Goal: Transaction & Acquisition: Subscribe to service/newsletter

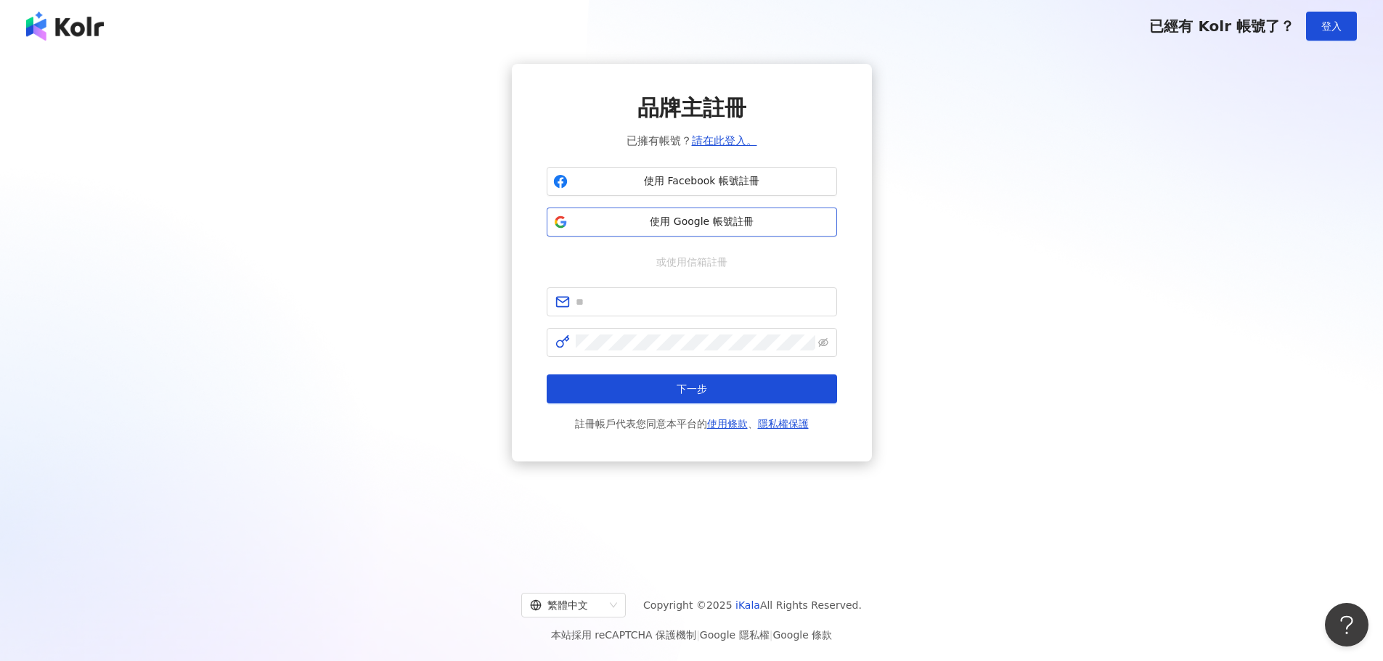
click at [727, 229] on span "使用 Google 帳號註冊" at bounding box center [701, 222] width 257 height 15
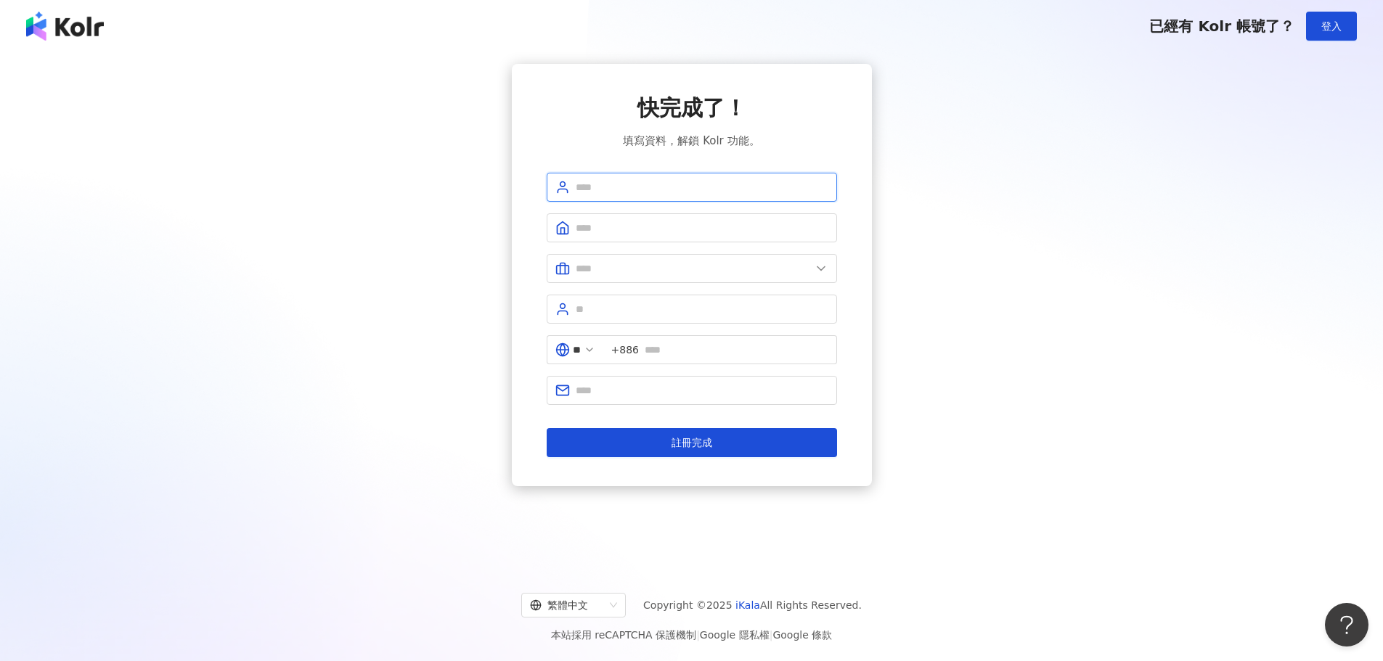
click at [711, 187] on input "text" at bounding box center [702, 187] width 253 height 16
type input "**********"
click at [673, 232] on input "text" at bounding box center [702, 228] width 253 height 16
click at [678, 189] on input "**********" at bounding box center [702, 187] width 253 height 16
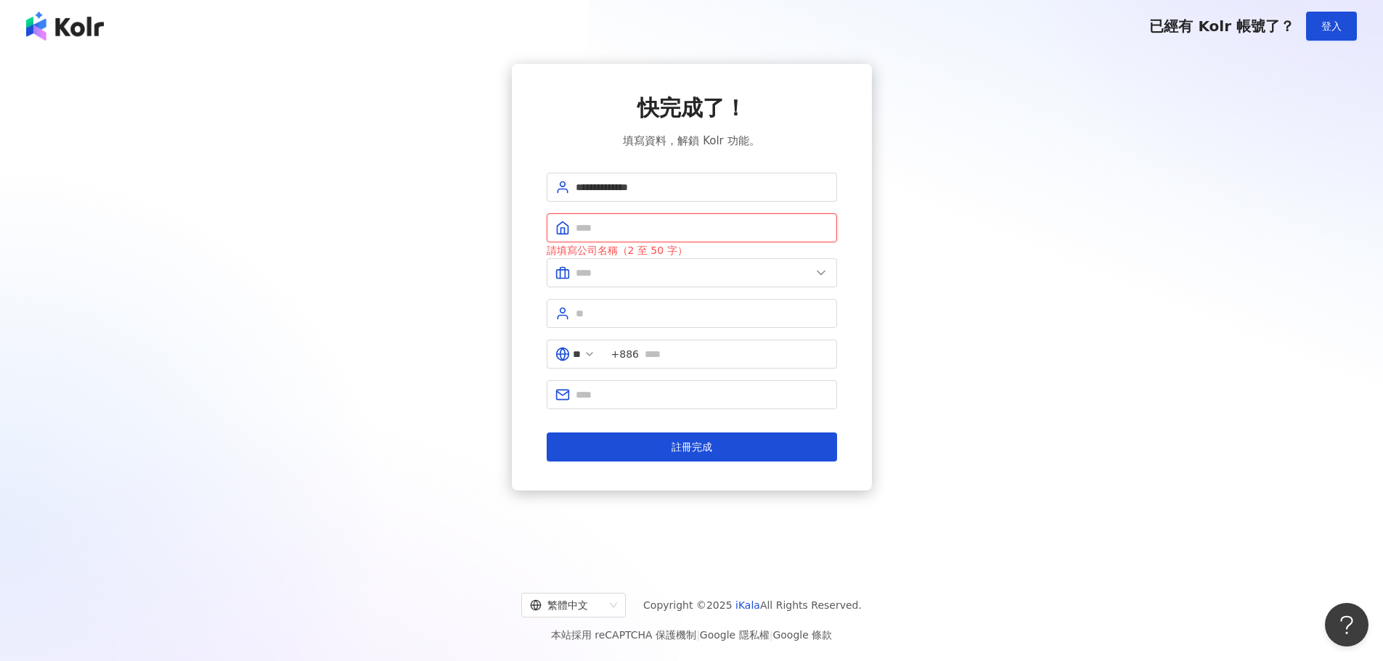
click at [676, 226] on input "text" at bounding box center [702, 228] width 253 height 16
type input "******"
click at [670, 271] on input "text" at bounding box center [693, 273] width 235 height 16
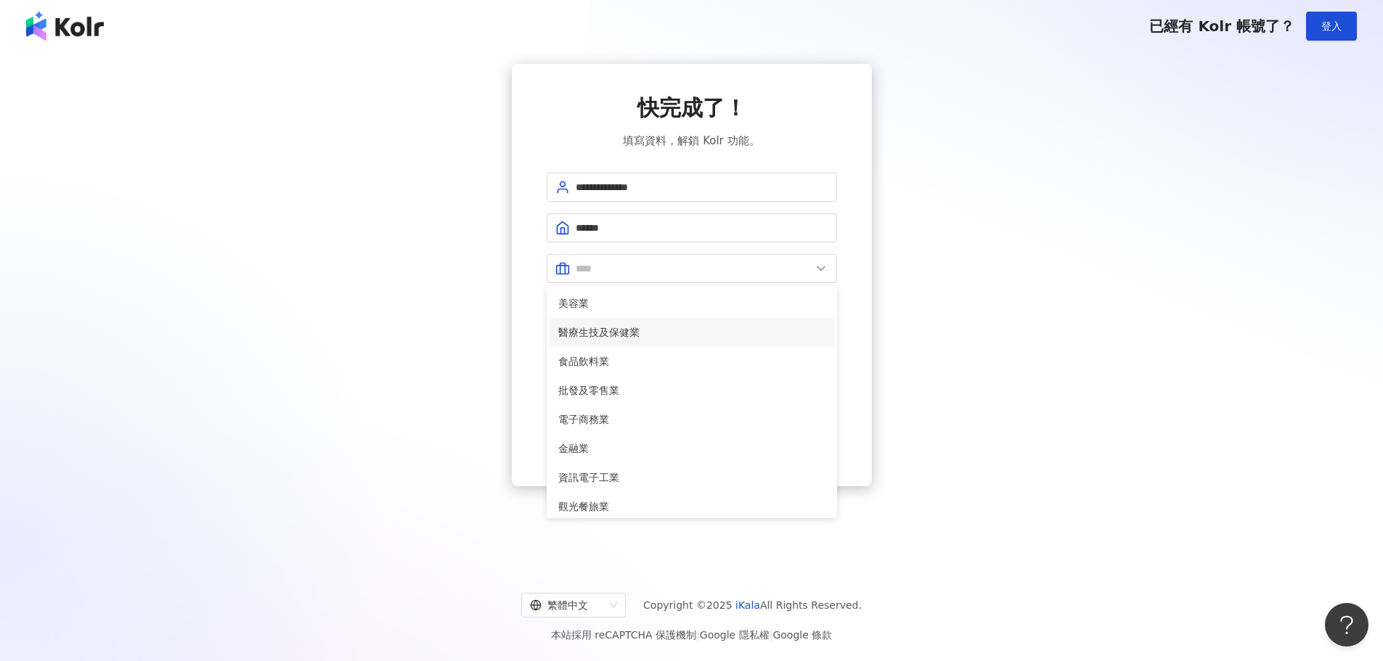
click at [676, 329] on span "醫療生技及保健業" at bounding box center [691, 332] width 267 height 16
type input "********"
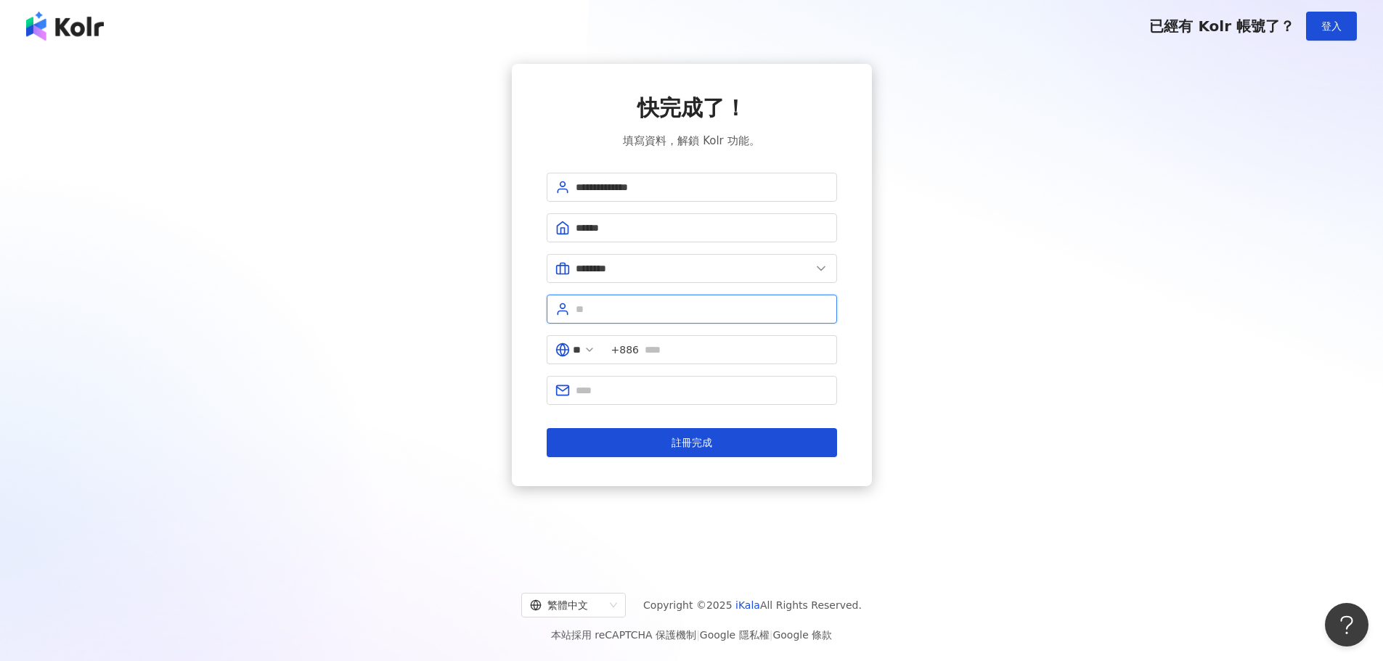
click at [682, 311] on input "text" at bounding box center [702, 309] width 253 height 16
type input "****"
click at [704, 348] on input "text" at bounding box center [737, 350] width 184 height 16
type input "**********"
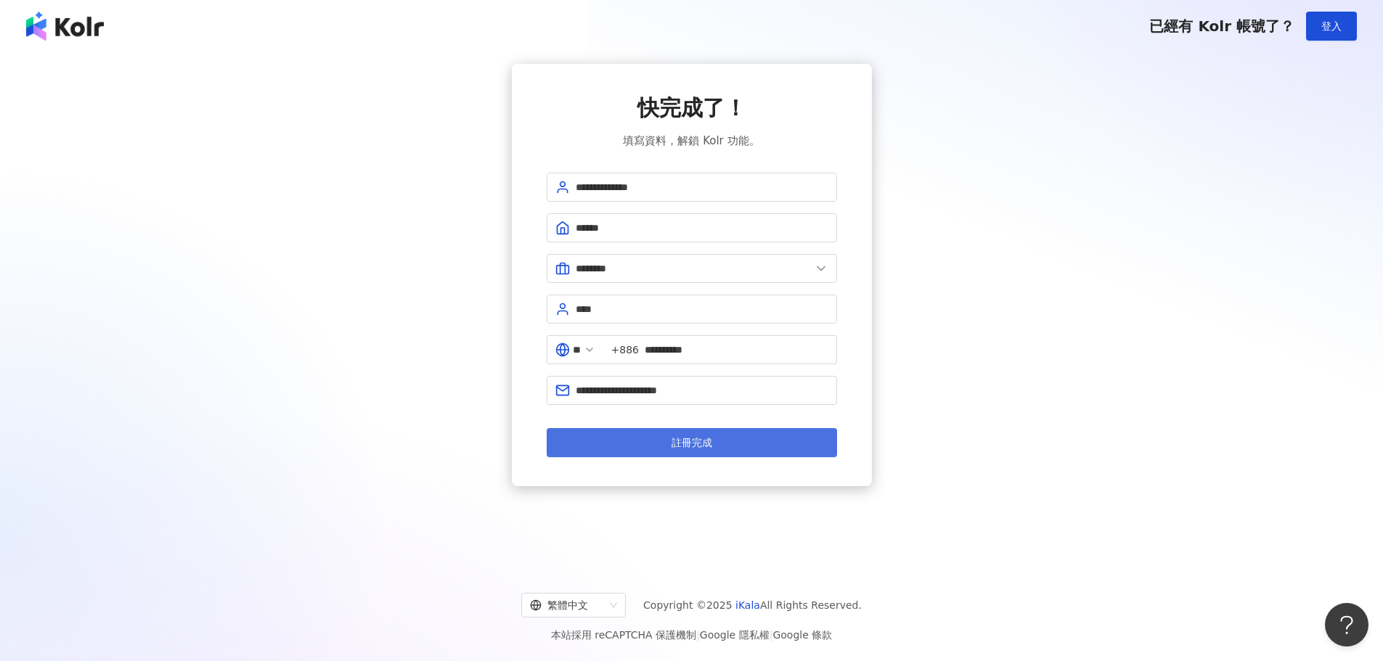
click at [687, 441] on span "註冊完成" at bounding box center [691, 443] width 41 height 12
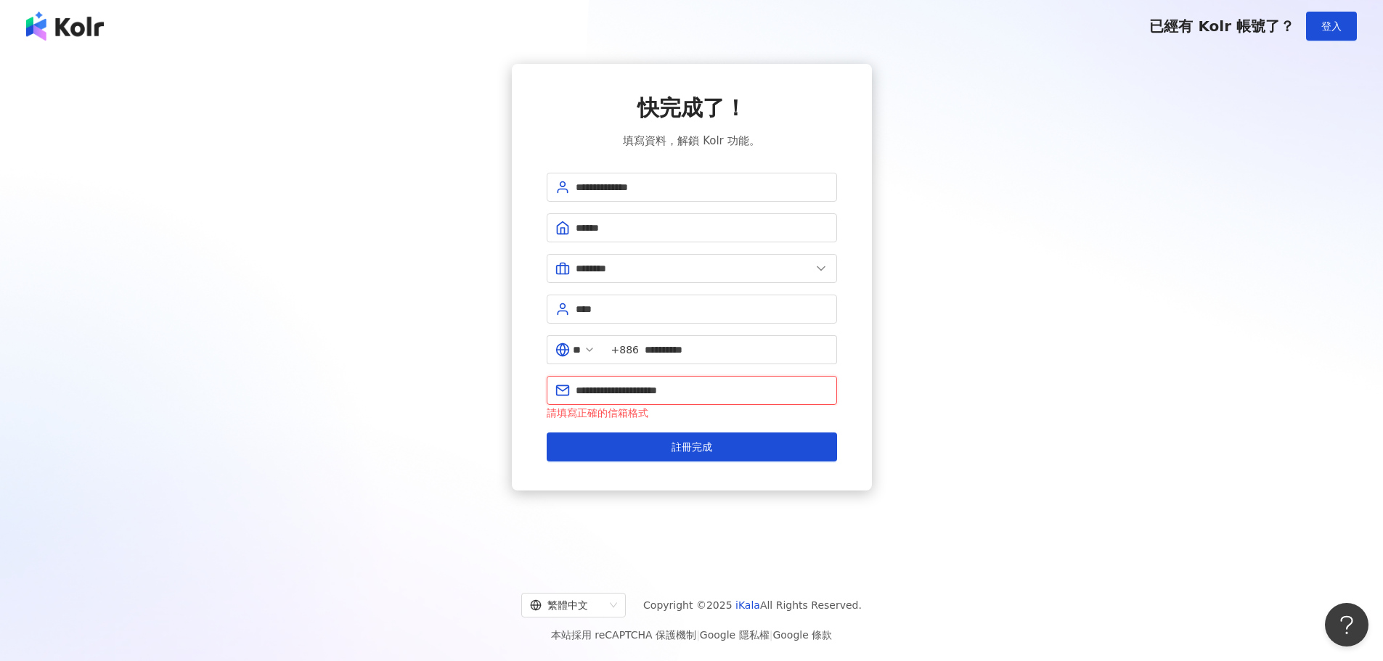
click at [705, 392] on input "**********" at bounding box center [702, 390] width 253 height 16
click at [734, 438] on button "註冊完成" at bounding box center [692, 447] width 290 height 29
click at [730, 391] on input "**********" at bounding box center [702, 390] width 253 height 16
type input "**********"
click at [852, 420] on div "**********" at bounding box center [692, 277] width 360 height 427
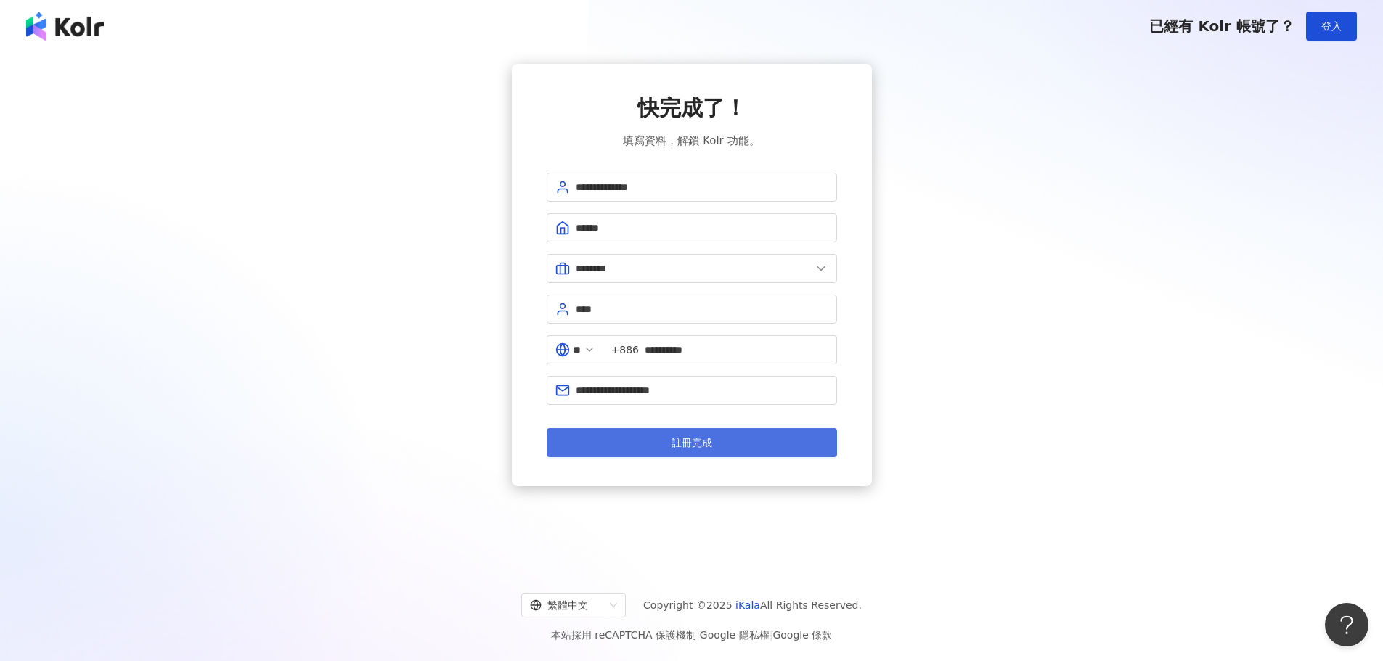
click at [806, 435] on button "註冊完成" at bounding box center [692, 442] width 290 height 29
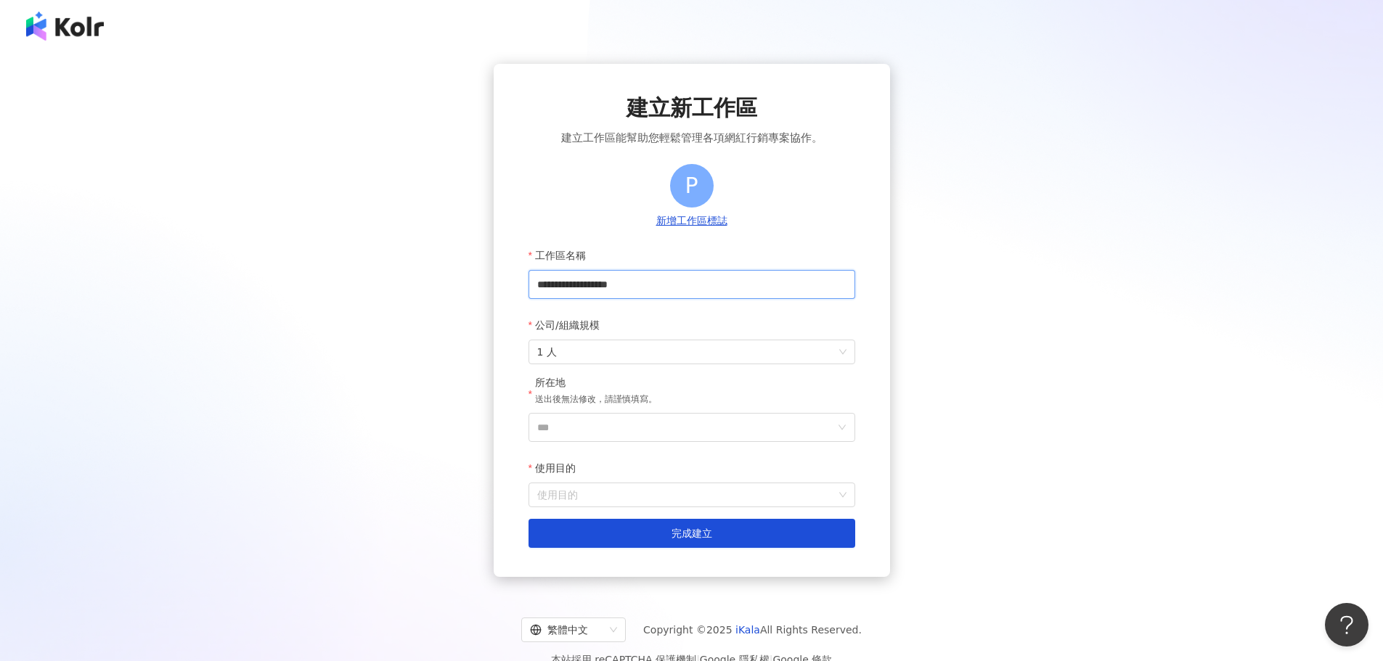
click at [702, 284] on input "**********" at bounding box center [691, 284] width 327 height 29
click at [713, 349] on span "1 人" at bounding box center [691, 351] width 309 height 23
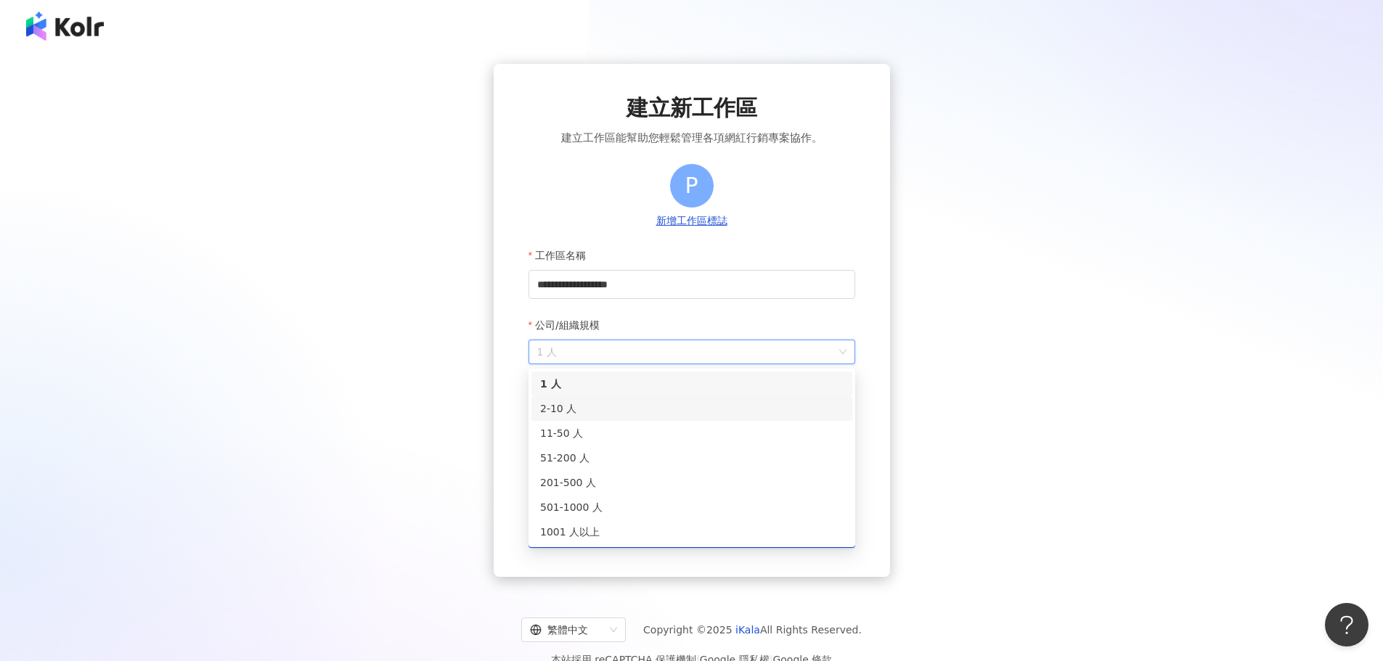
click at [695, 401] on div "2-10 人" at bounding box center [691, 409] width 303 height 16
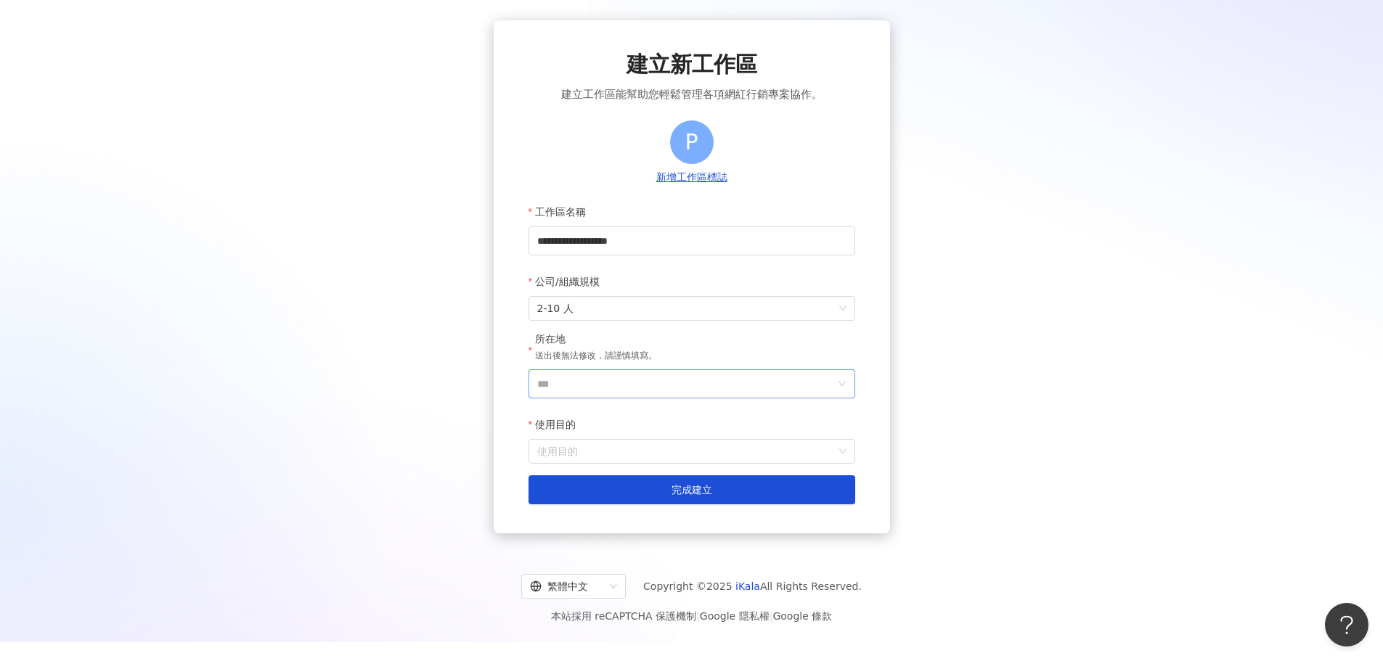
scroll to position [67, 0]
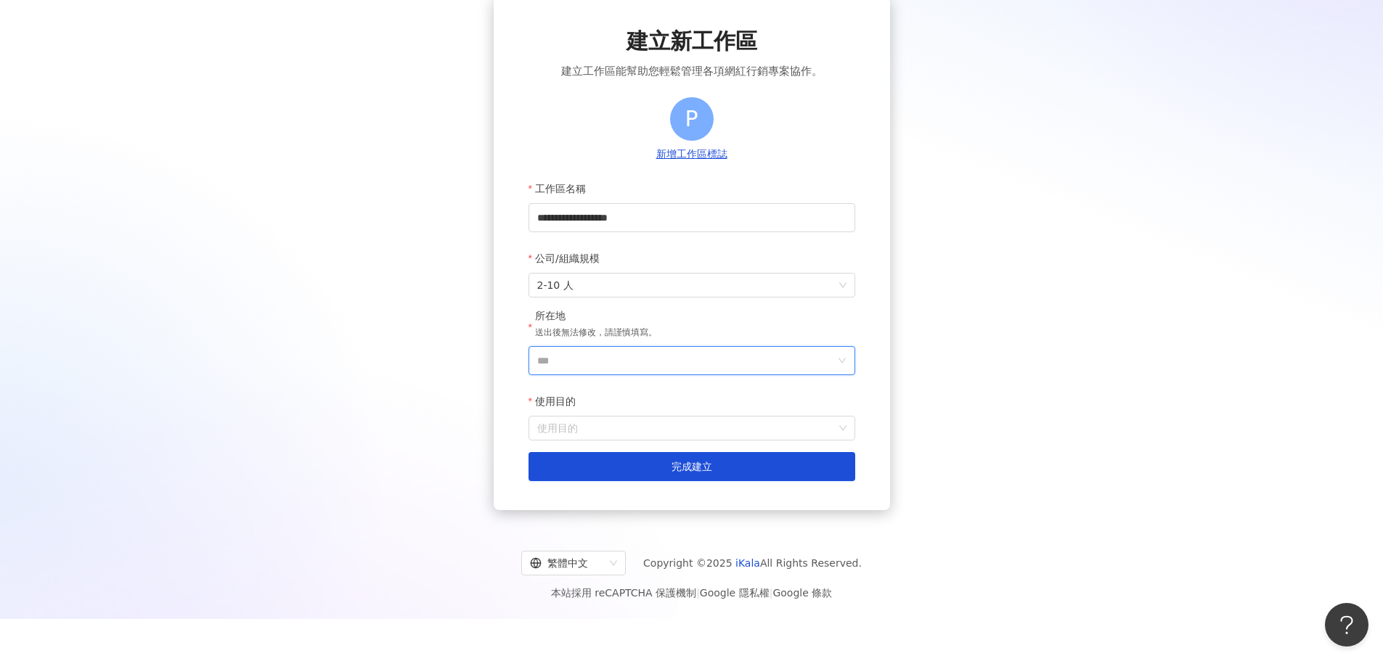
click at [705, 367] on input "***" at bounding box center [686, 361] width 298 height 28
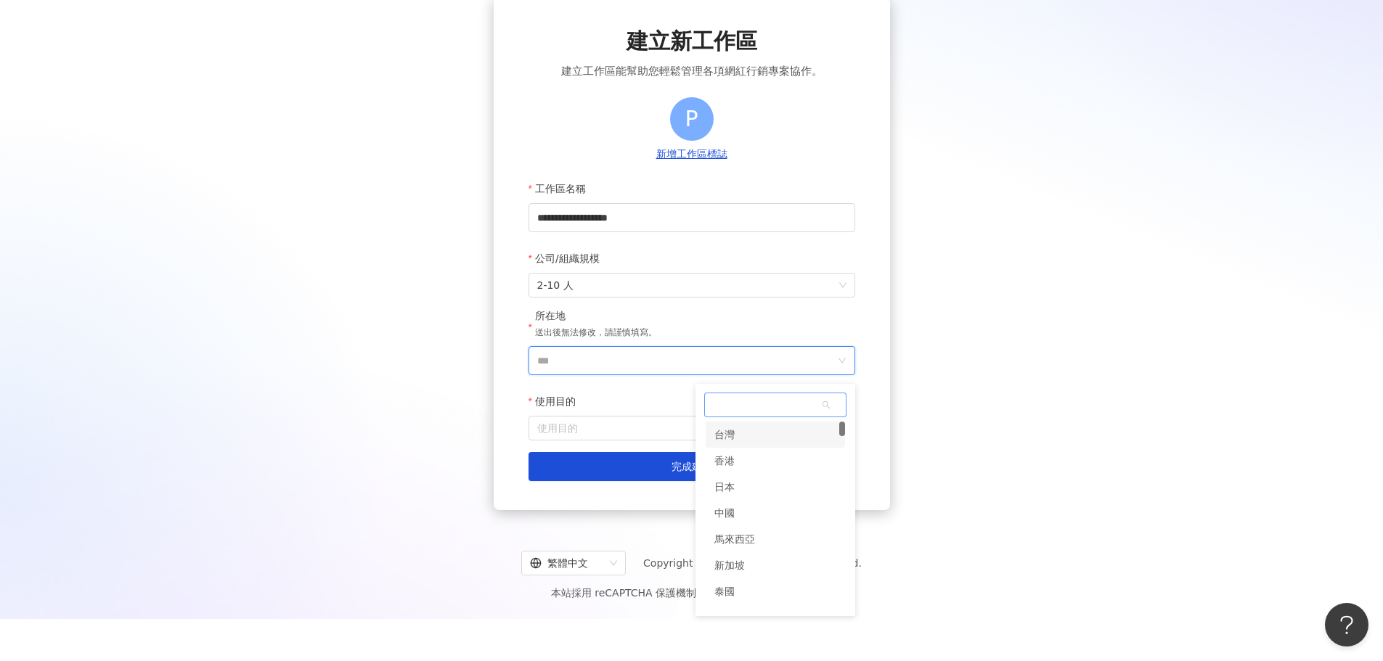
click at [734, 433] on div "台灣" at bounding box center [724, 435] width 20 height 26
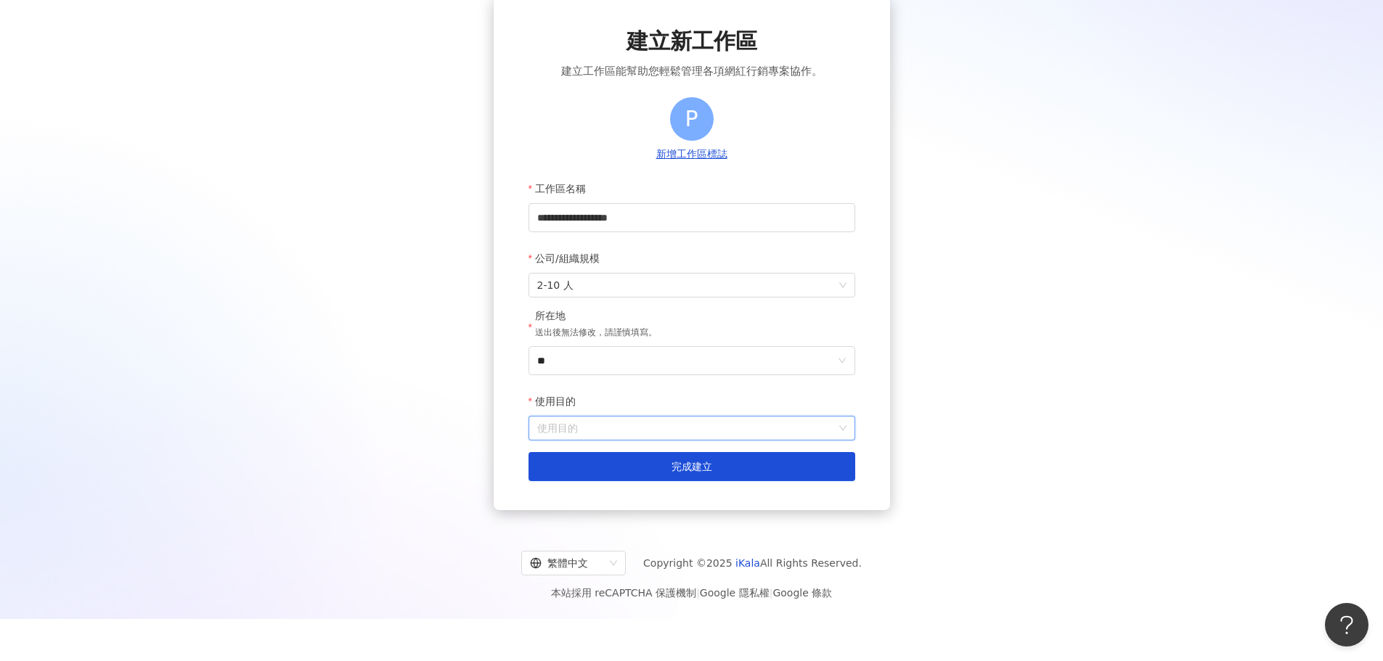
click at [649, 420] on input "使用目的" at bounding box center [691, 428] width 309 height 23
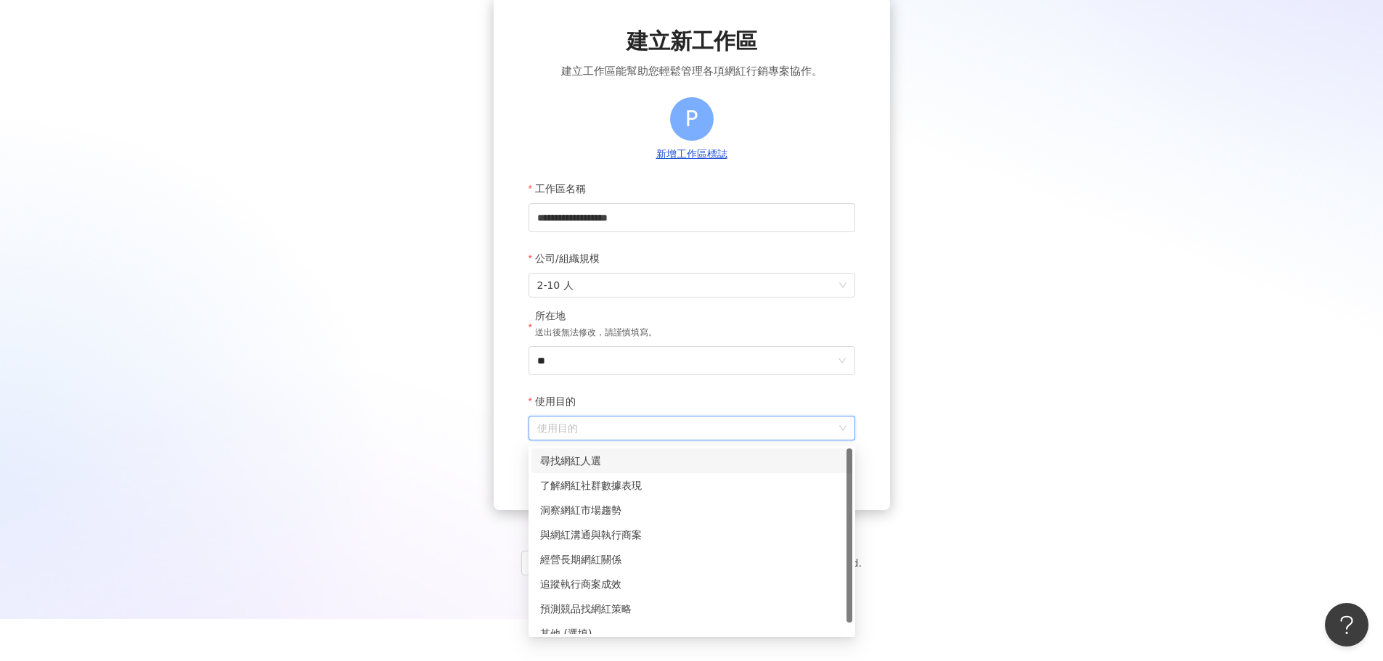
click at [651, 462] on div "尋找網紅人選" at bounding box center [691, 461] width 303 height 16
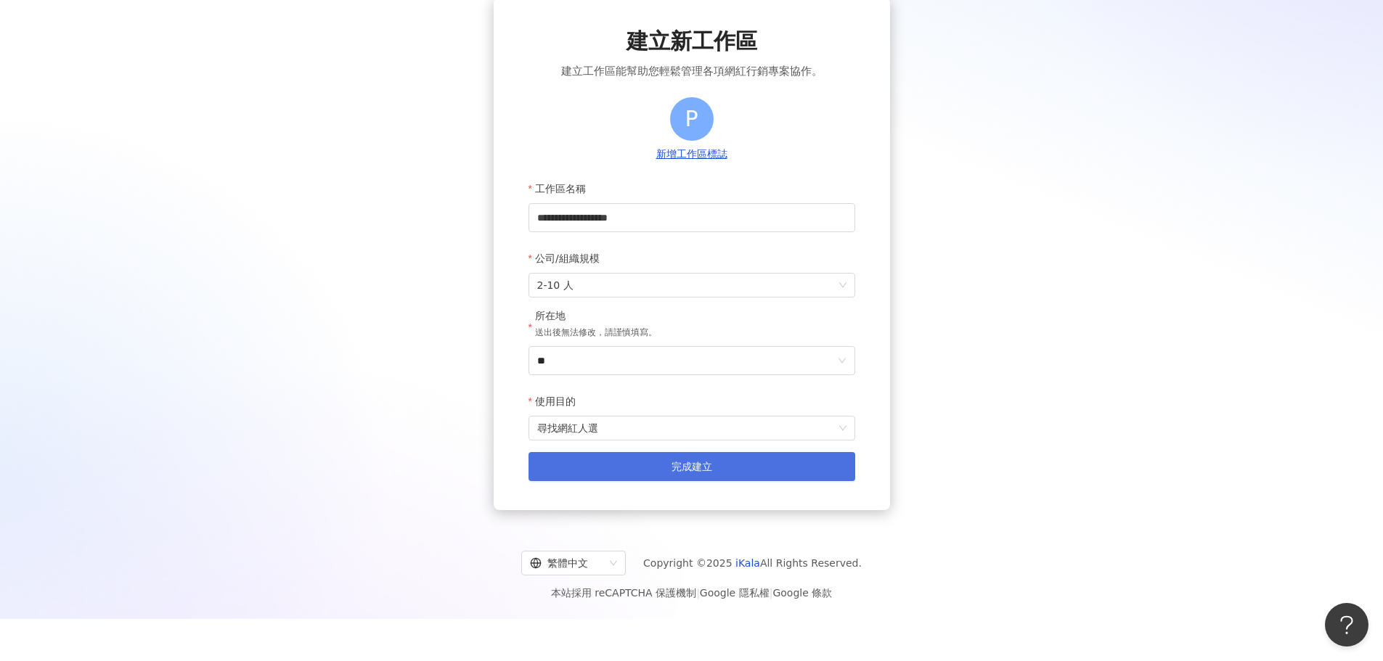
click at [666, 467] on button "完成建立" at bounding box center [691, 466] width 327 height 29
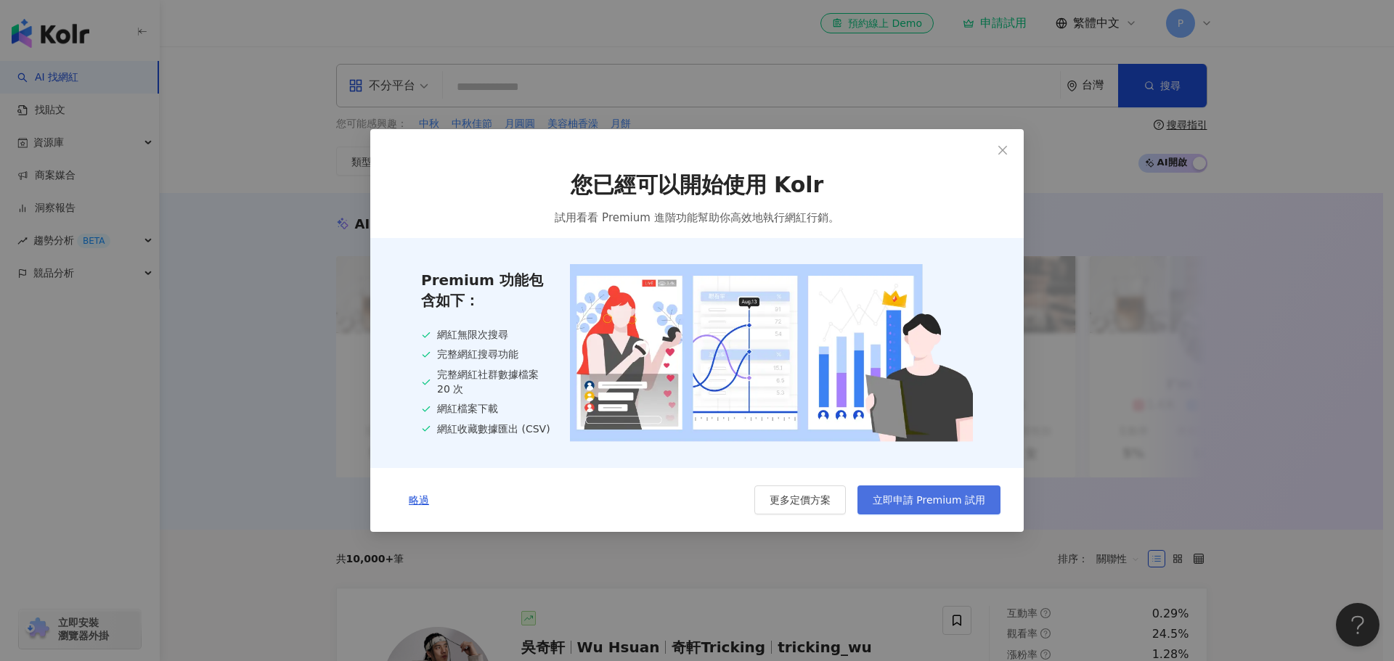
click at [916, 490] on button "立即申請 Premium 試用" at bounding box center [928, 500] width 143 height 29
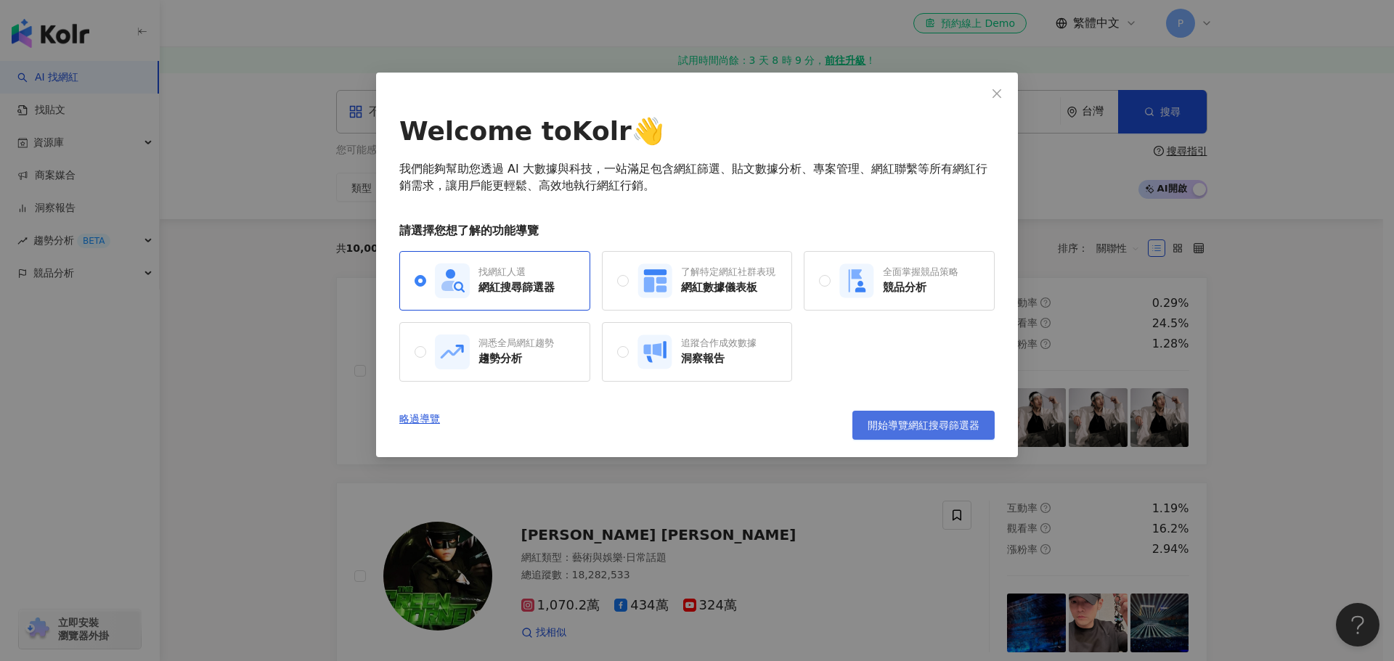
click at [932, 425] on span "開始導覽網紅搜尋篩選器" at bounding box center [923, 426] width 112 height 12
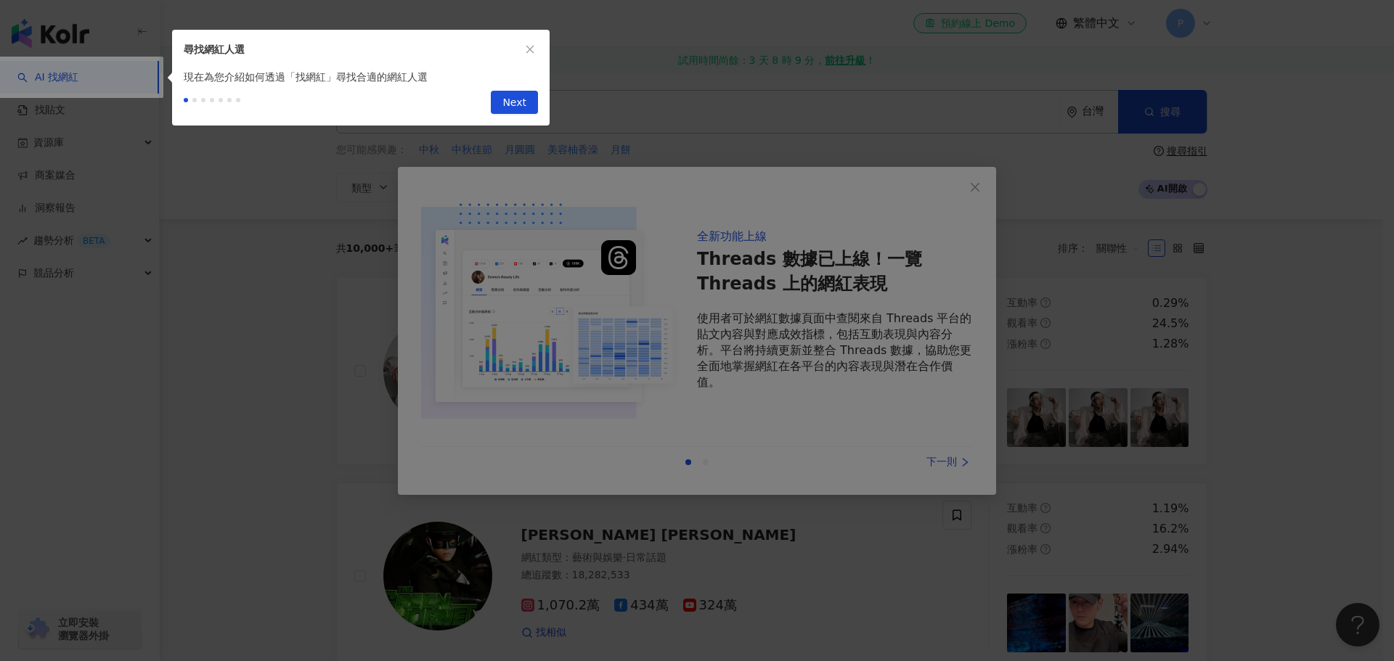
click at [996, 190] on div at bounding box center [697, 330] width 1394 height 661
click at [528, 44] on button "button" at bounding box center [530, 49] width 16 height 16
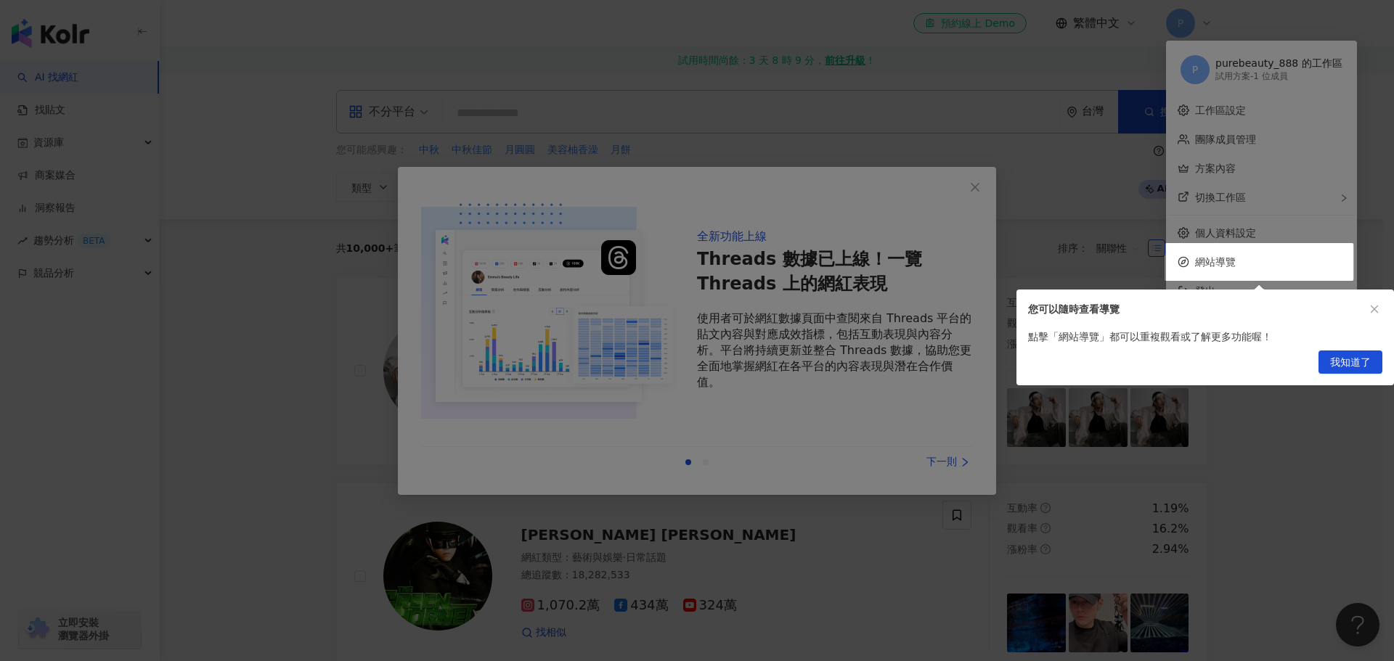
click at [972, 184] on div at bounding box center [697, 330] width 1394 height 661
click at [1377, 306] on icon "close" at bounding box center [1374, 310] width 8 height 8
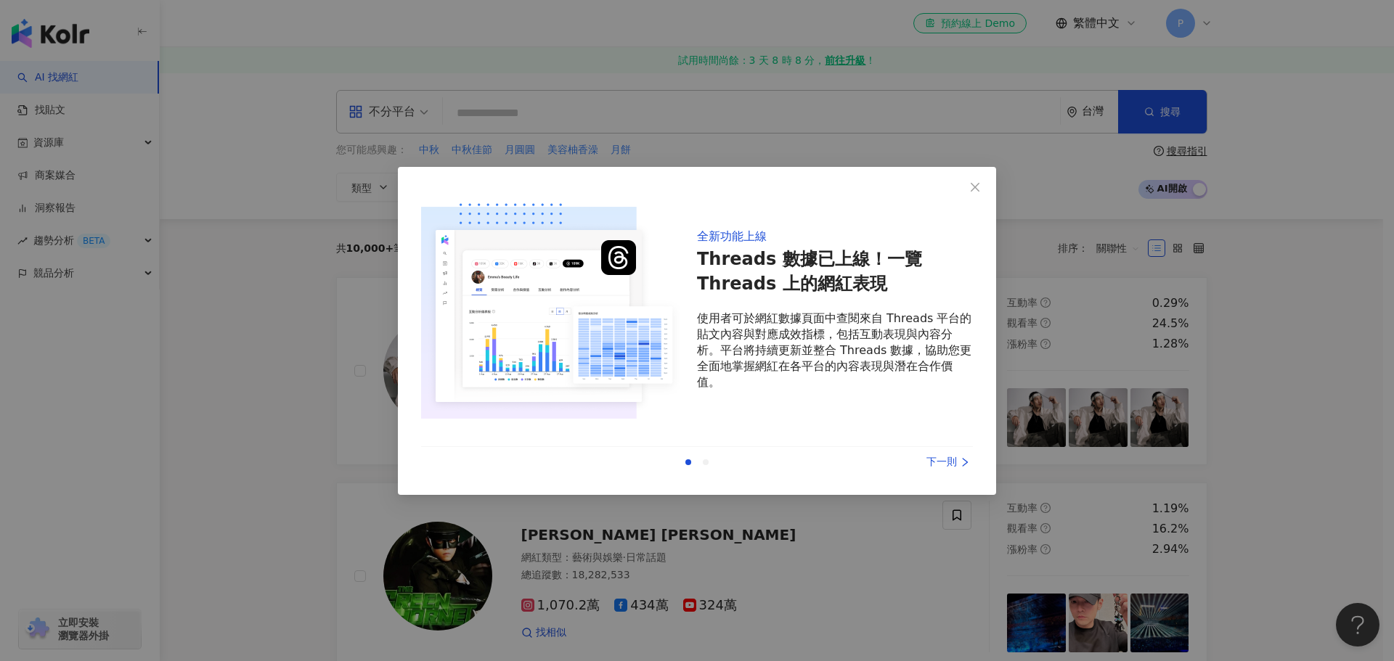
click at [1376, 311] on div "全新功能上線 Threads 數據已上線！一覽 Threads 上的網紅表現 使用者可於網紅數據頁面中查閱來自 Threads 平台的貼文內容與對應成效指標，…" at bounding box center [697, 330] width 1394 height 661
click at [976, 184] on icon "close" at bounding box center [975, 187] width 12 height 12
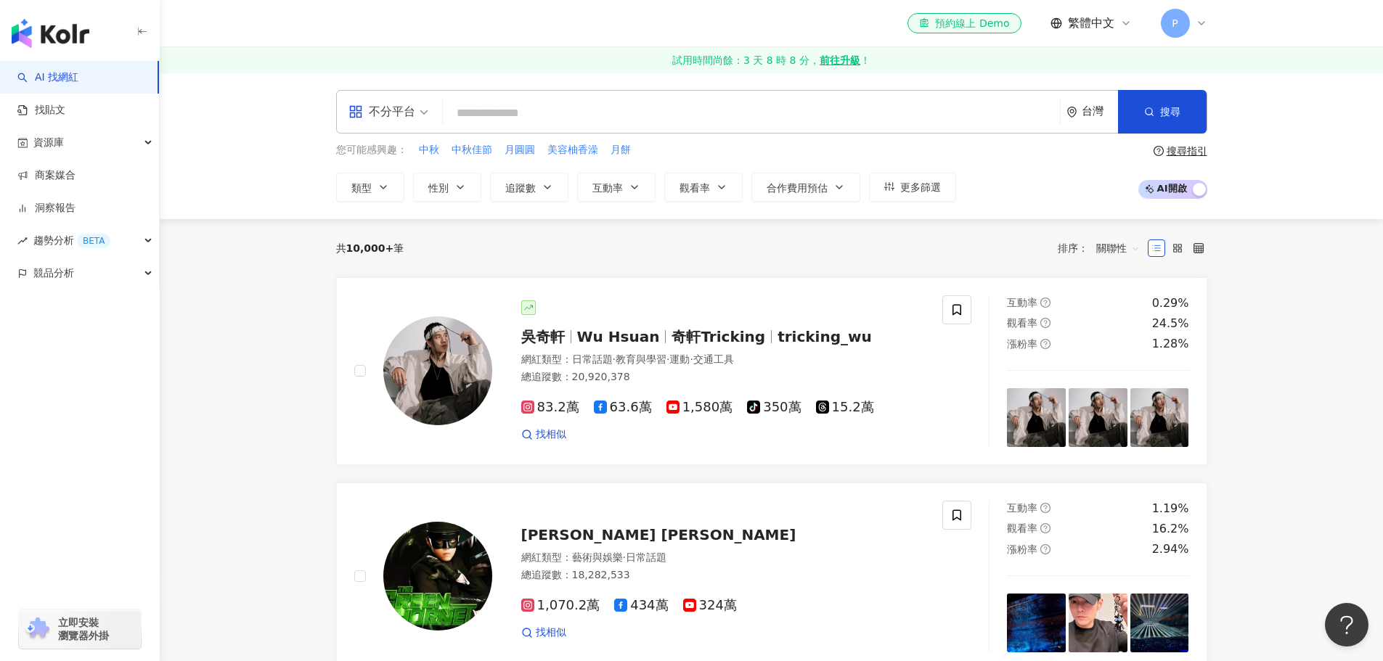
click at [414, 118] on div "不分平台" at bounding box center [381, 111] width 67 height 23
click at [406, 183] on div "Instagram" at bounding box center [393, 179] width 82 height 18
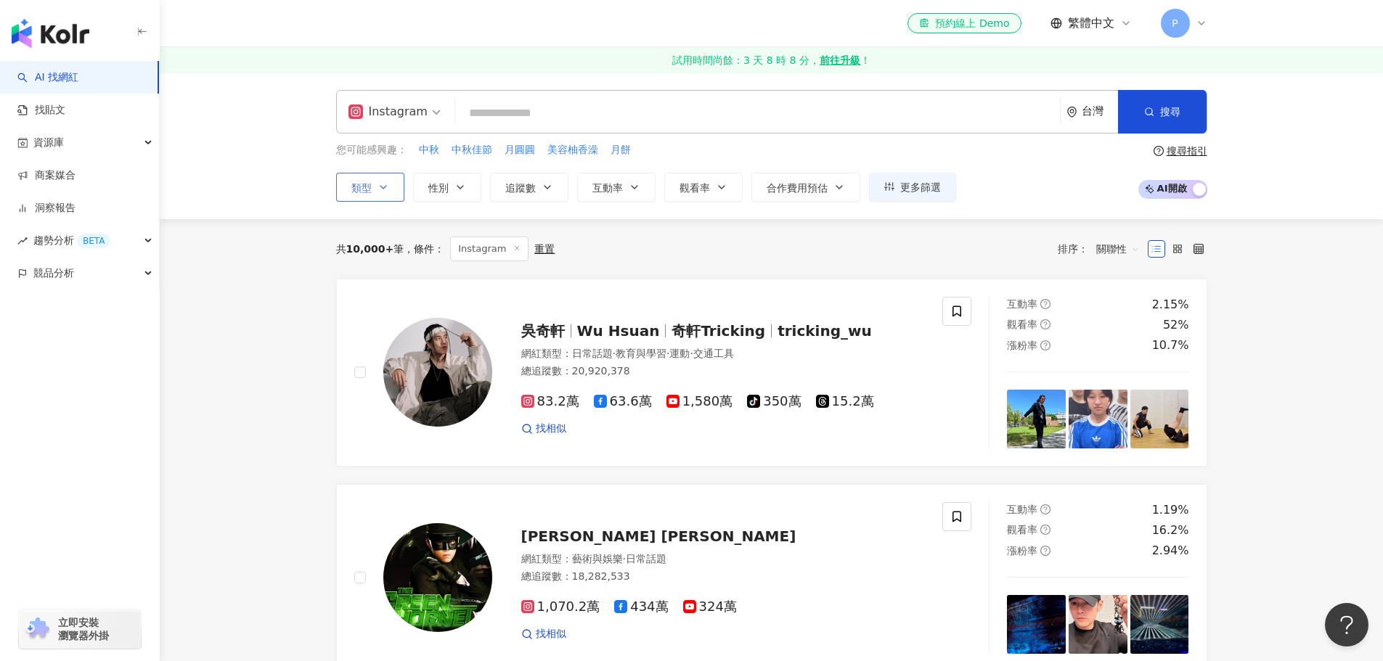
click at [359, 186] on span "類型" at bounding box center [361, 188] width 20 height 12
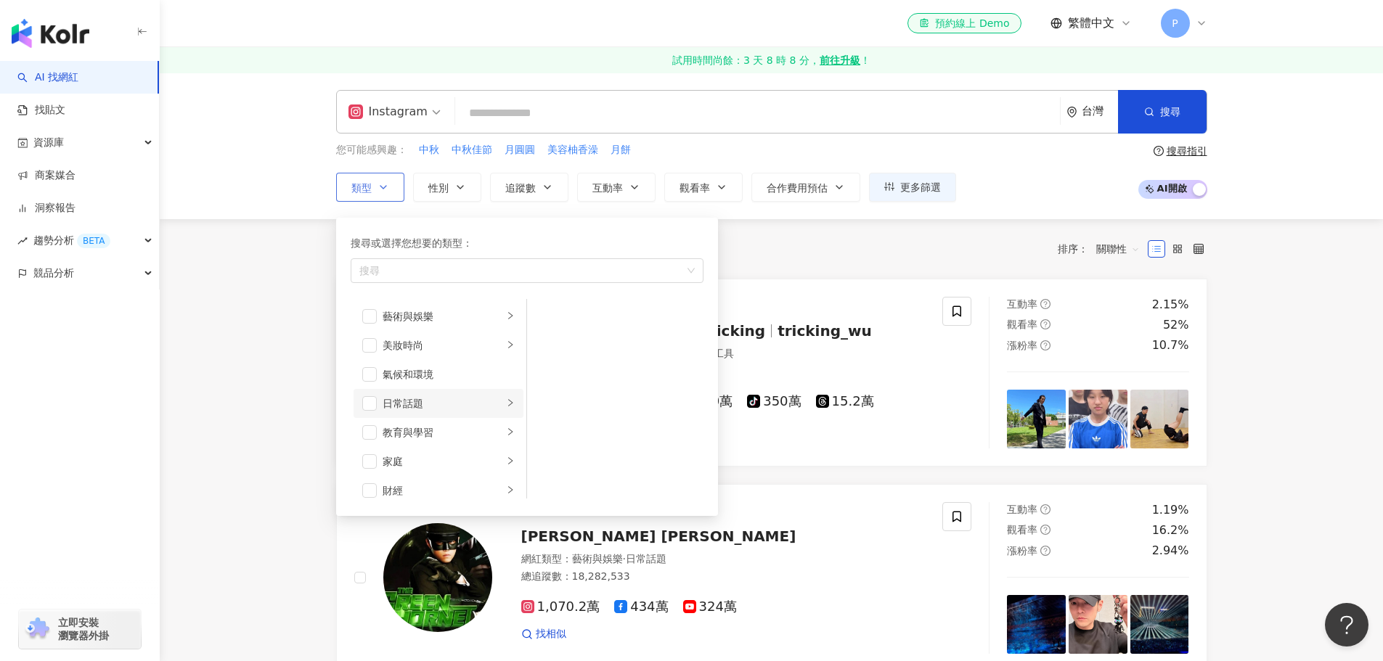
click at [430, 403] on div "日常話題" at bounding box center [442, 404] width 120 height 16
click at [373, 406] on span "button" at bounding box center [369, 403] width 15 height 15
click at [369, 344] on span "button" at bounding box center [369, 345] width 15 height 15
click at [370, 372] on span "button" at bounding box center [369, 374] width 15 height 15
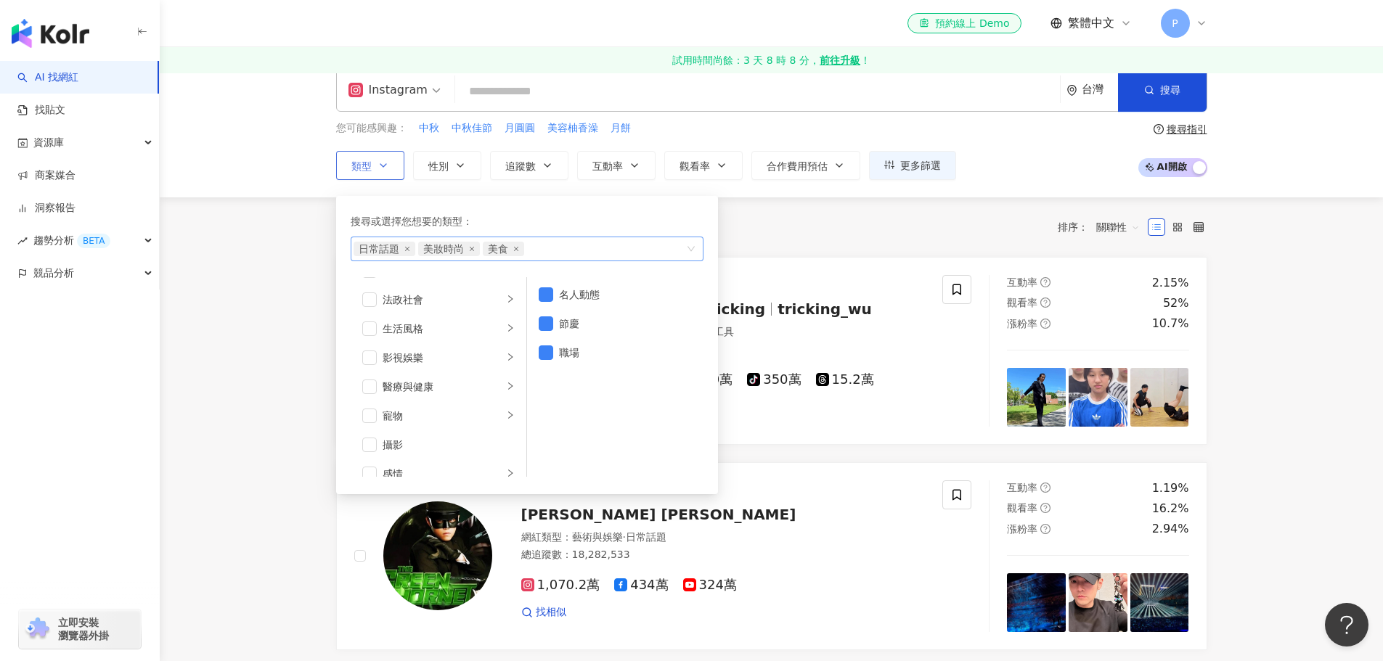
scroll to position [0, 0]
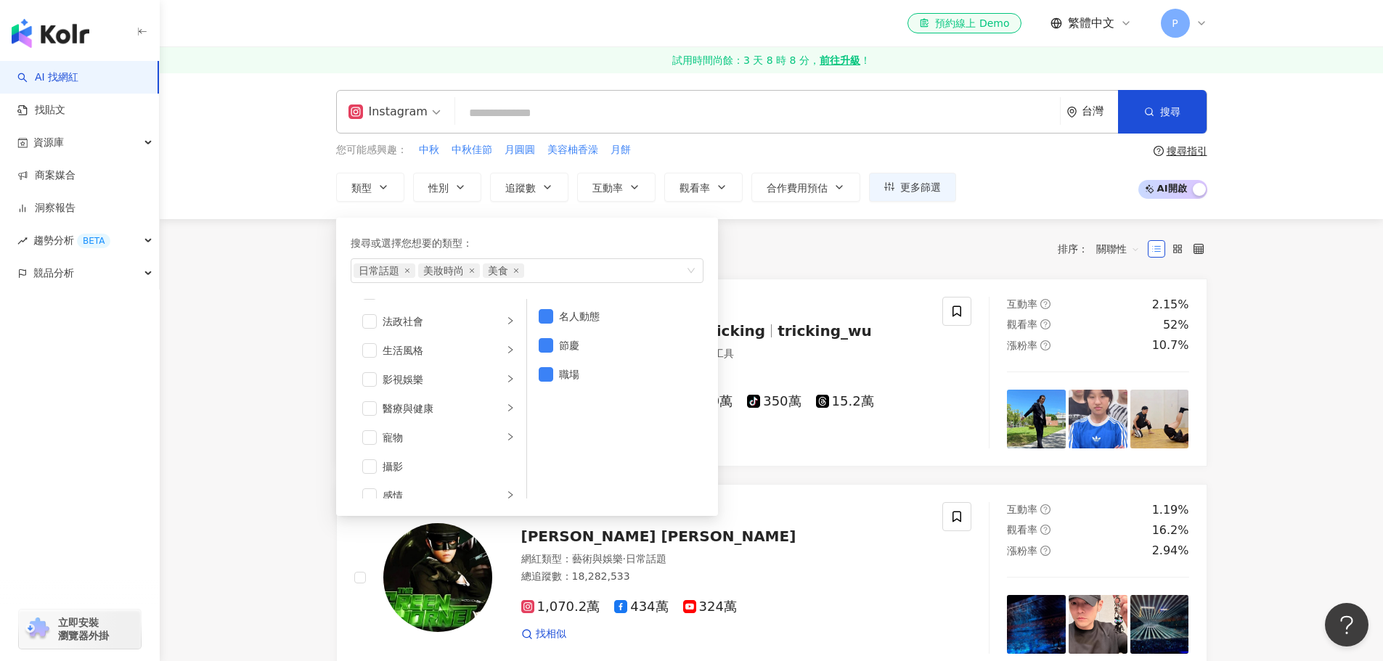
click at [798, 255] on div "共 10,000+ 筆 條件 ： Instagram 重置 排序： 關聯性" at bounding box center [771, 249] width 871 height 25
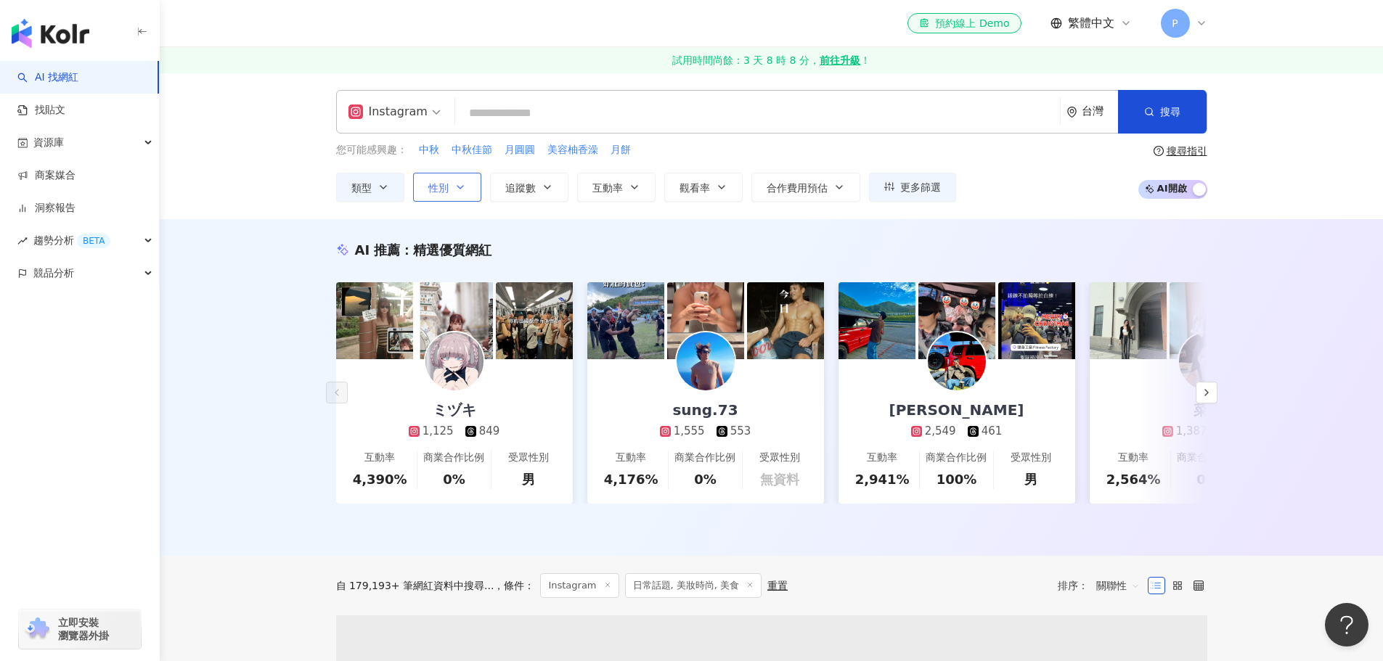
click at [459, 185] on icon "button" at bounding box center [460, 187] width 12 height 12
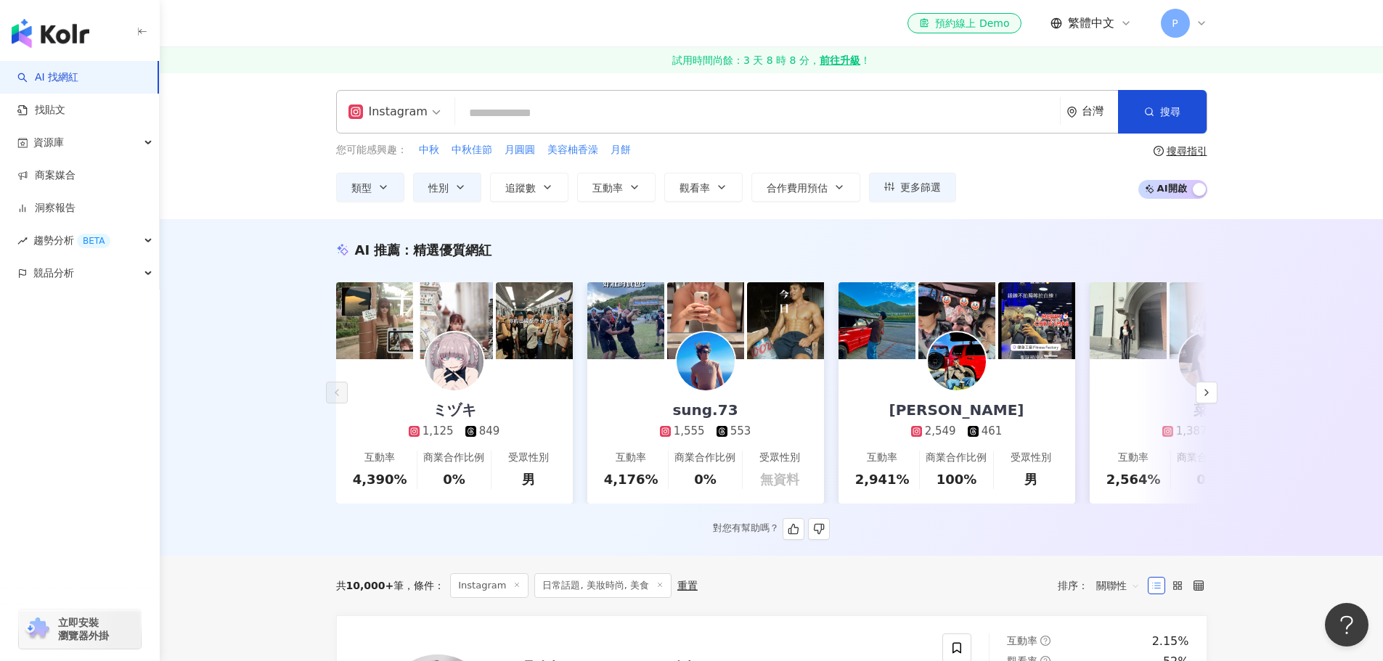
click at [633, 241] on div "AI 推薦 ： 精選優質網紅" at bounding box center [771, 250] width 871 height 18
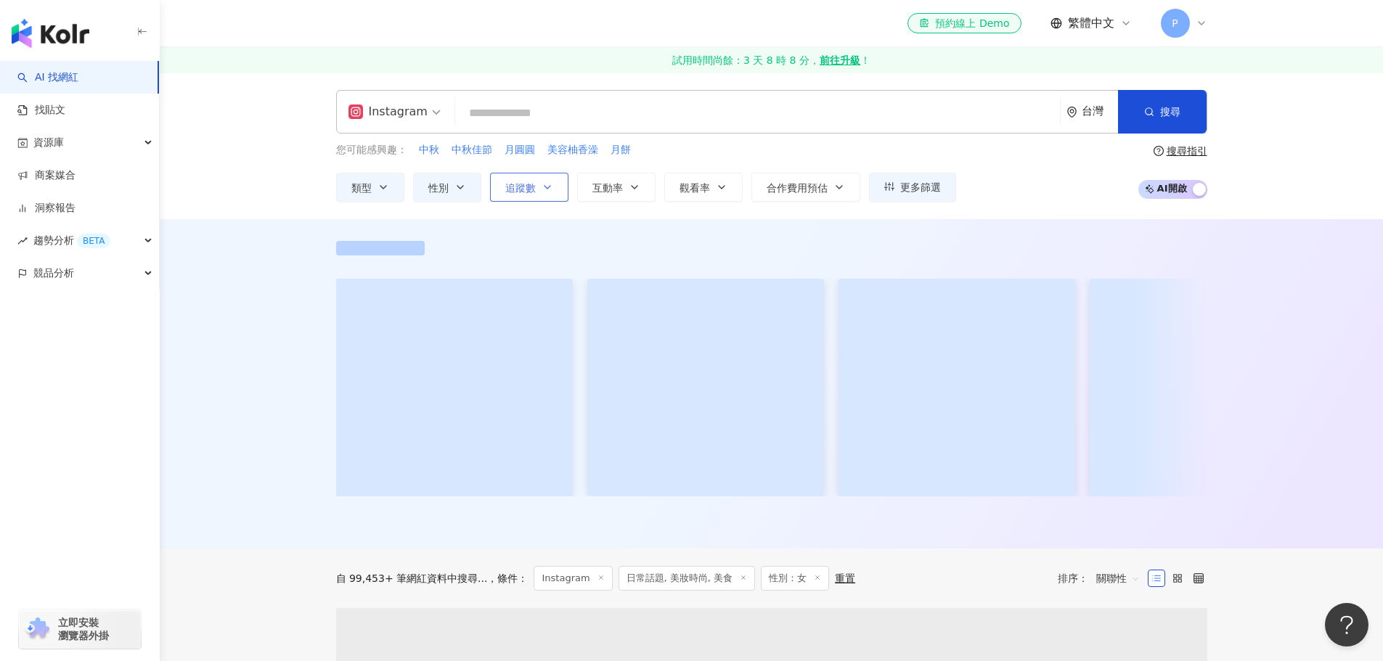
click at [543, 187] on icon "button" at bounding box center [547, 187] width 12 height 12
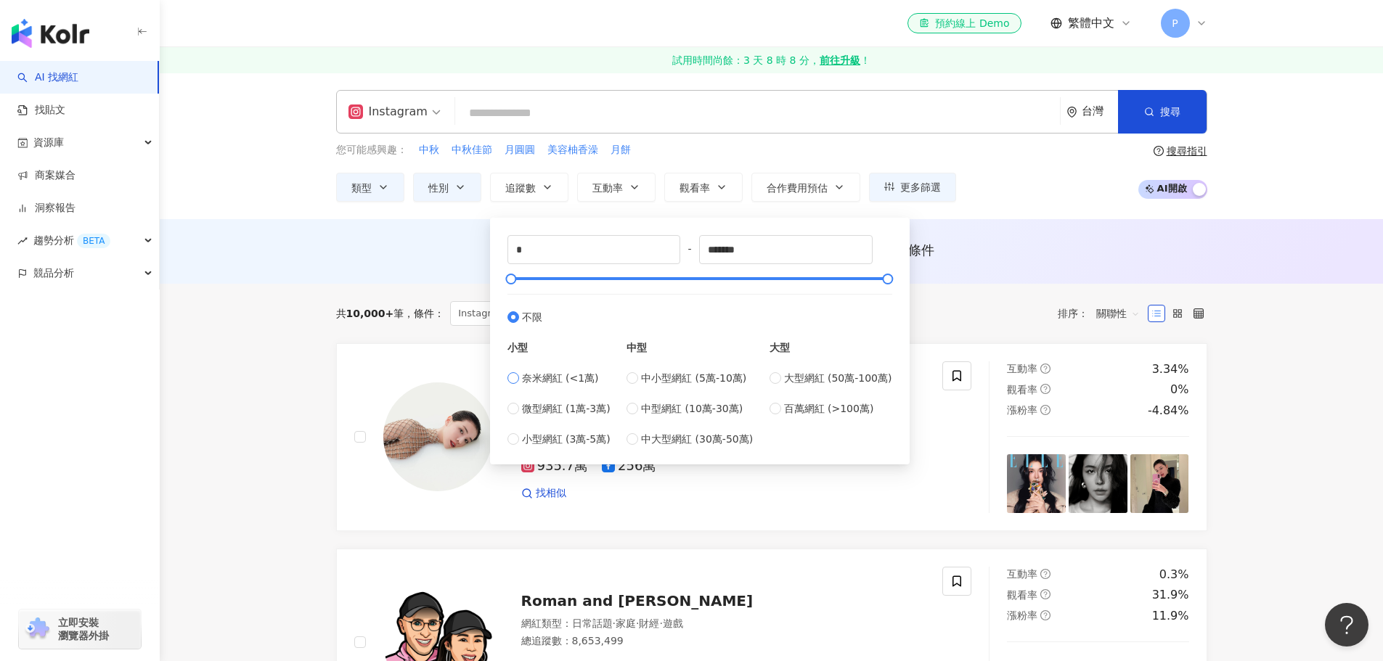
click at [556, 376] on span "奈米網紅 (<1萬)" at bounding box center [560, 378] width 77 height 16
type input "****"
drag, startPoint x: 452, startPoint y: 247, endPoint x: 374, endPoint y: 240, distance: 78.7
type input "*"
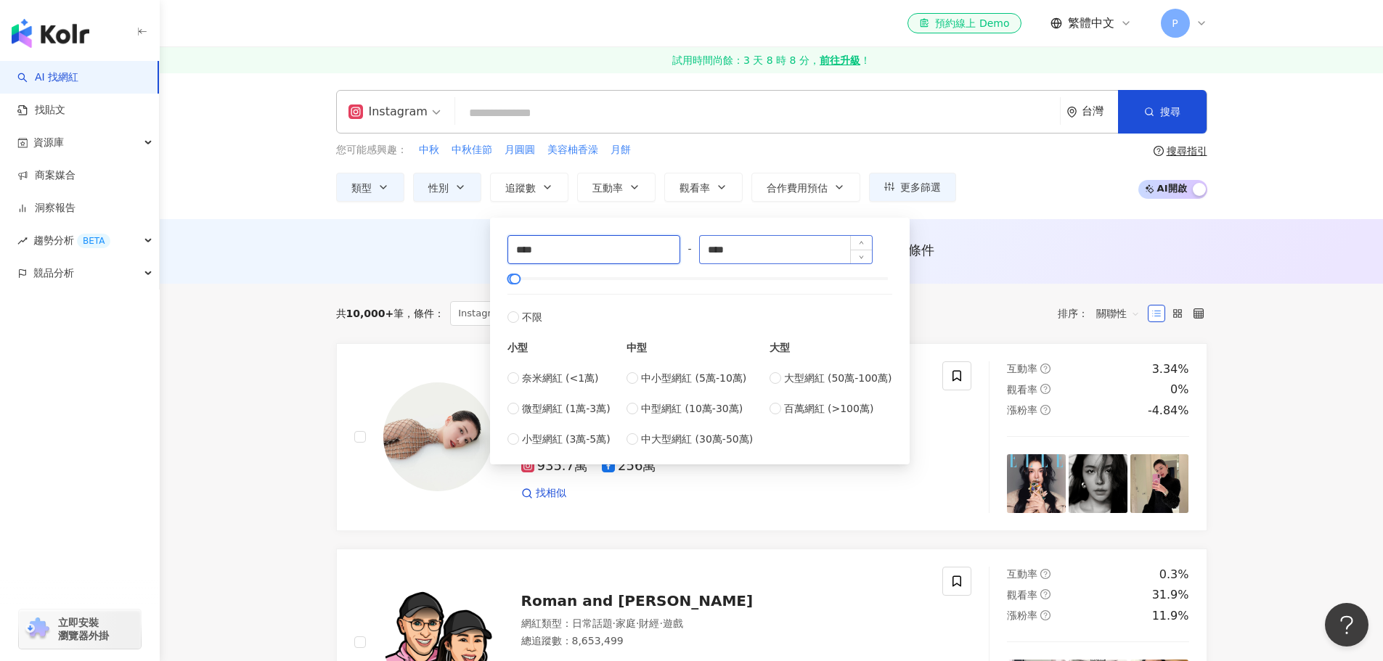
type input "****"
drag, startPoint x: 787, startPoint y: 248, endPoint x: 630, endPoint y: 251, distance: 157.5
click at [630, 251] on div "**** - **** 不限 小型 奈米網紅 (<1萬) 微型網紅 (1萬-3萬) 小型網紅 (3萬-5萬) 中型 中小型網紅 (5萬-10萬) 中型網紅 (…" at bounding box center [699, 341] width 385 height 212
type input "*****"
click at [1021, 247] on div "AI 推薦 ： 無結果，請嘗試搜尋其他語言關鍵字或條件" at bounding box center [771, 250] width 871 height 18
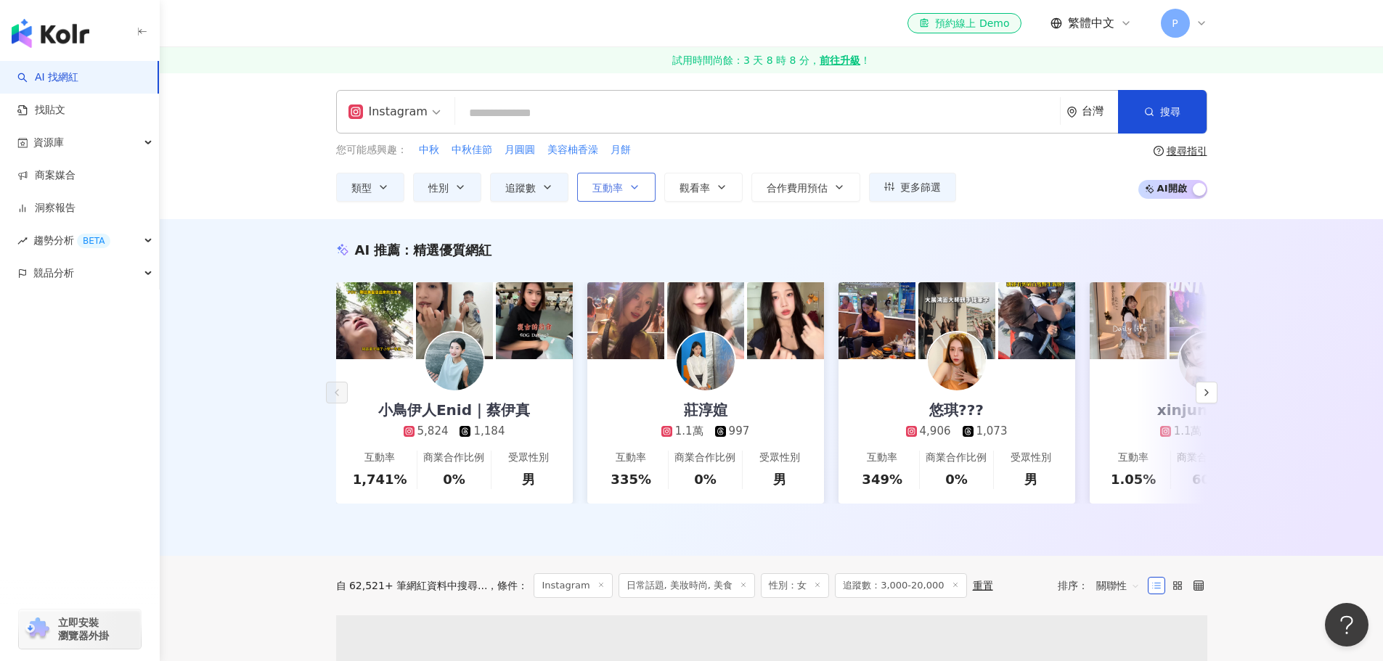
click at [631, 187] on icon "button" at bounding box center [635, 187] width 12 height 12
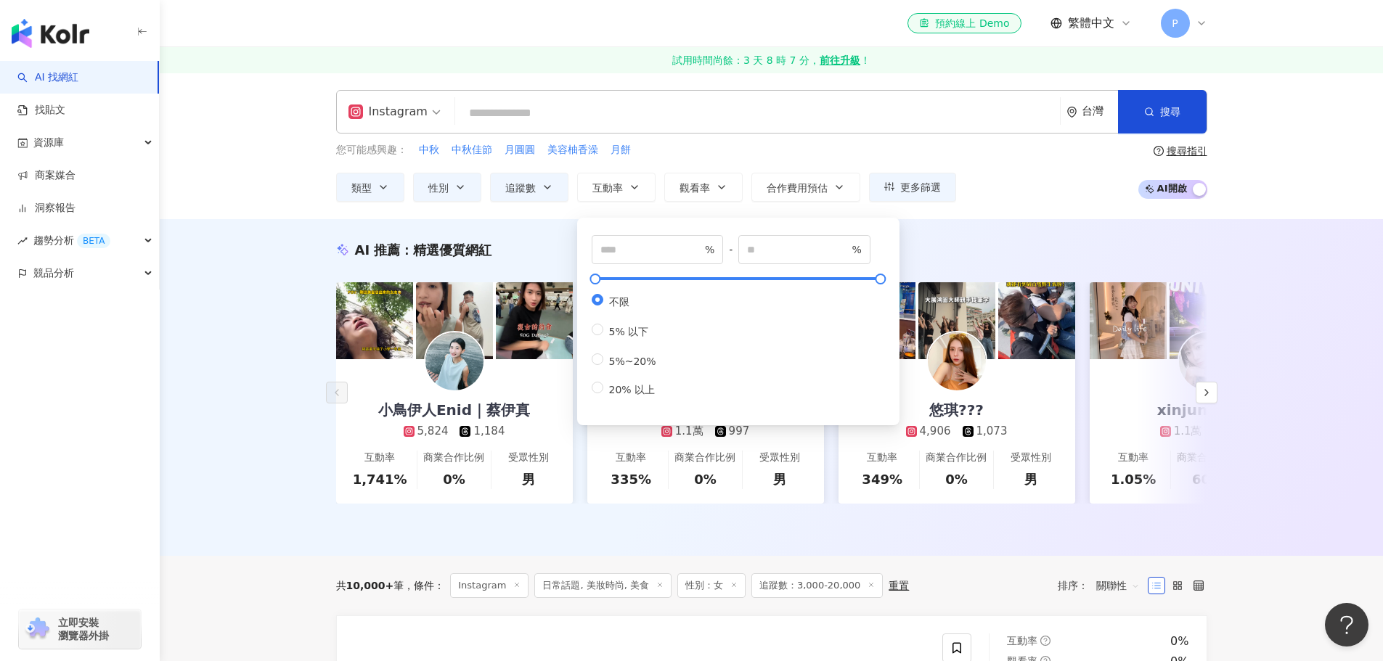
click at [1011, 229] on div "AI 推薦 ： 精選優質網紅 小鳥伊人Enid｜蔡伊真 5,824 1,184 互動率 1,741% 商業合作比例 0% 受眾性別 男 莊淳媗 1.1萬 99…" at bounding box center [771, 387] width 1223 height 337
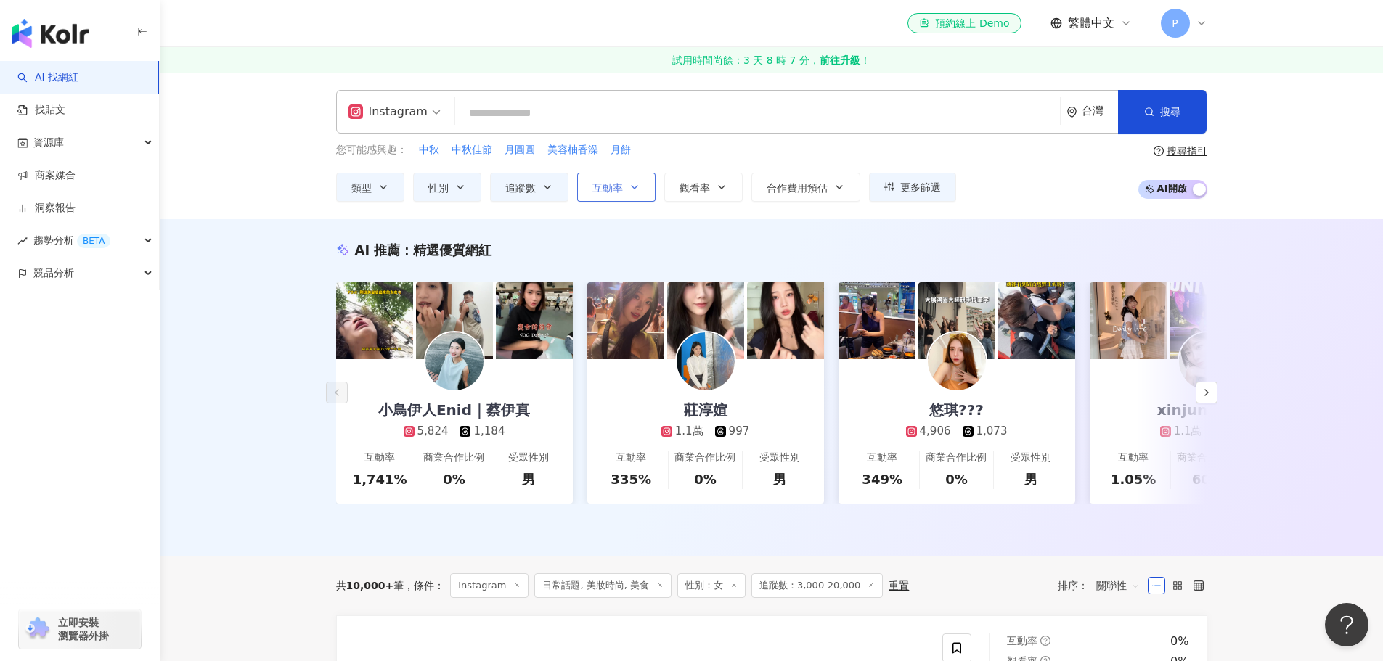
click at [615, 188] on span "互動率" at bounding box center [607, 188] width 30 height 12
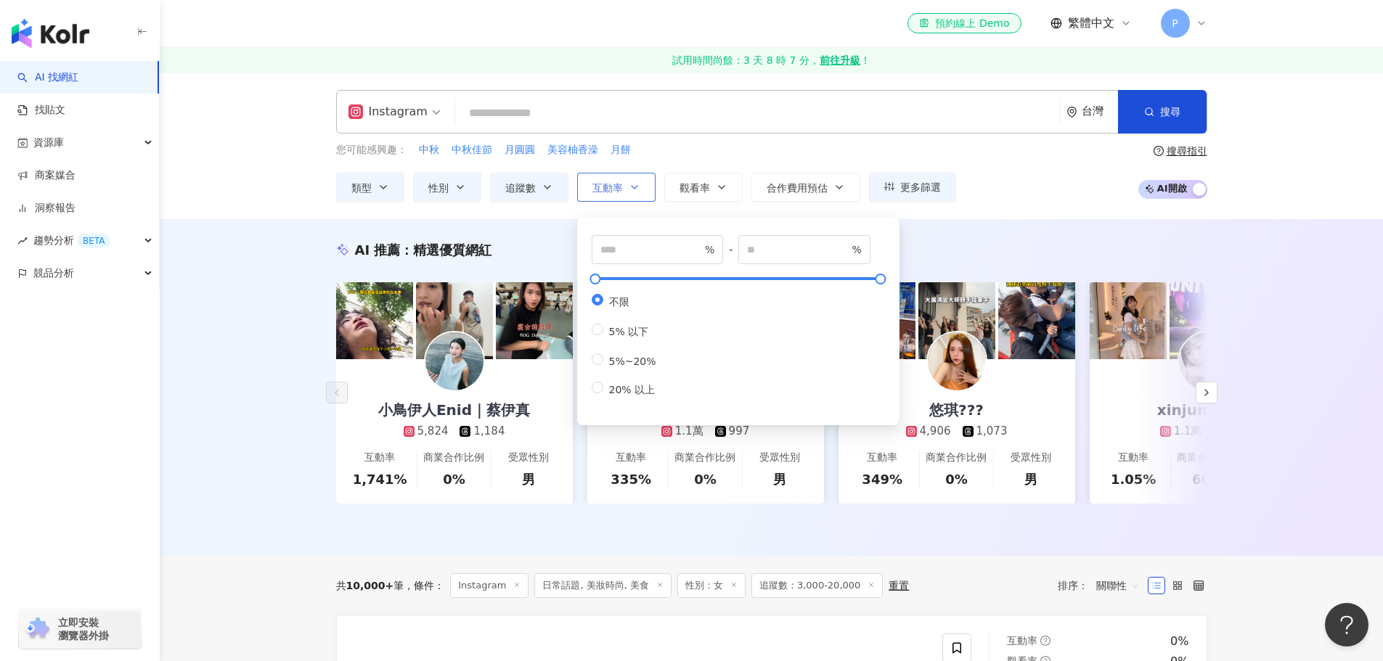
click at [615, 188] on span "互動率" at bounding box center [607, 188] width 30 height 12
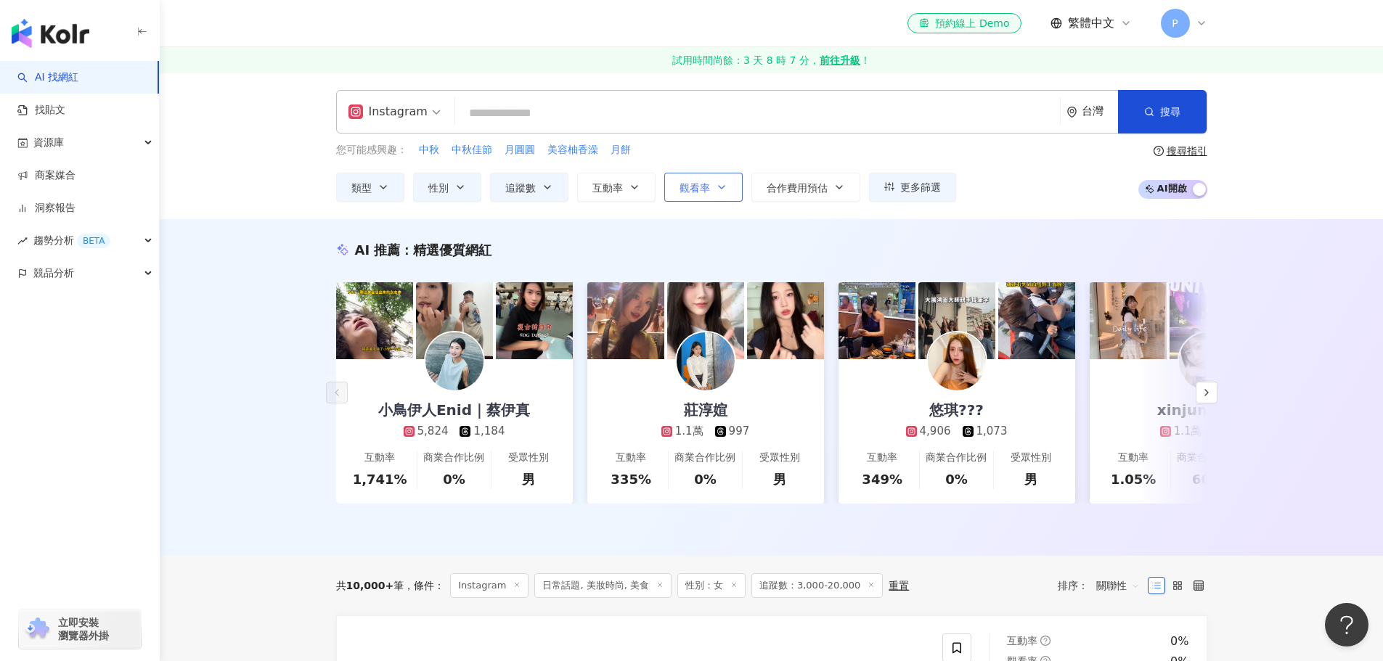
click at [707, 184] on span "觀看率" at bounding box center [694, 188] width 30 height 12
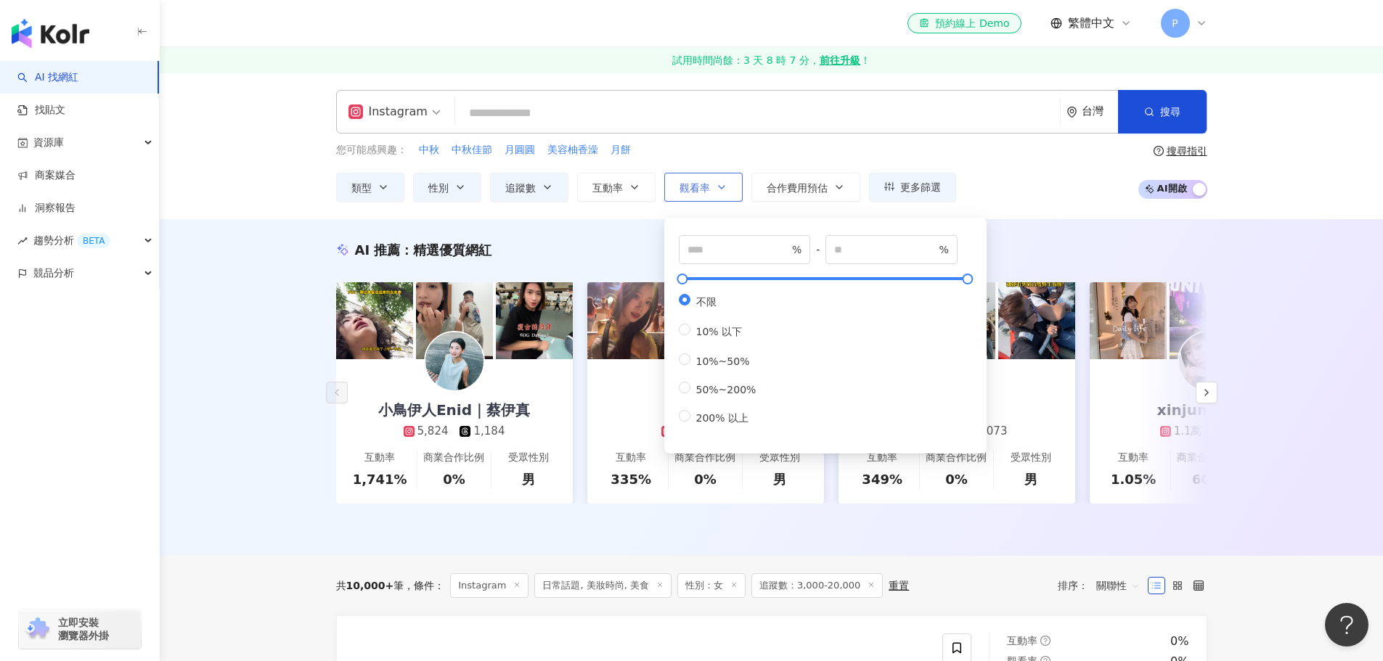
click at [707, 184] on span "觀看率" at bounding box center [694, 188] width 30 height 12
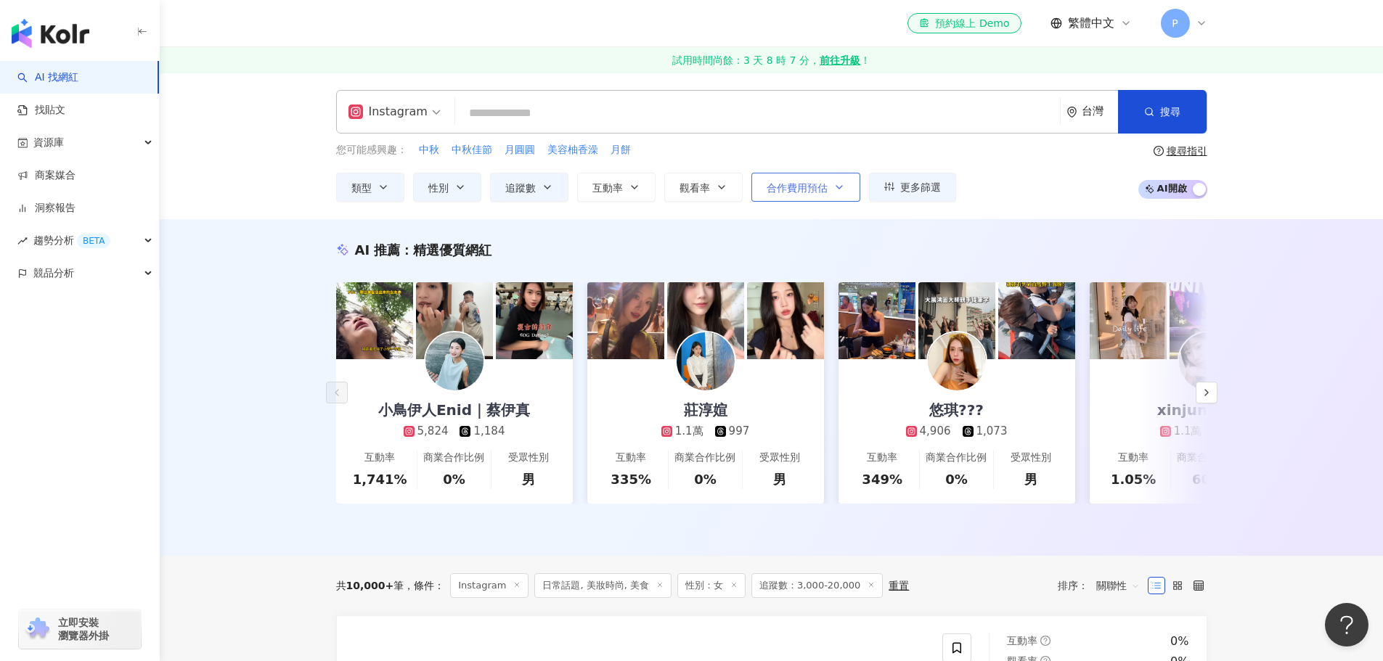
click at [830, 184] on button "合作費用預估" at bounding box center [805, 187] width 109 height 29
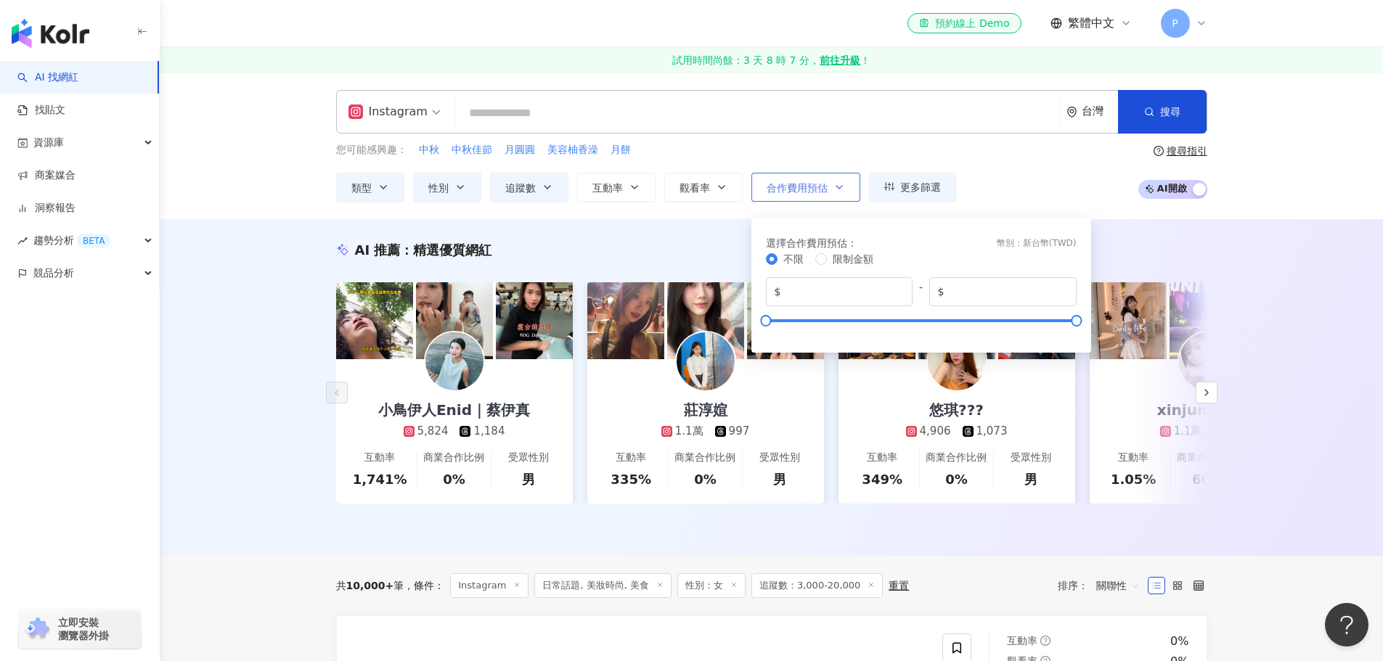
click at [830, 184] on button "合作費用預估" at bounding box center [805, 187] width 109 height 29
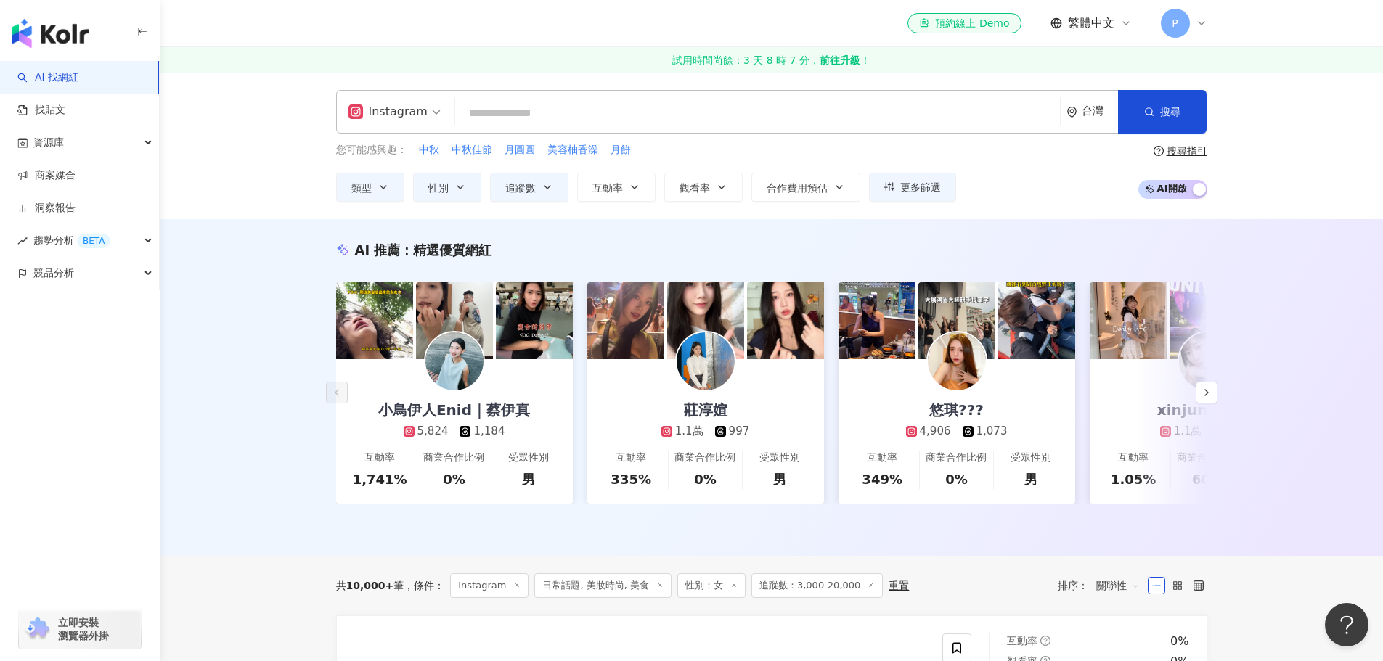
scroll to position [73, 0]
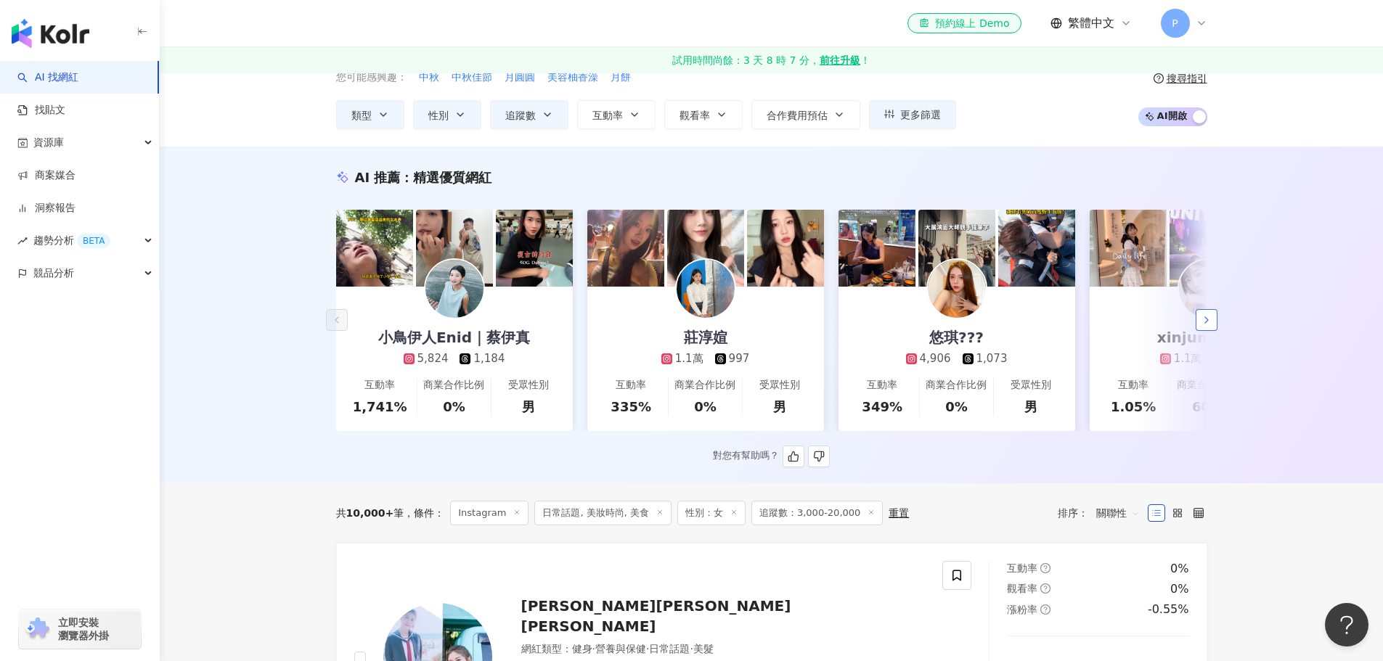
click at [1205, 323] on polyline "button" at bounding box center [1206, 320] width 3 height 6
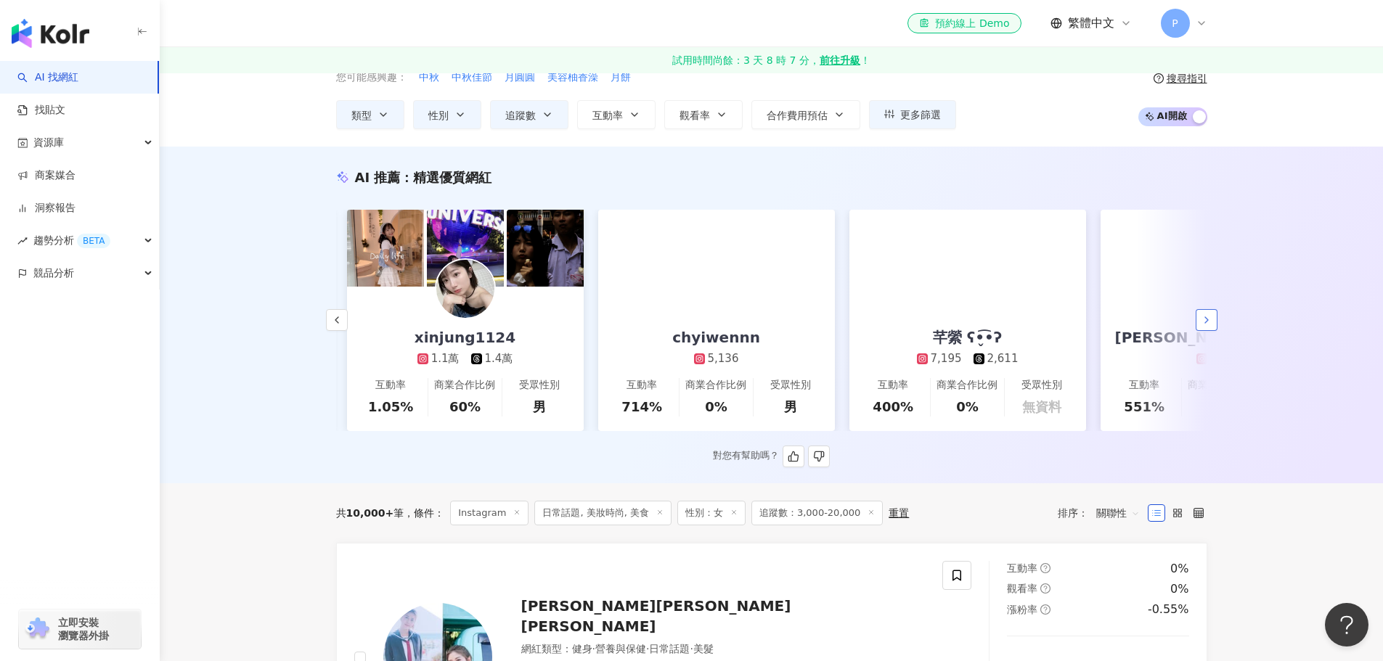
scroll to position [0, 753]
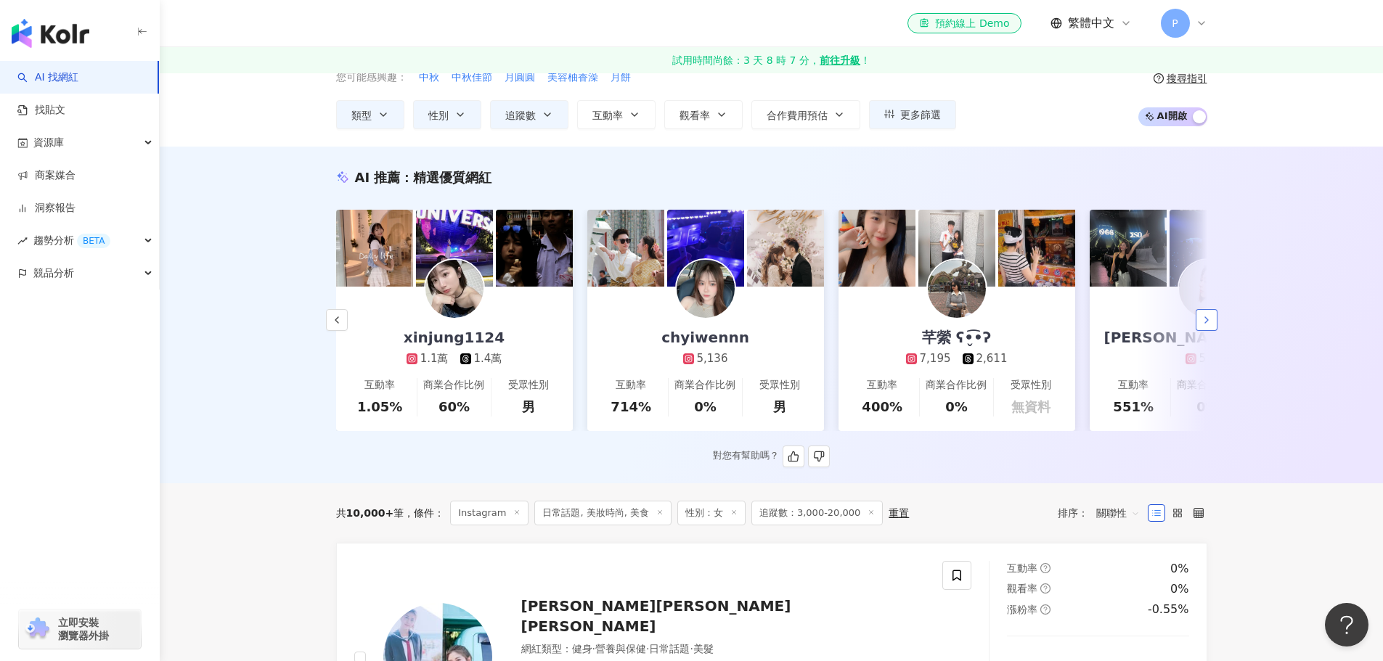
click at [1205, 323] on polyline "button" at bounding box center [1206, 320] width 3 height 6
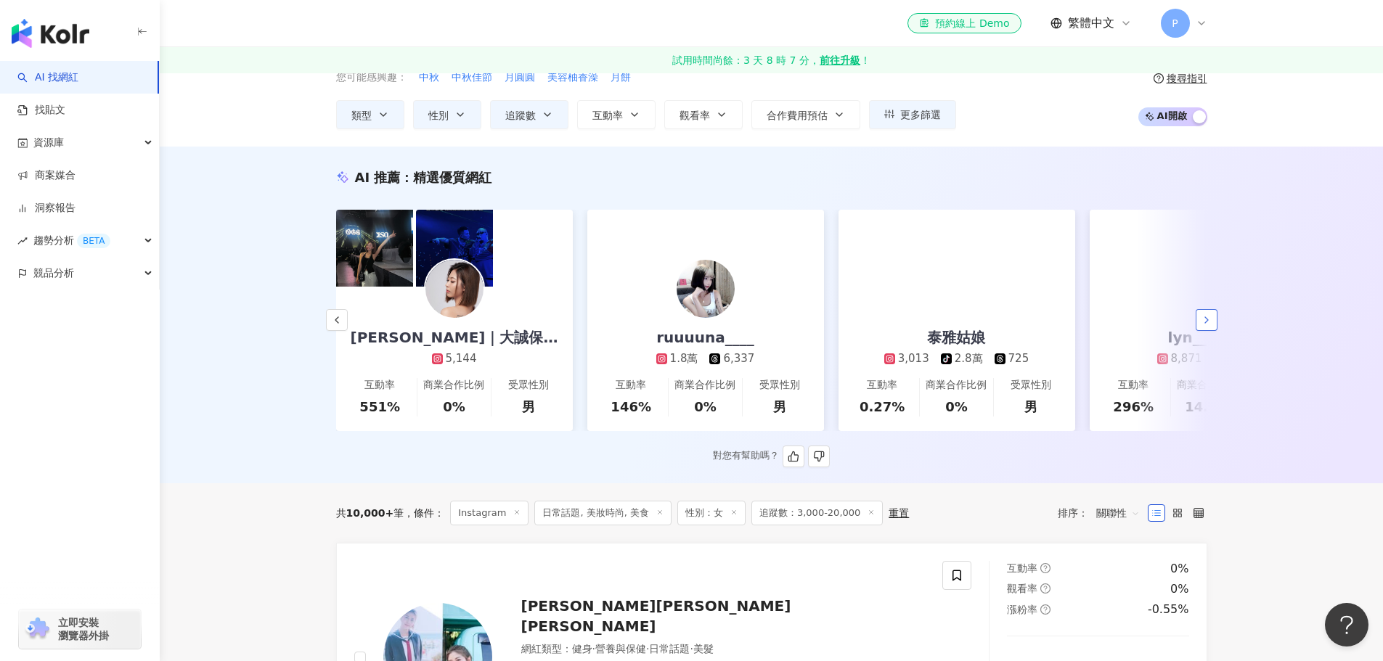
click at [1205, 323] on polyline "button" at bounding box center [1206, 320] width 3 height 6
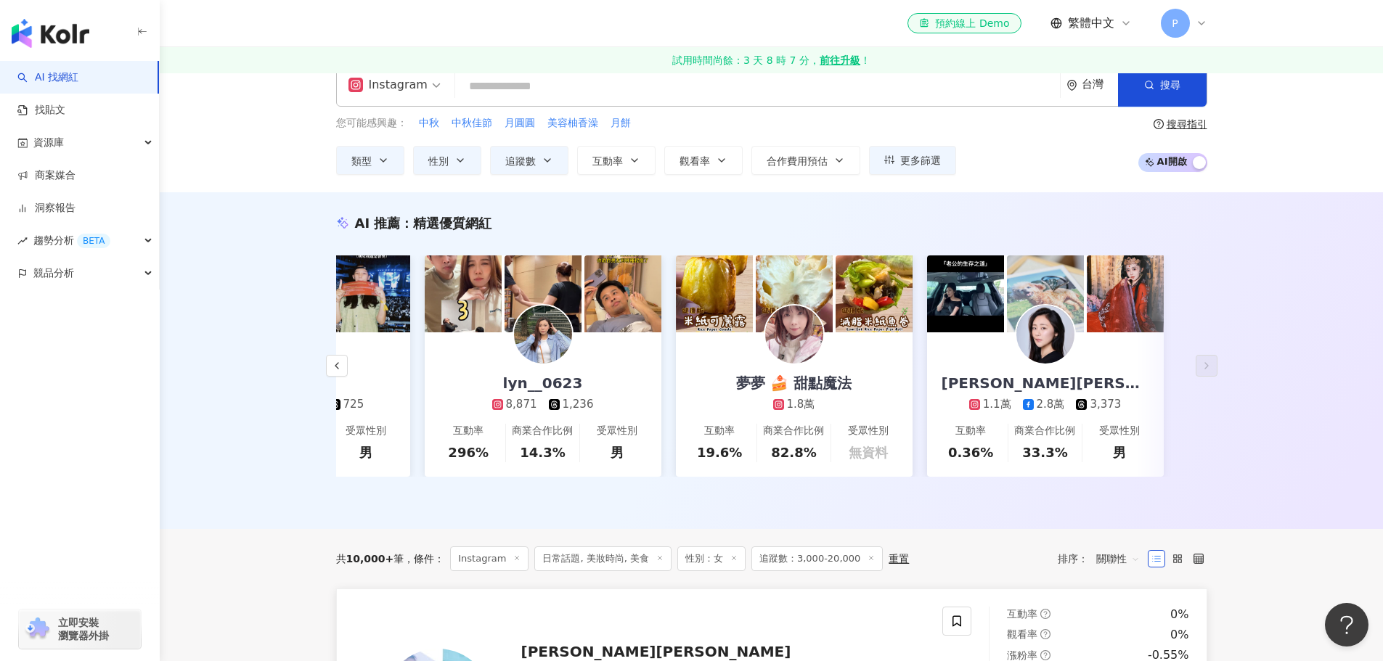
scroll to position [0, 0]
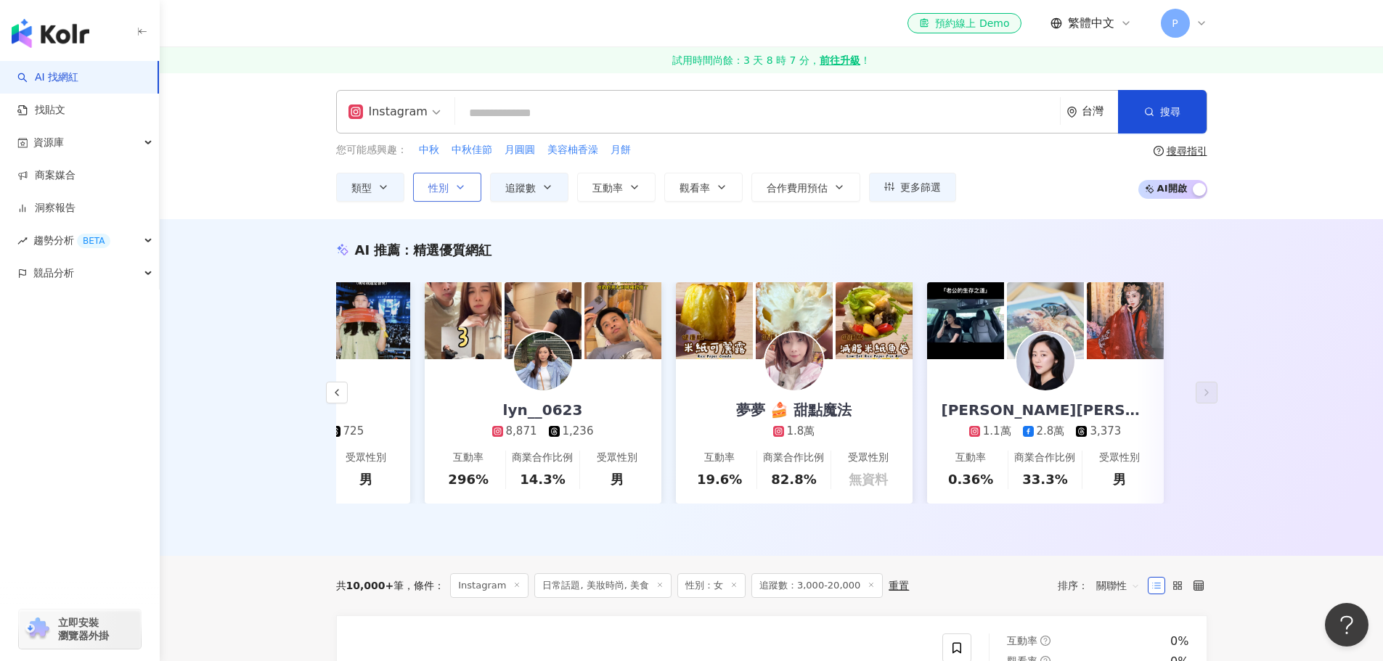
click at [440, 195] on button "性別" at bounding box center [447, 187] width 68 height 29
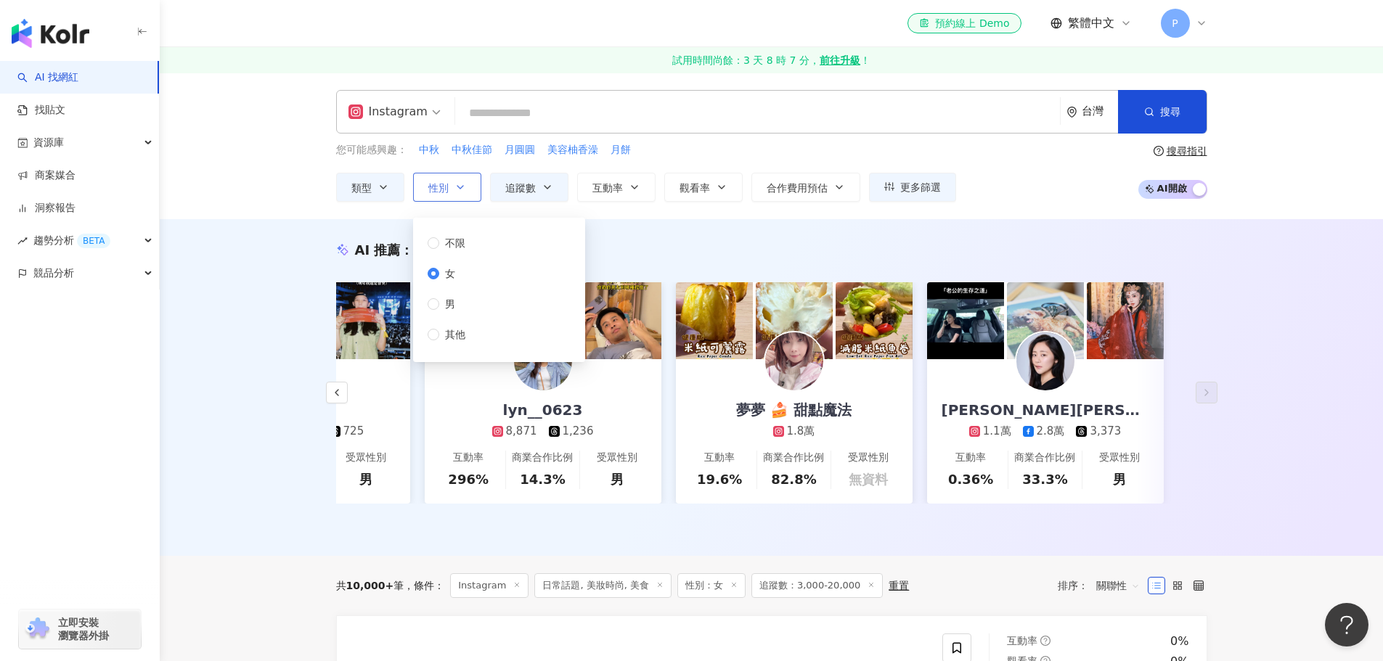
click at [447, 193] on span "性別" at bounding box center [438, 188] width 20 height 12
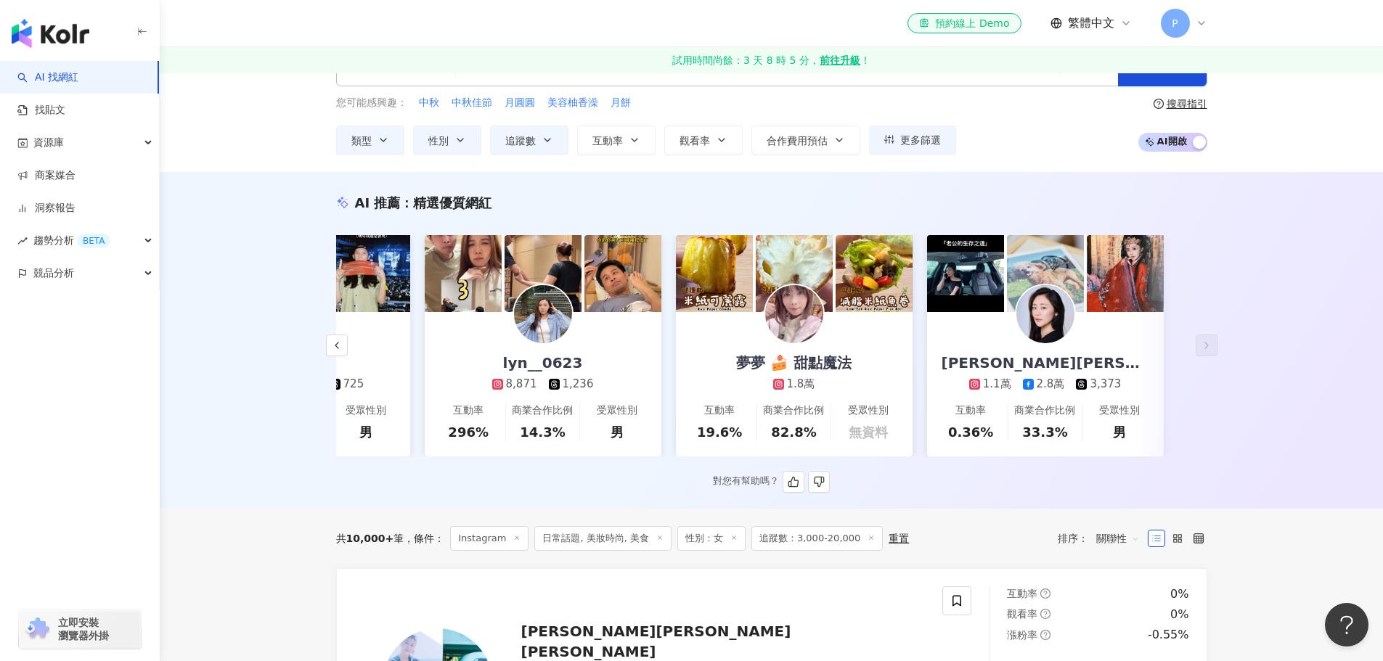
scroll to position [73, 0]
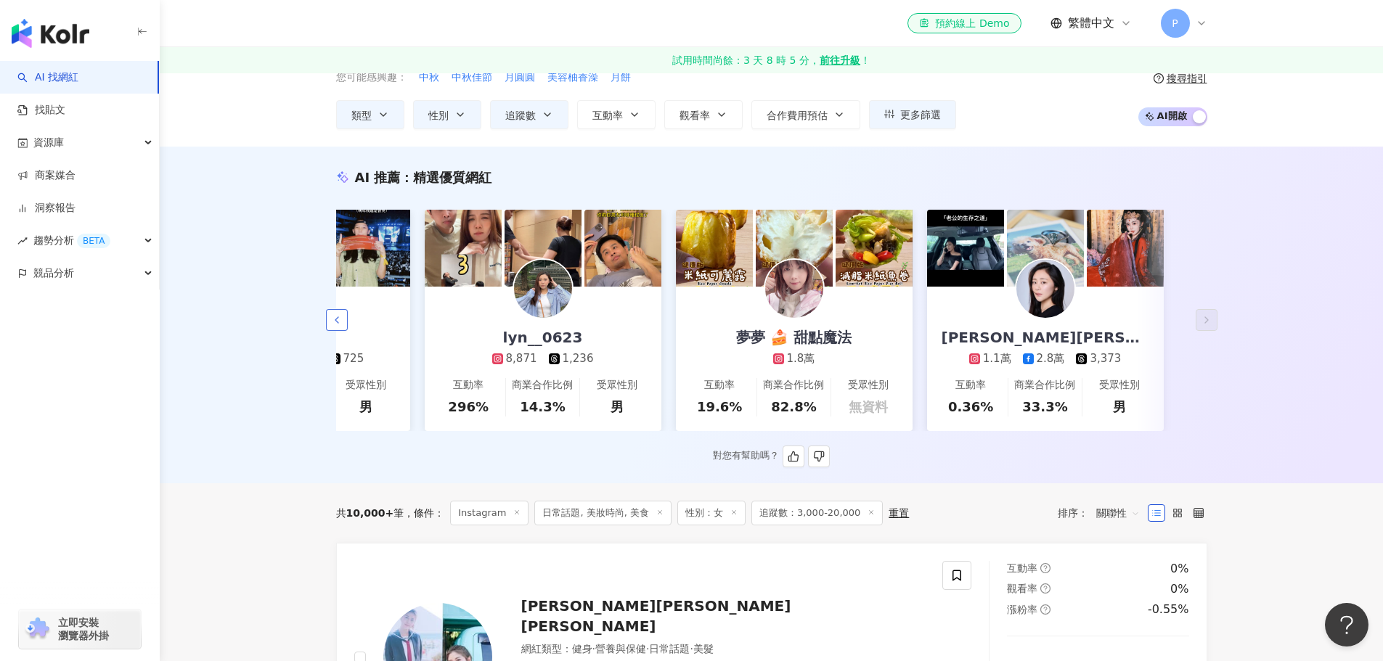
click at [332, 326] on icon "button" at bounding box center [337, 320] width 12 height 12
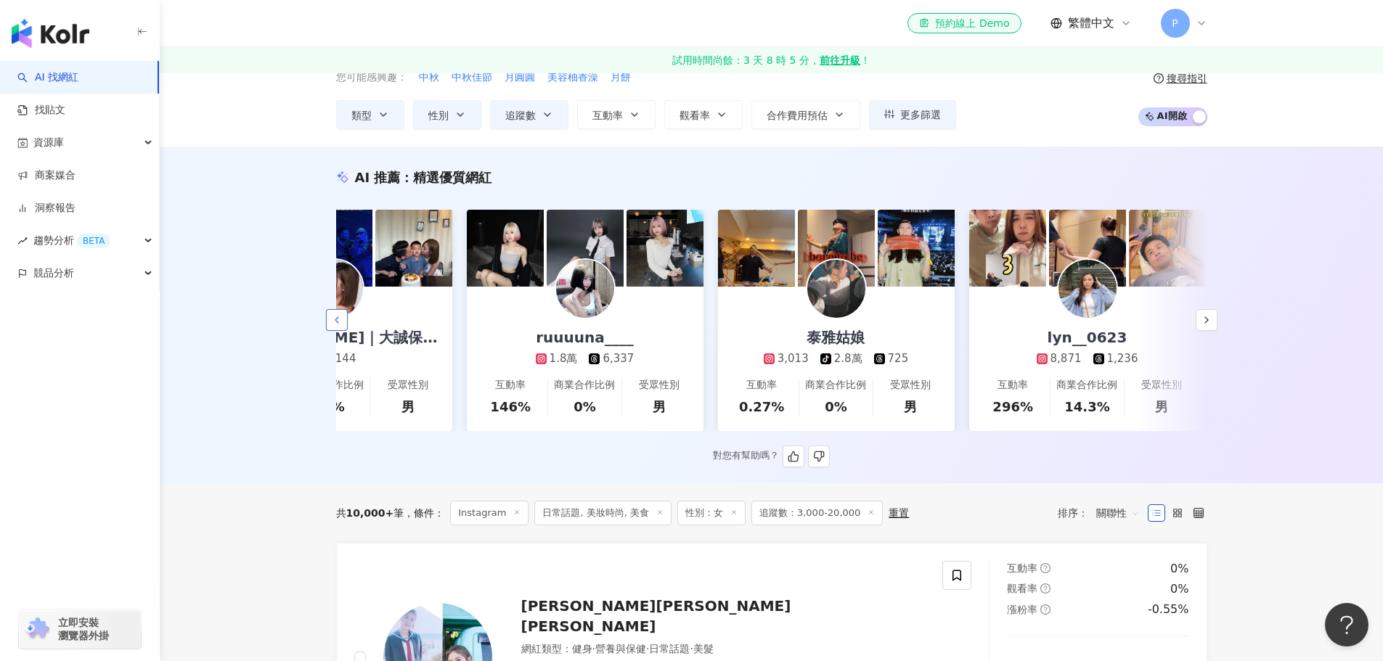
click at [332, 326] on icon "button" at bounding box center [337, 320] width 12 height 12
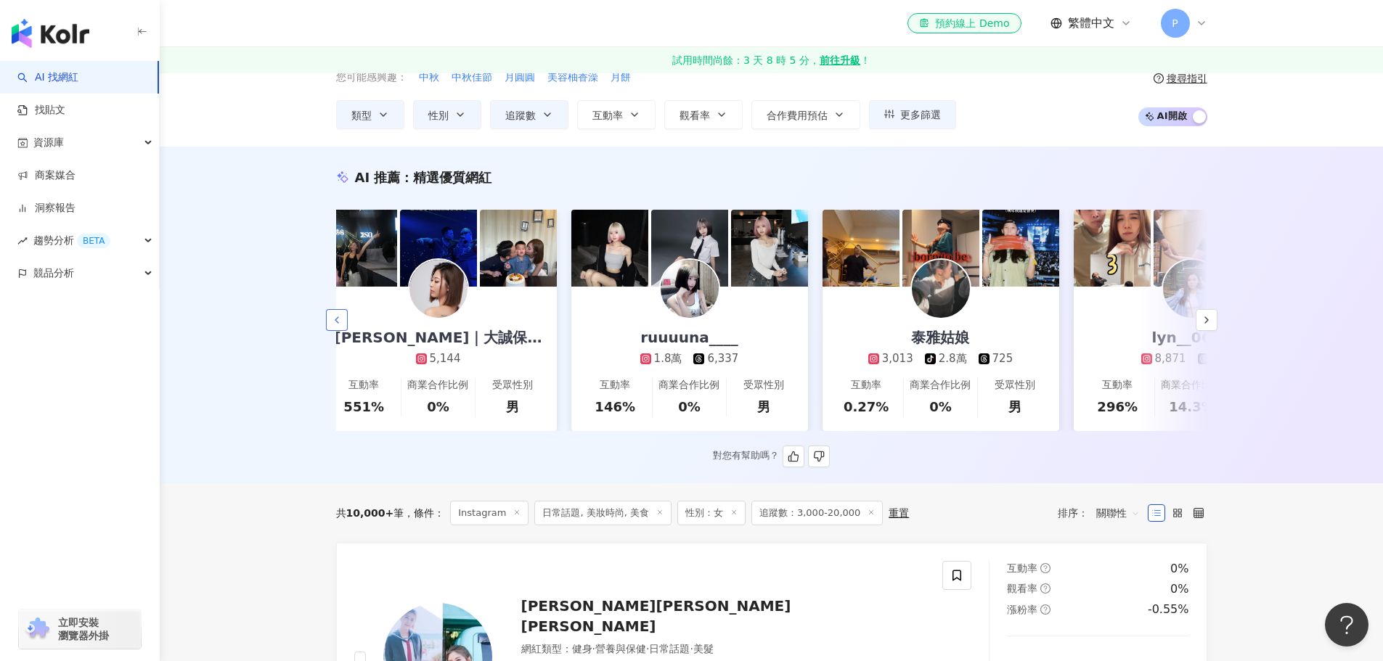
click at [332, 326] on icon "button" at bounding box center [337, 320] width 12 height 12
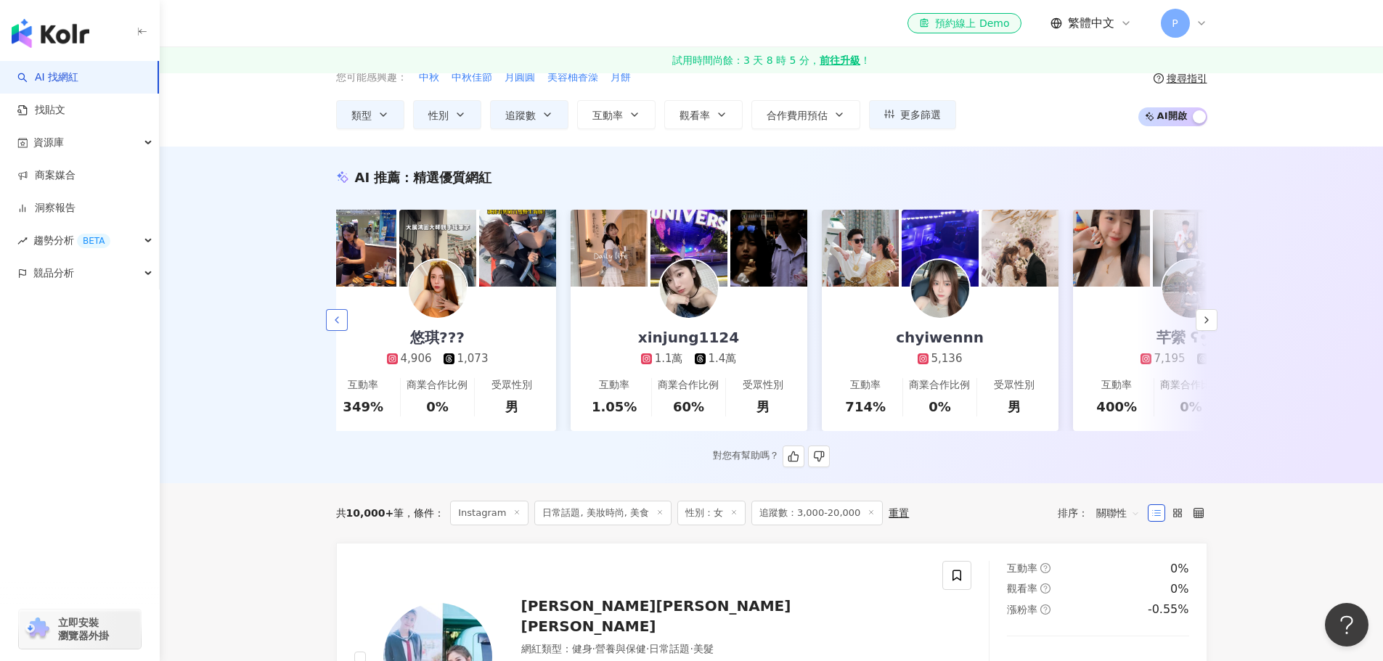
click at [332, 326] on icon "button" at bounding box center [337, 320] width 12 height 12
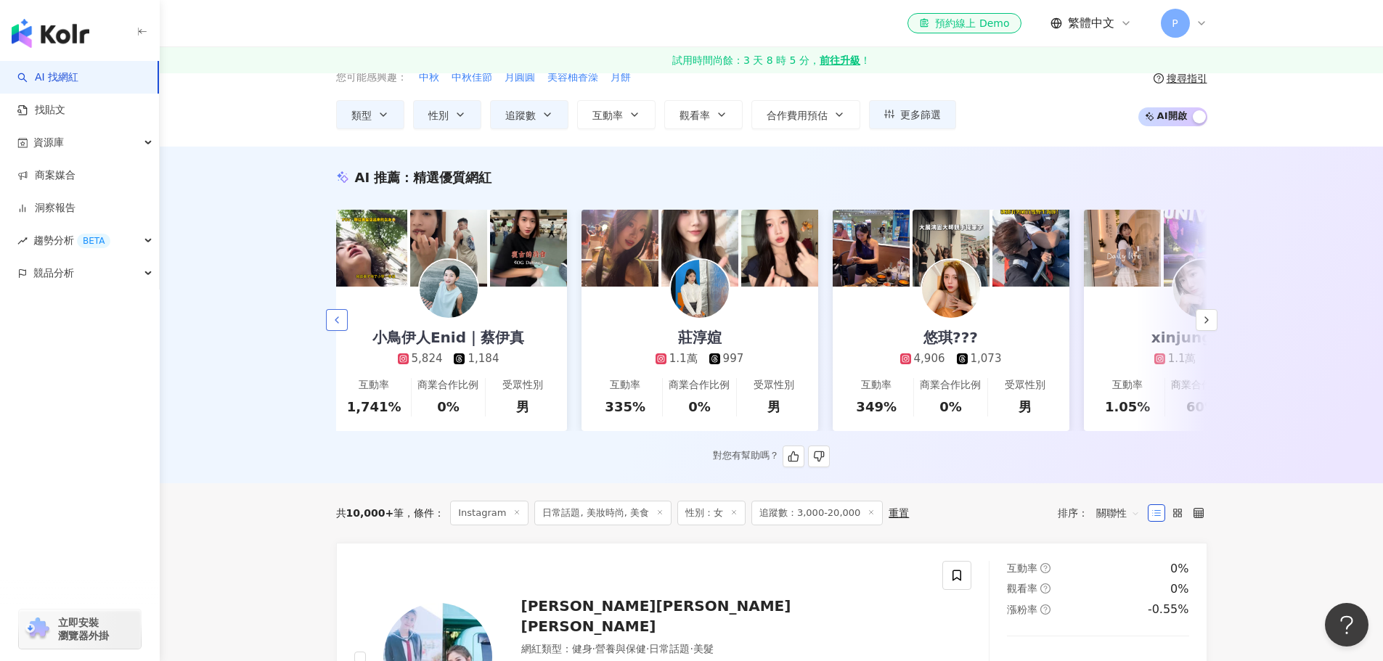
scroll to position [0, 0]
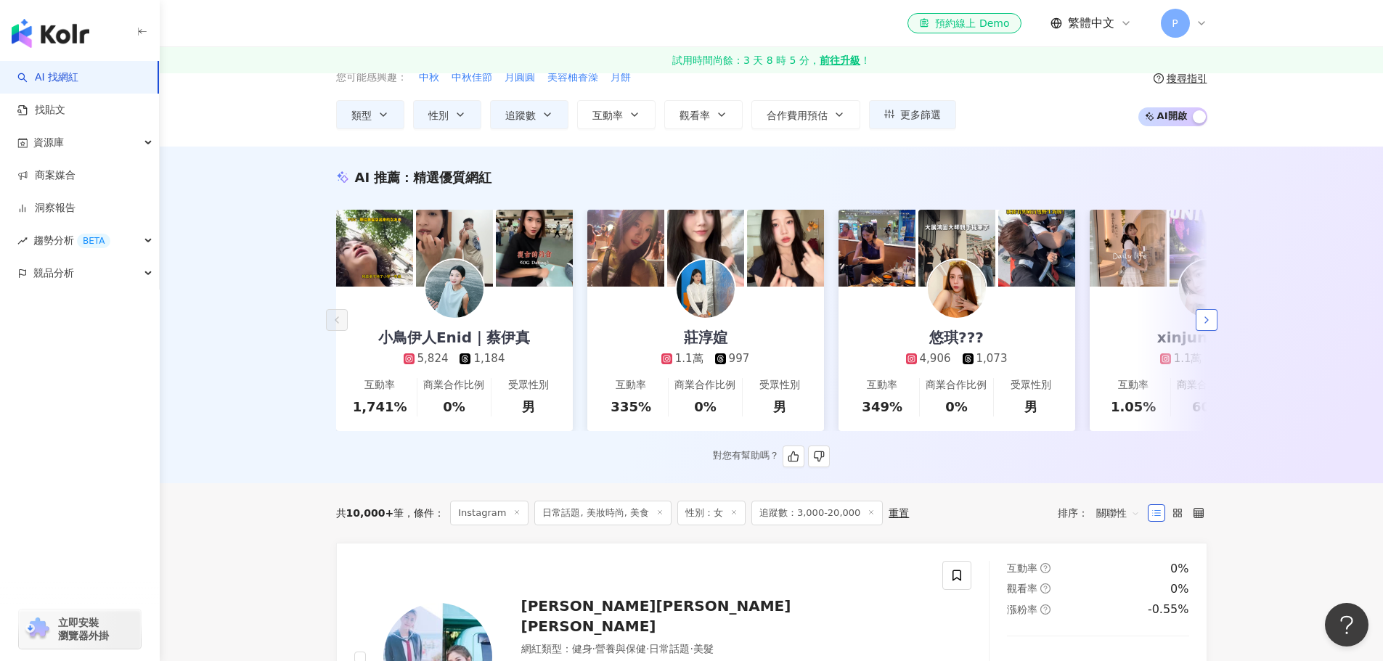
click at [1207, 321] on icon "button" at bounding box center [1206, 320] width 12 height 12
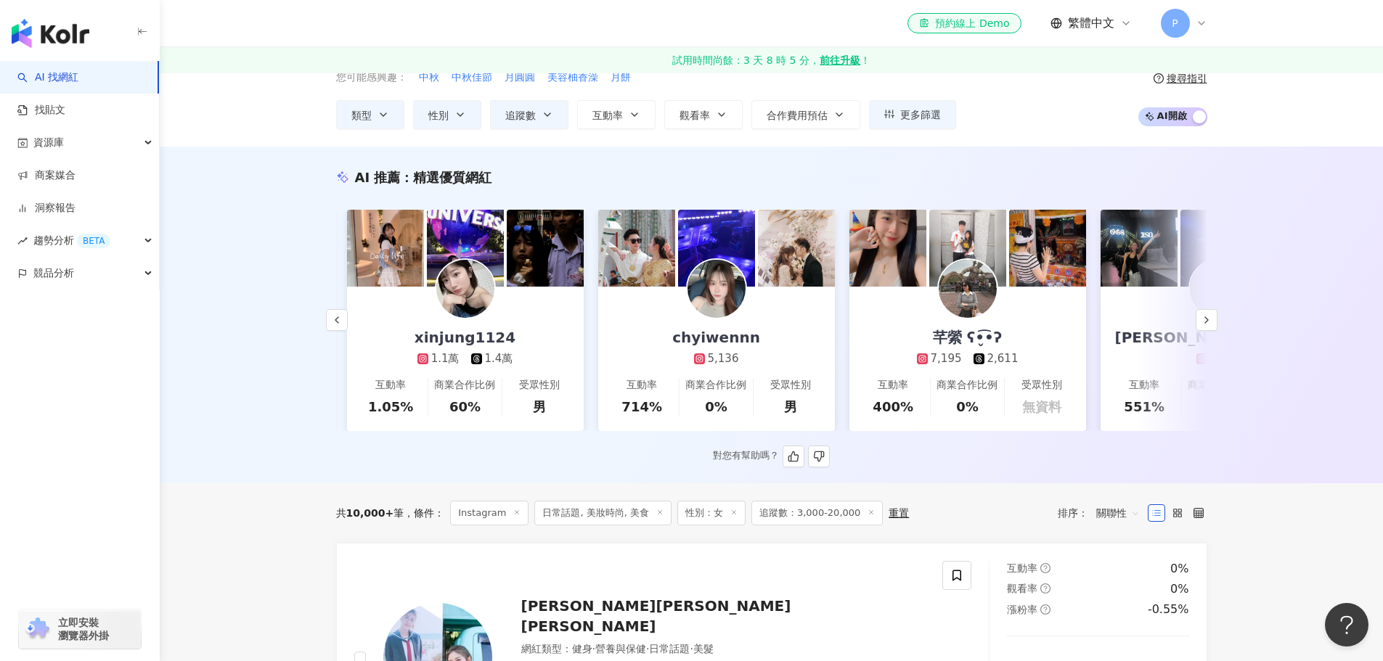
scroll to position [0, 753]
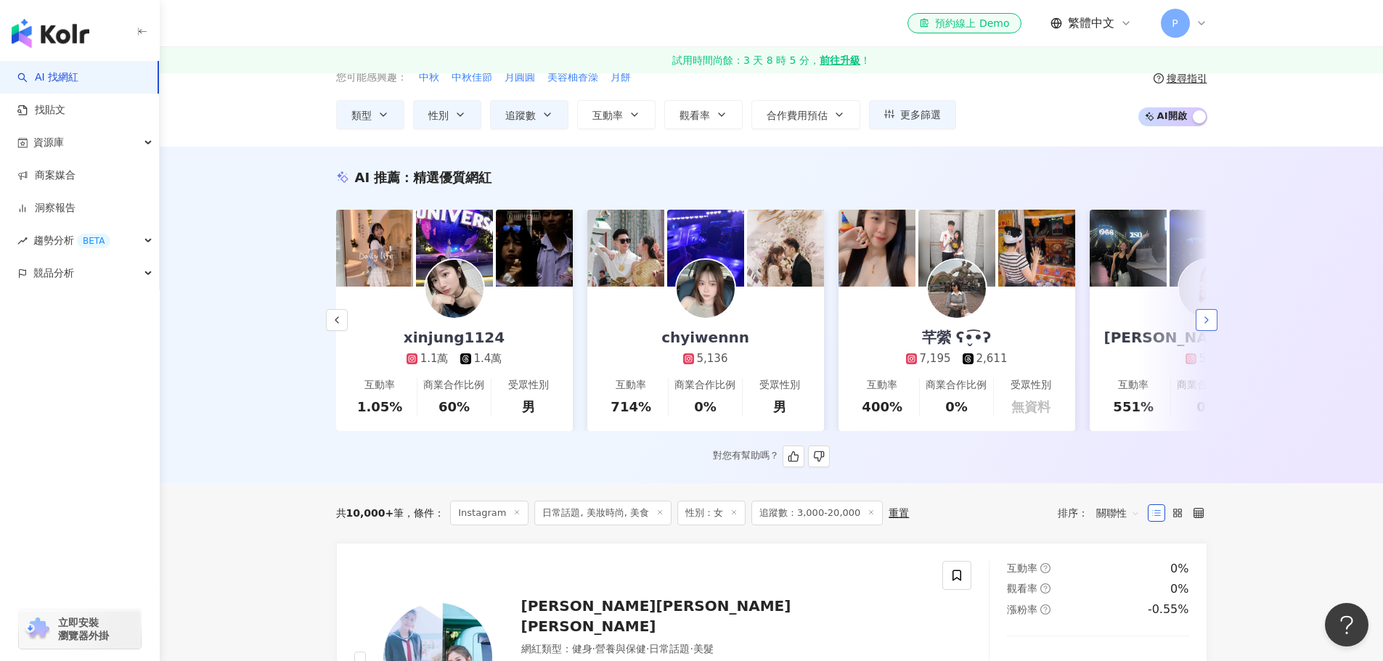
click at [1210, 324] on icon "button" at bounding box center [1206, 320] width 12 height 12
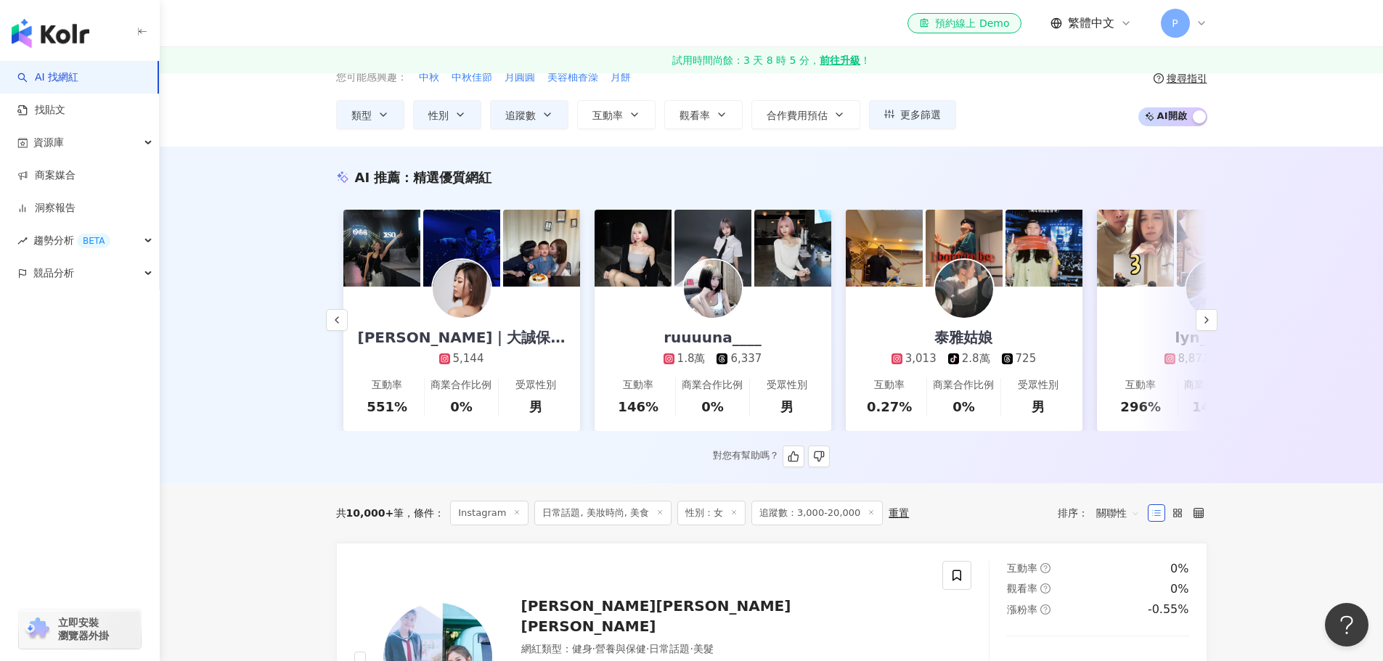
scroll to position [0, 1507]
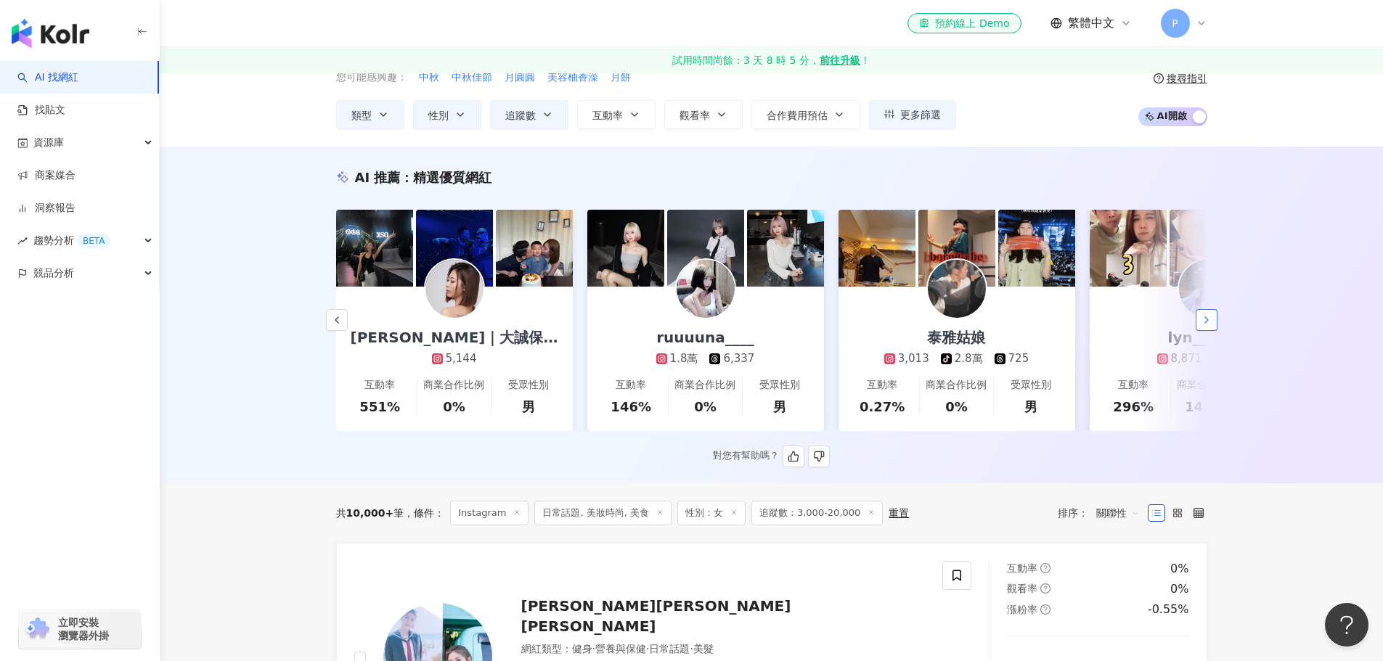
click at [1200, 324] on icon "button" at bounding box center [1206, 320] width 12 height 12
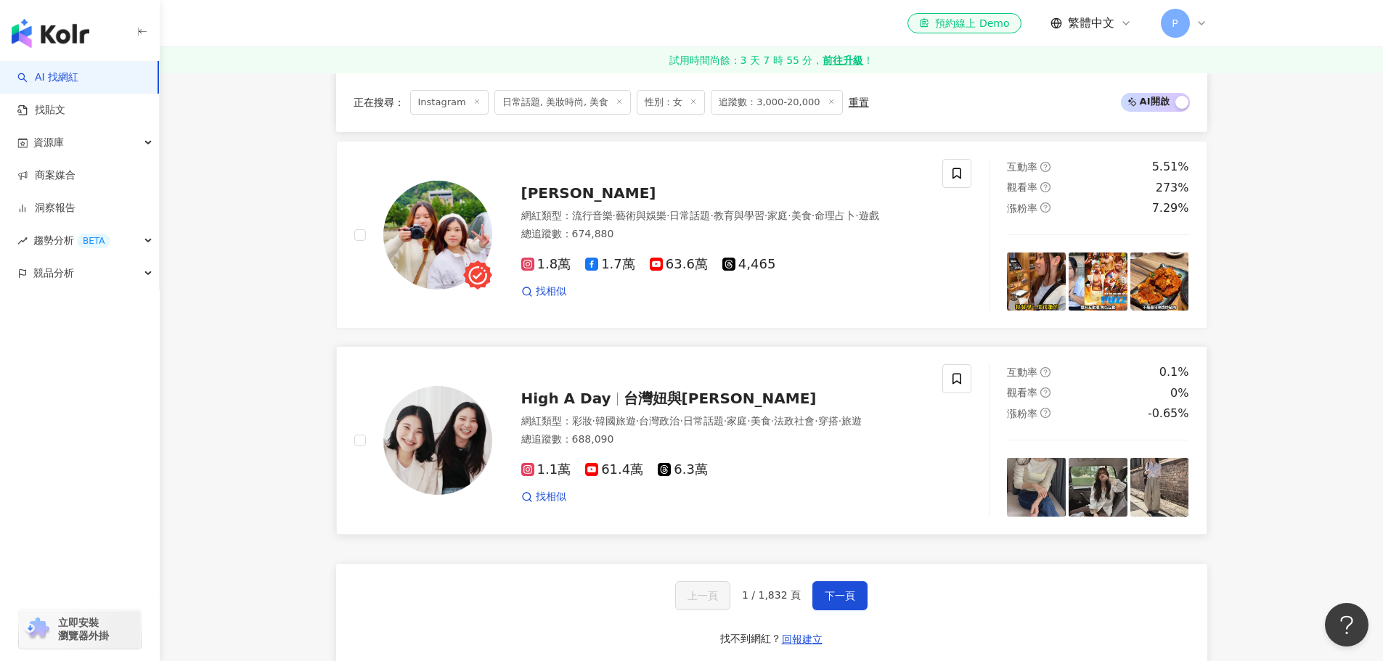
scroll to position [2903, 0]
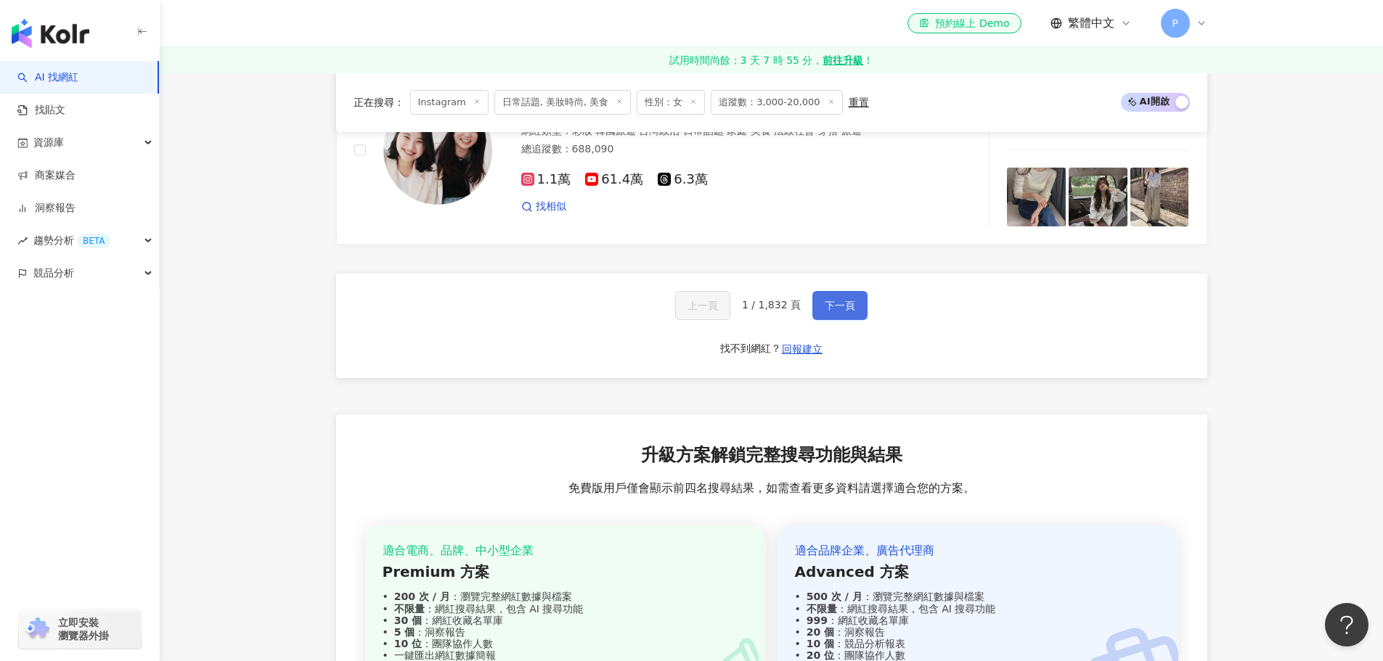
click at [845, 311] on span "下一頁" at bounding box center [840, 306] width 30 height 12
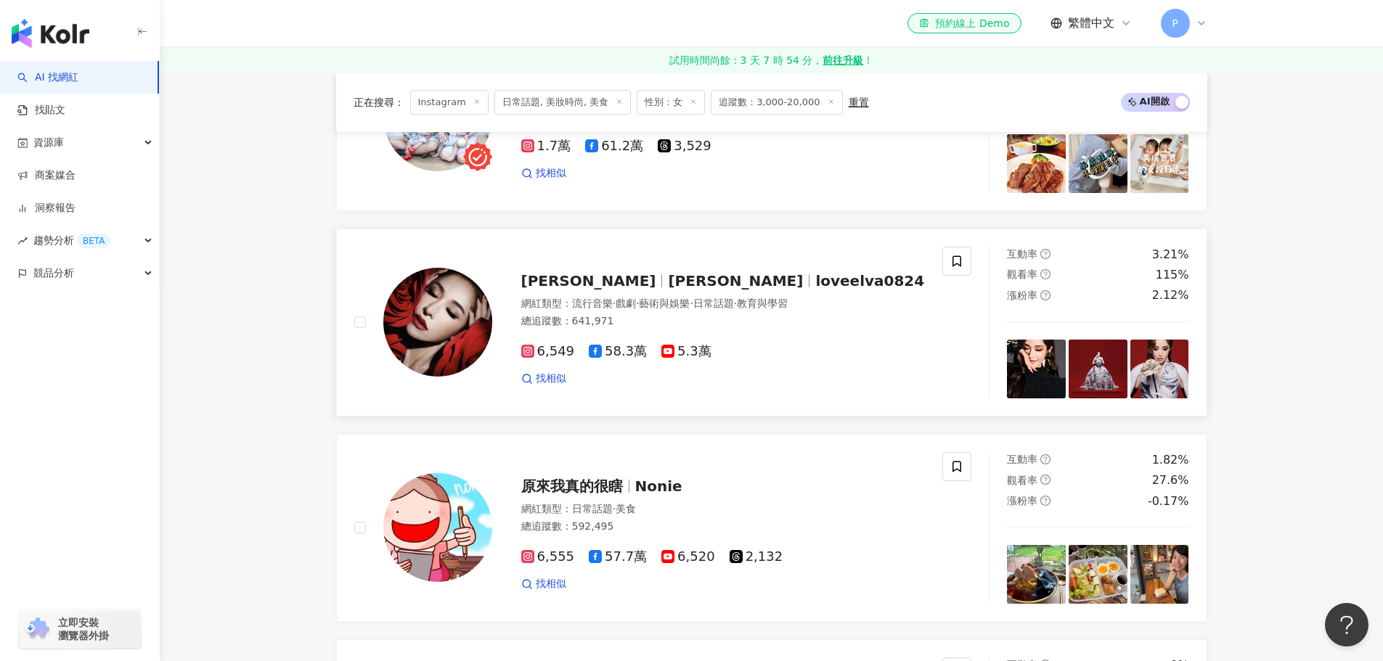
scroll to position [516, 0]
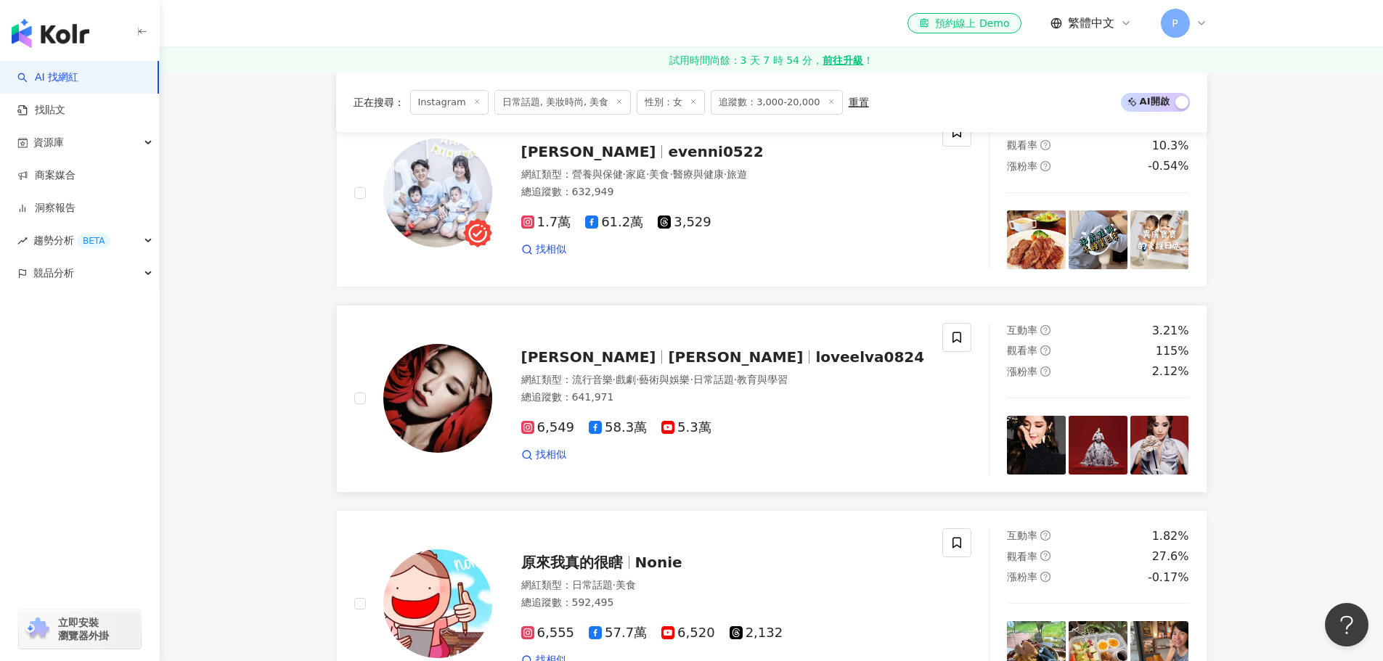
drag, startPoint x: 664, startPoint y: 359, endPoint x: 657, endPoint y: 333, distance: 27.1
click at [657, 333] on div "蕭亞軒 Elva Hsiao 蕭亞軒 loveelva0824 網紅類型 ： 流行音樂 · 戲劇 · 藝術與娛樂 · 日常話題 · 教育與學習 總追蹤數 ： …" at bounding box center [648, 399] width 589 height 152
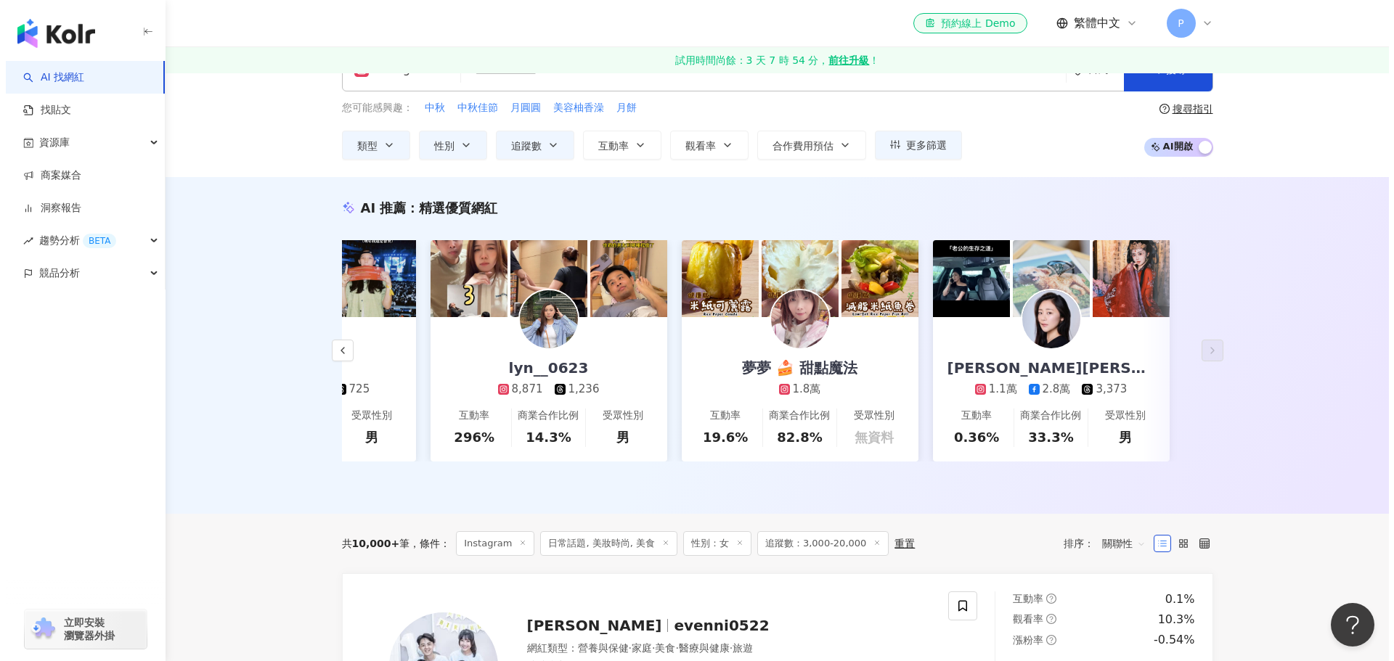
scroll to position [8, 0]
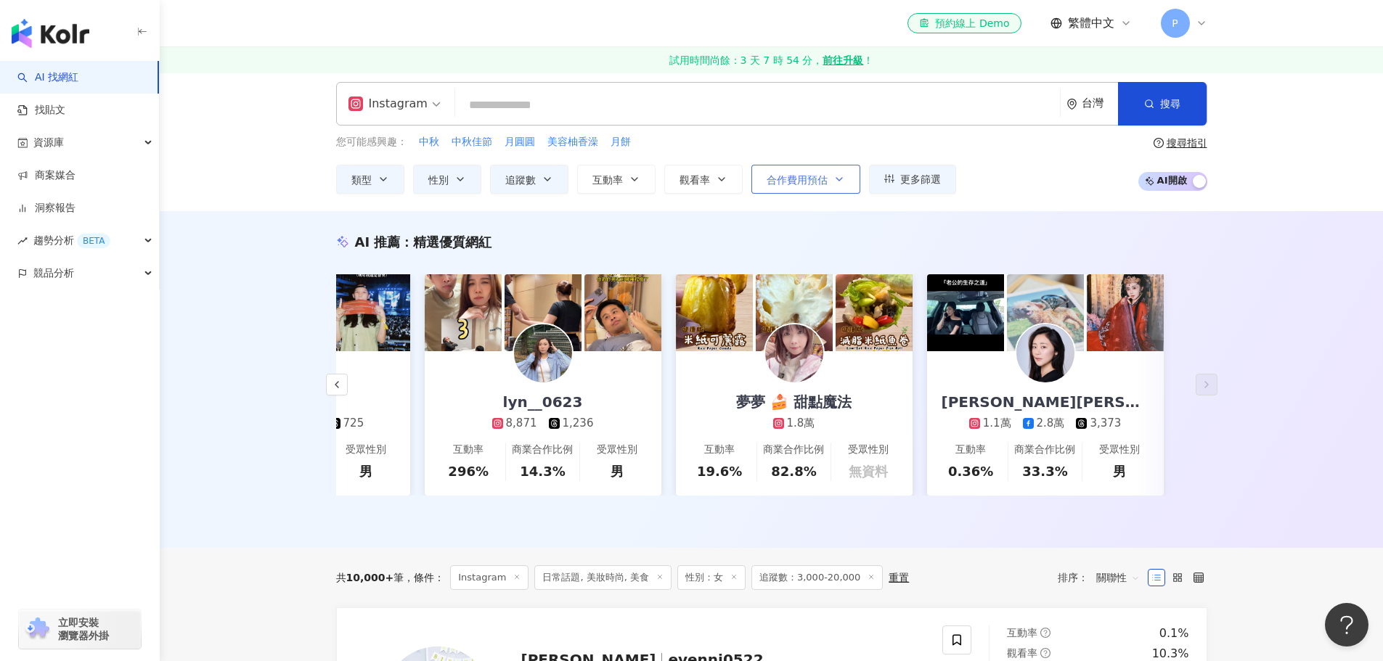
click at [820, 175] on span "合作費用預估" at bounding box center [796, 180] width 61 height 12
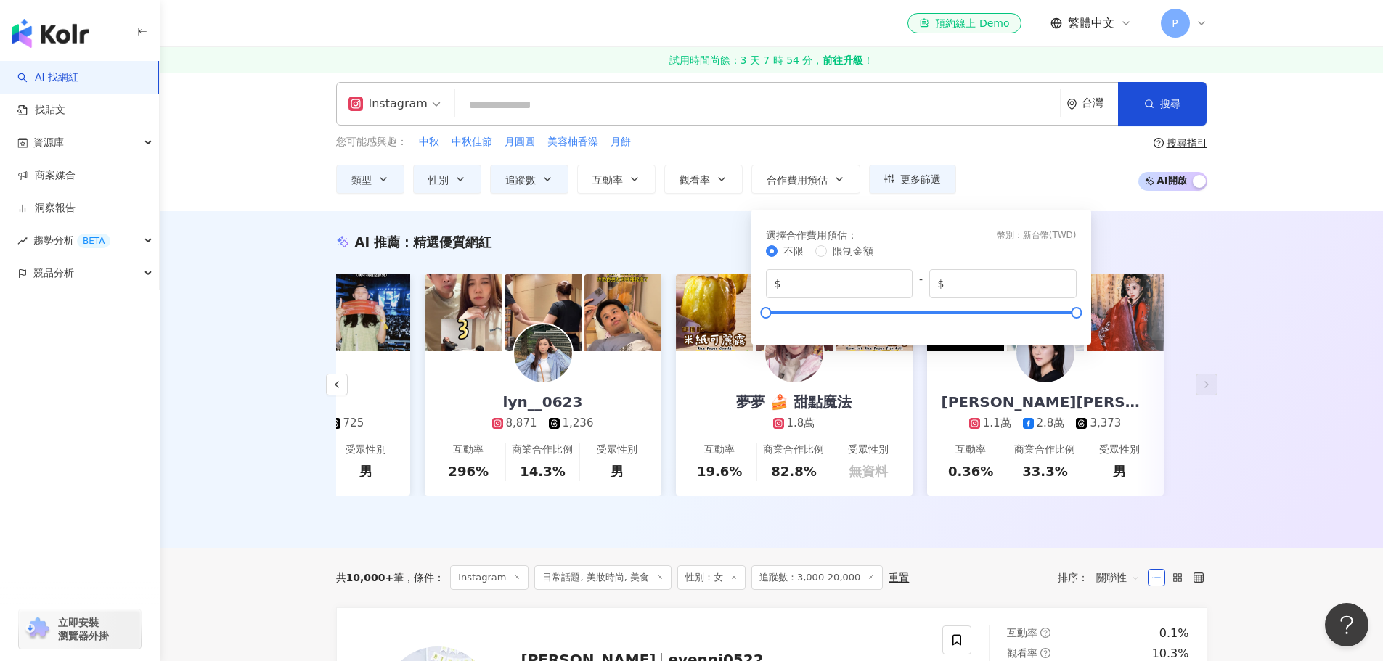
click at [822, 147] on div "您可能感興趣： 中秋 中秋佳節 月圓圓 美容柚香澡 月餅" at bounding box center [646, 142] width 620 height 16
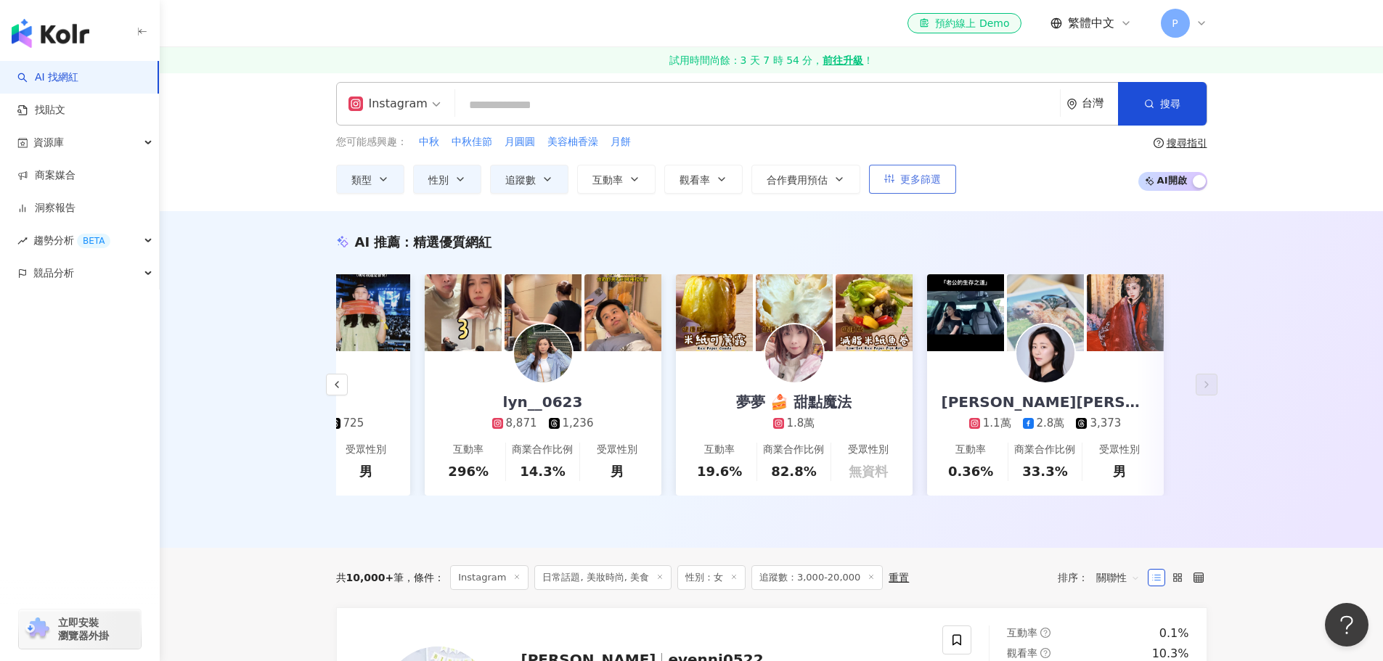
click at [941, 181] on button "更多篩選" at bounding box center [912, 179] width 87 height 29
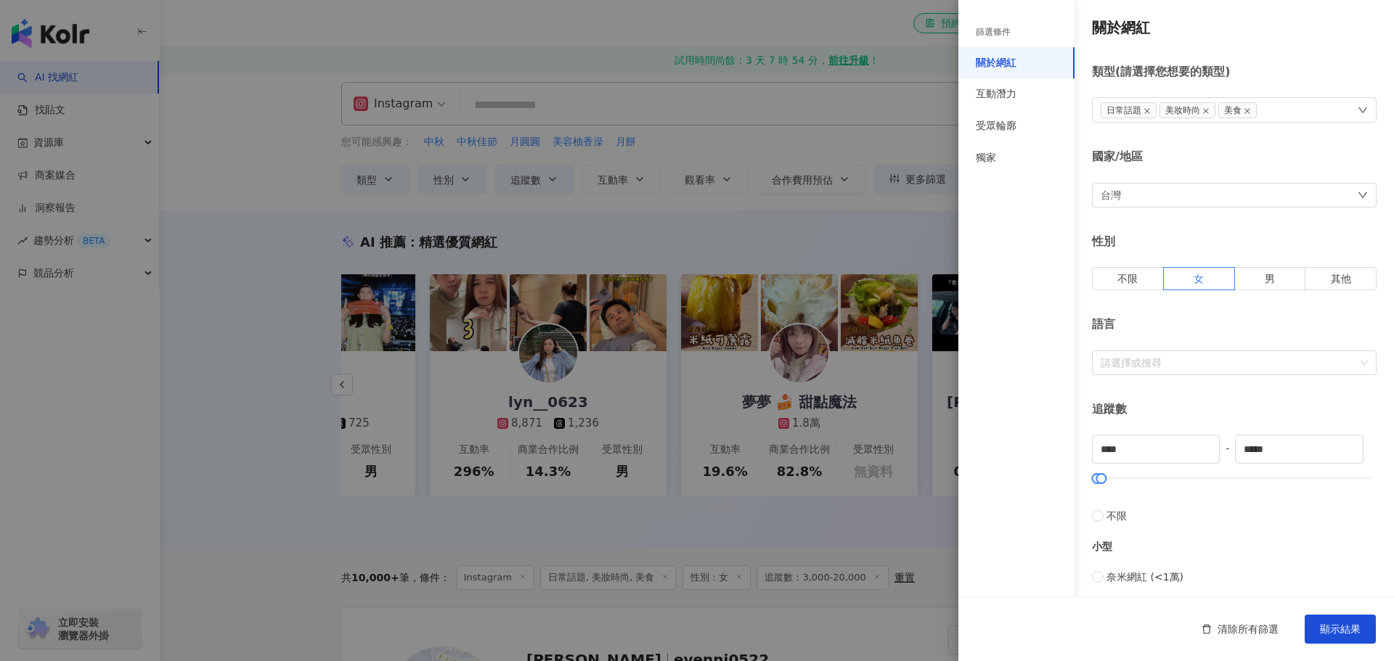
scroll to position [0, 0]
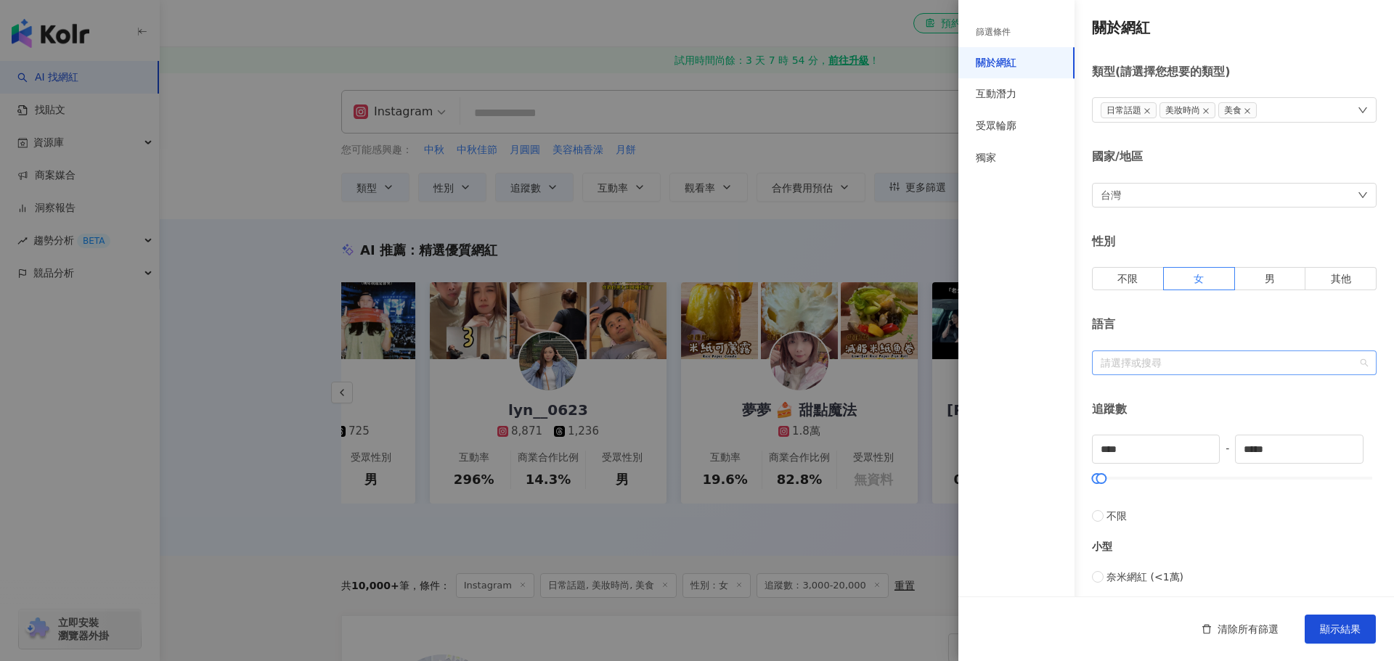
click at [1275, 364] on div at bounding box center [1226, 362] width 263 height 11
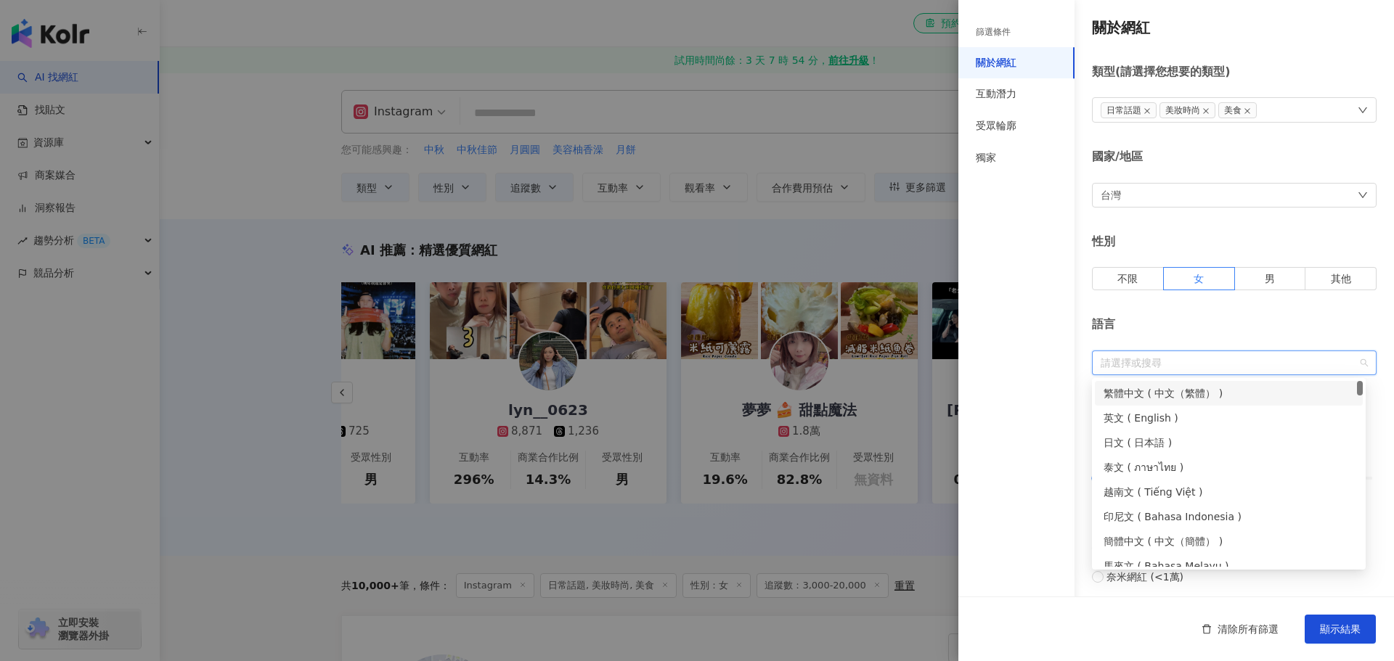
click at [1238, 398] on div "繁體中文 ( 中文（繁體） )" at bounding box center [1228, 393] width 250 height 16
click at [1338, 330] on div "語言" at bounding box center [1234, 324] width 285 height 16
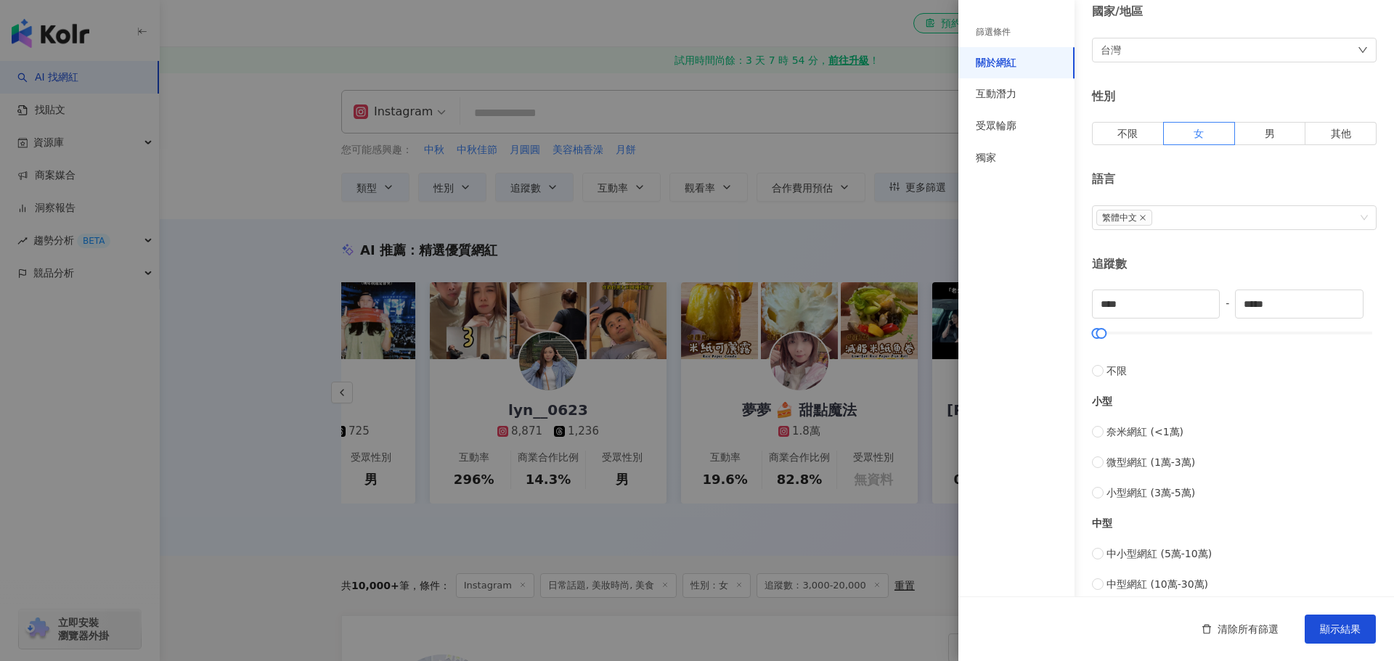
scroll to position [218, 0]
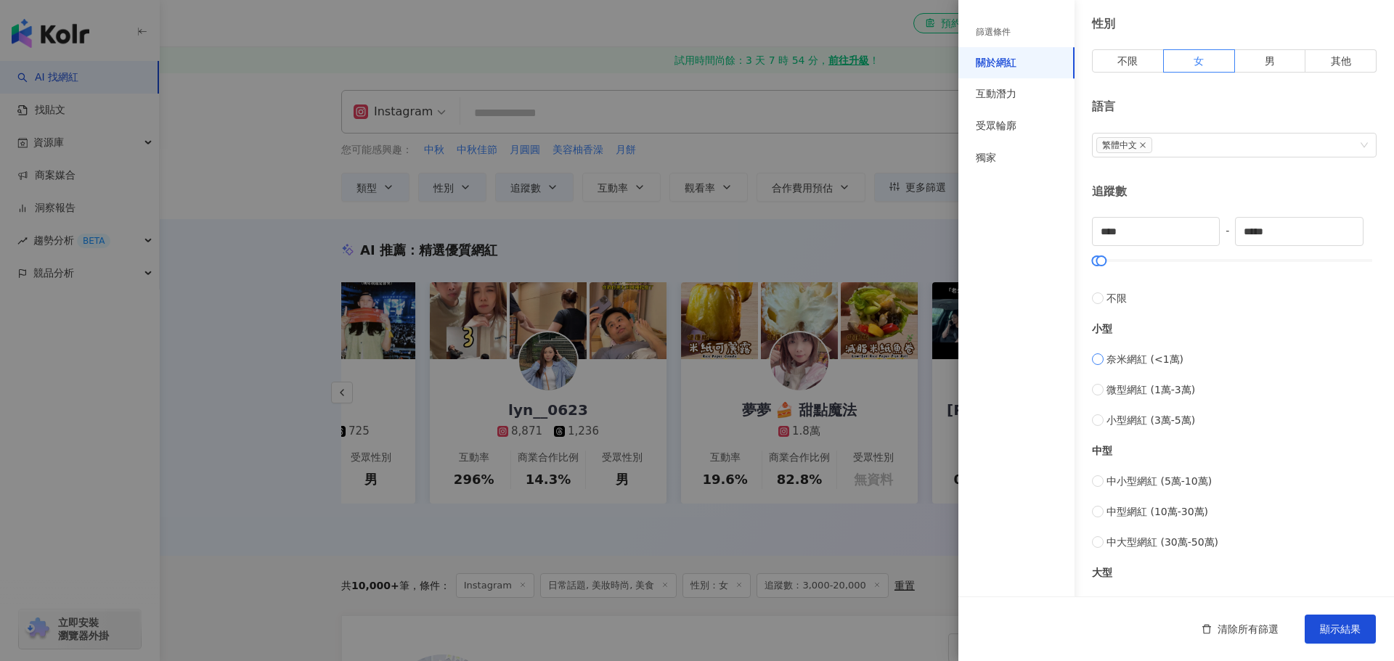
click at [1155, 361] on span "奈米網紅 (<1萬)" at bounding box center [1144, 359] width 77 height 16
type input "*"
type input "****"
drag, startPoint x: 1147, startPoint y: 232, endPoint x: 997, endPoint y: 224, distance: 150.5
click at [997, 224] on div "篩選條件 關於網紅 互動潛力 受眾輪廓 獨家 關於網紅 類型 ( 請選擇您想要的類型 ) 日常話題 美妝時尚 美食 國家/地區 台灣 性別 不限 女 男 其他…" at bounding box center [1175, 330] width 435 height 1097
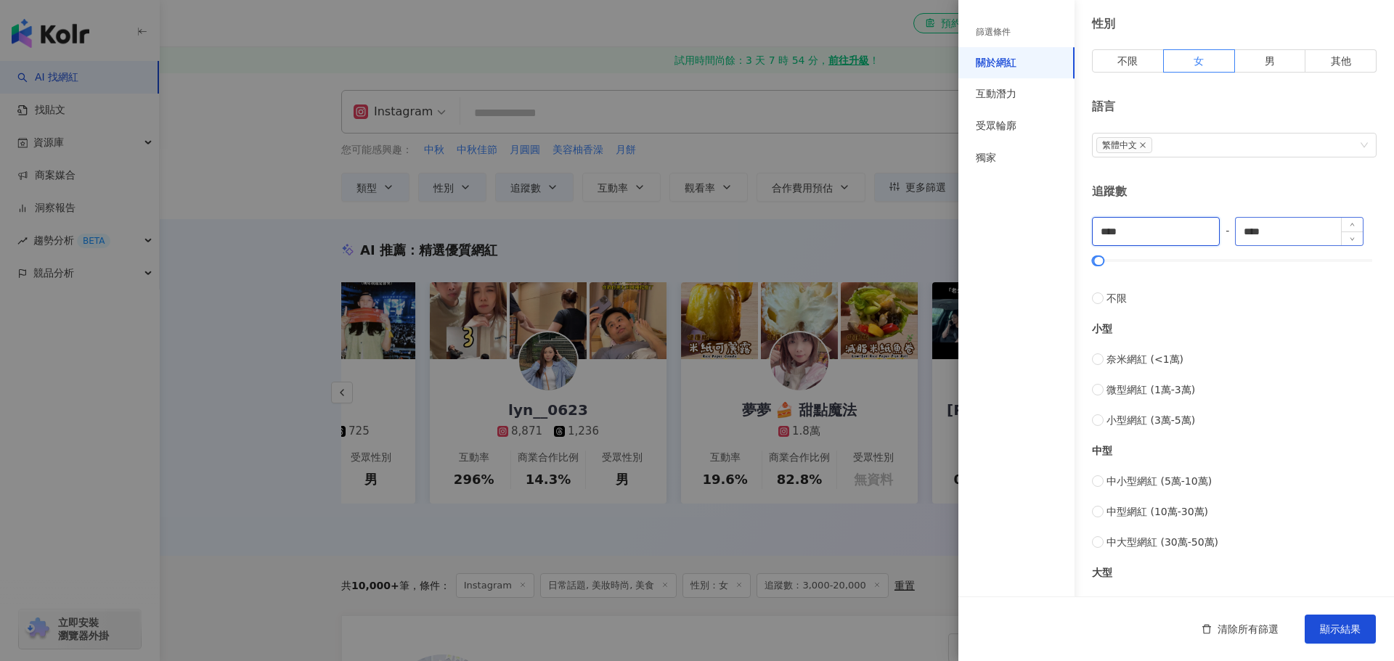
type input "****"
drag, startPoint x: 1290, startPoint y: 230, endPoint x: 1126, endPoint y: 230, distance: 163.3
click at [1126, 230] on div "**** - **** 不限 小型 奈米網紅 (<1萬) 微型網紅 (1萬-3萬) 小型網紅 (3萬-5萬) 中型 中小型網紅 (5萬-10萬) 中型網紅 (…" at bounding box center [1234, 429] width 285 height 425
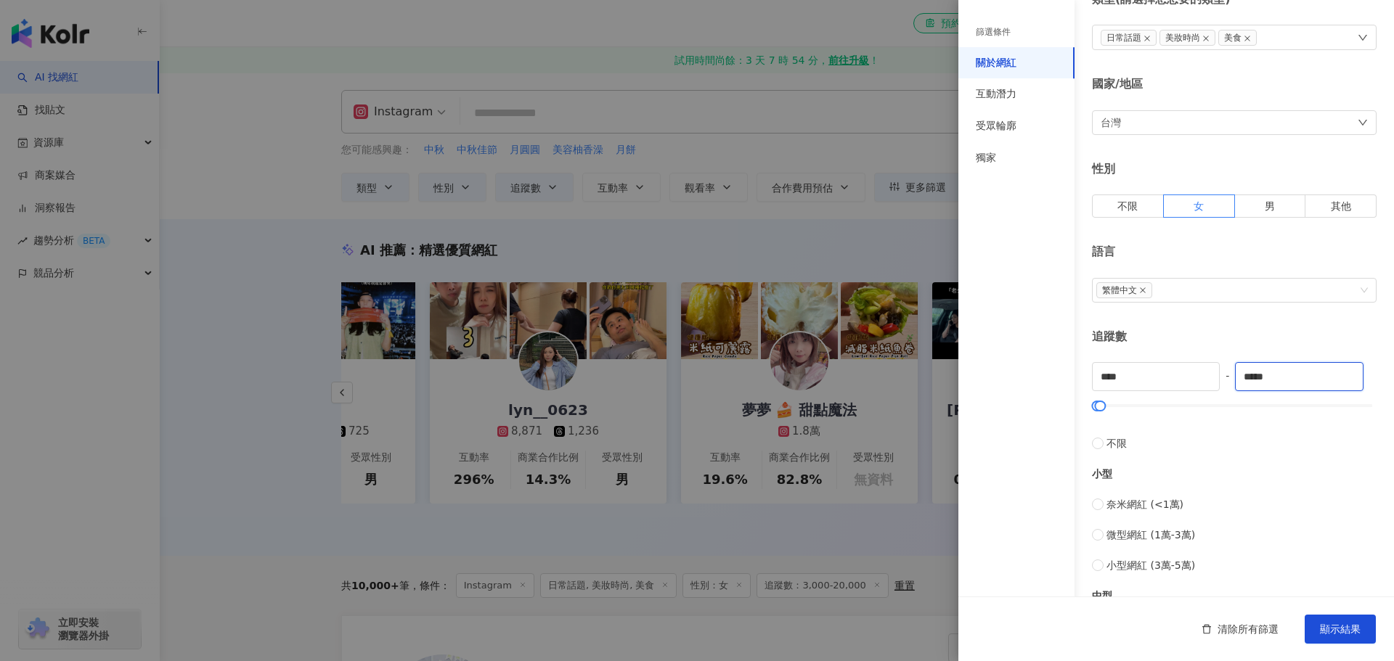
scroll to position [0, 0]
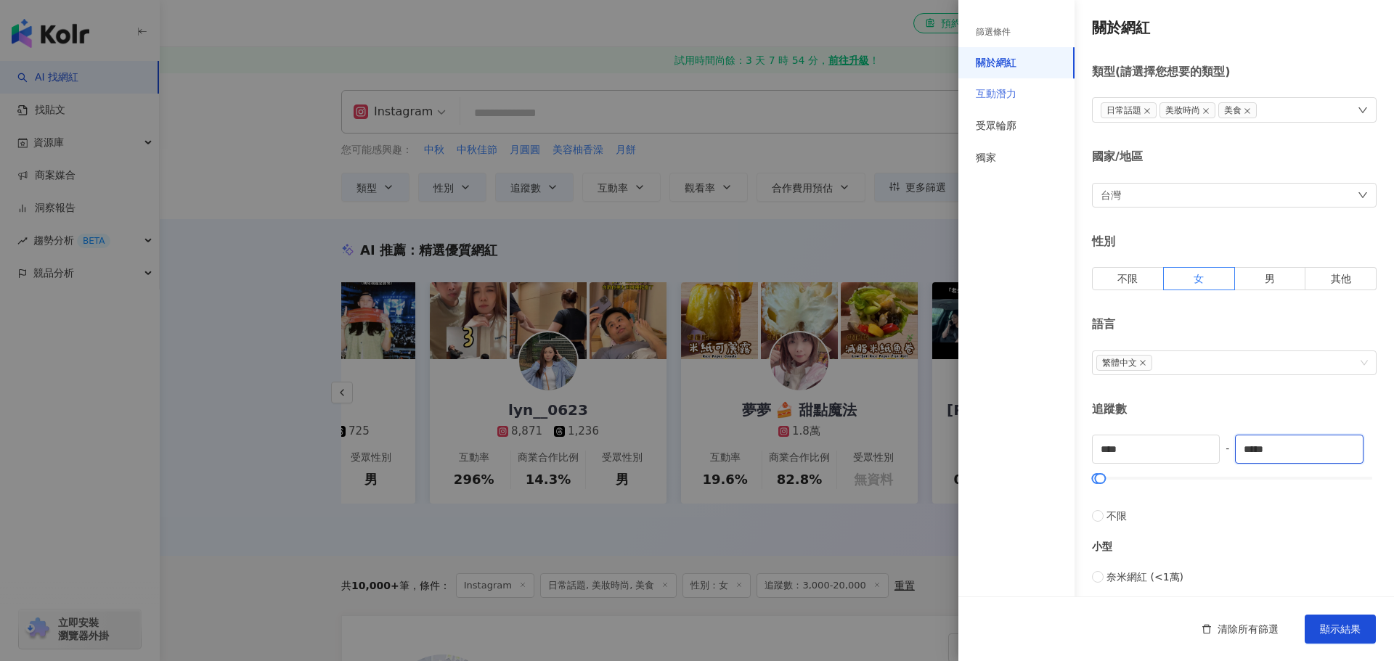
type input "*****"
click at [1010, 96] on div "互動潛力" at bounding box center [995, 94] width 41 height 15
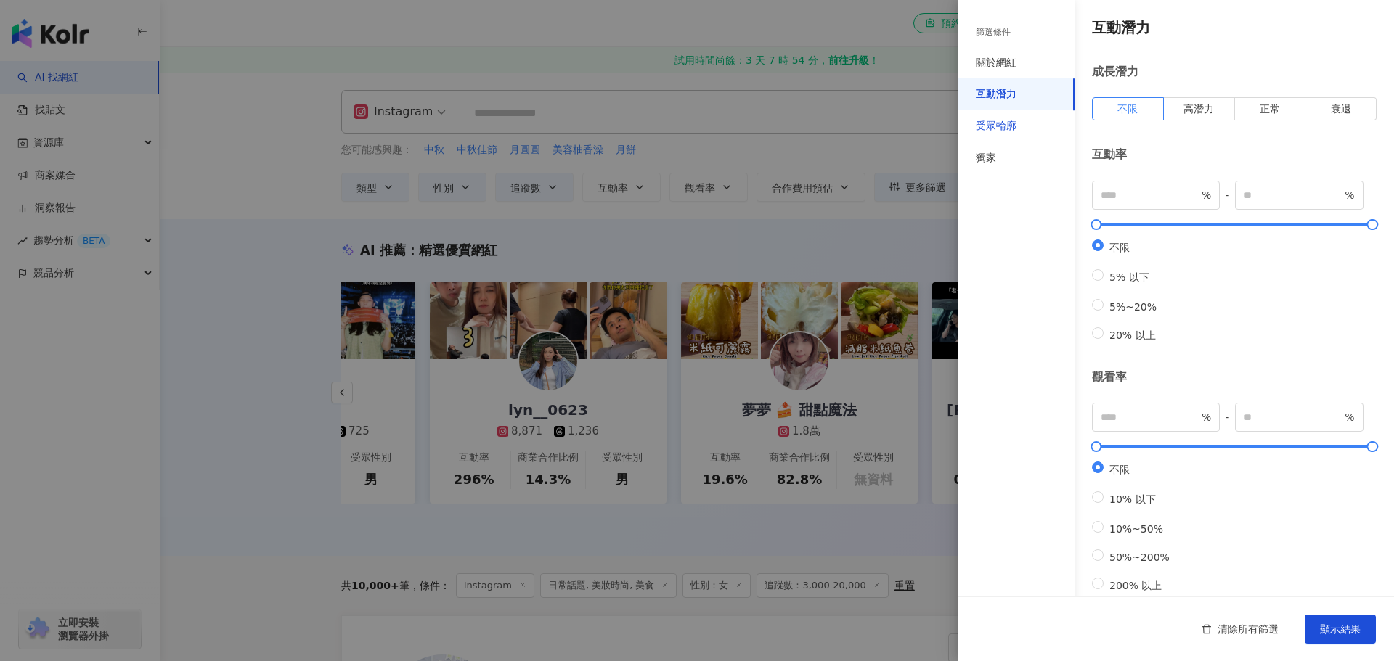
click at [1008, 125] on div "受眾輪廓" at bounding box center [995, 126] width 41 height 15
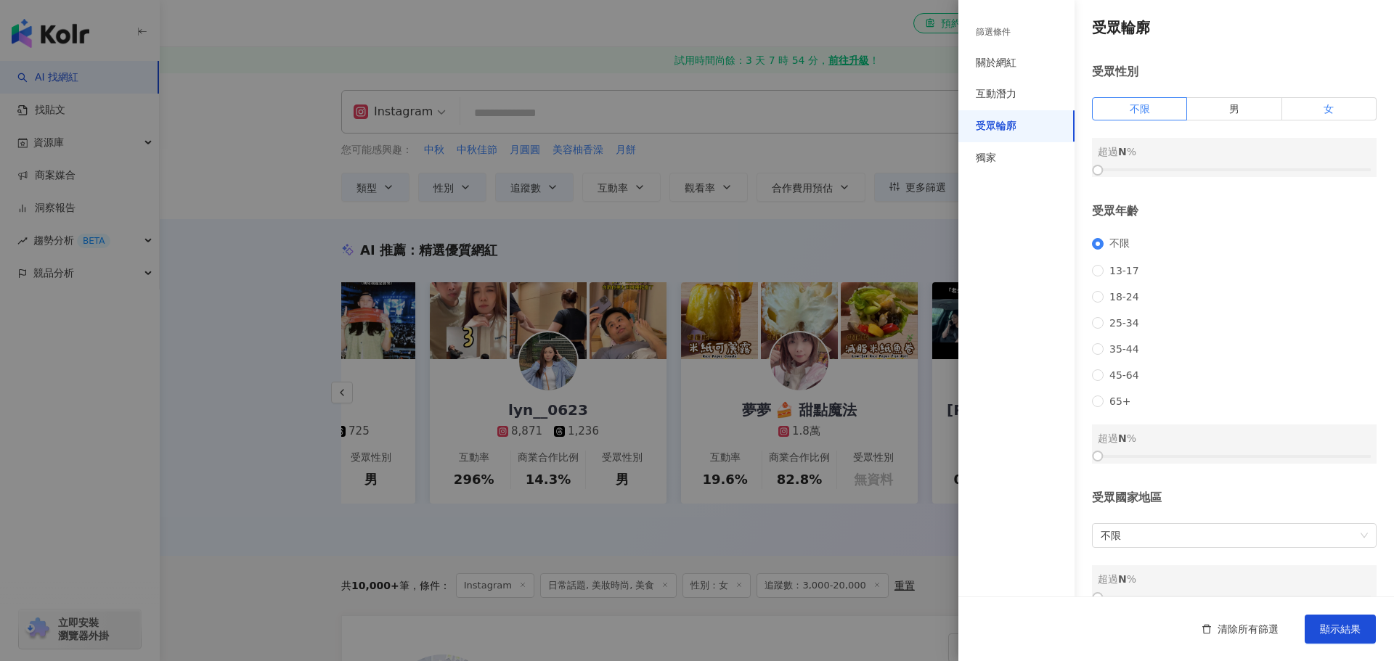
click at [1306, 106] on label "女" at bounding box center [1329, 108] width 94 height 23
drag, startPoint x: 1099, startPoint y: 165, endPoint x: 1205, endPoint y: 165, distance: 106.0
click at [1205, 166] on div at bounding box center [1207, 170] width 8 height 8
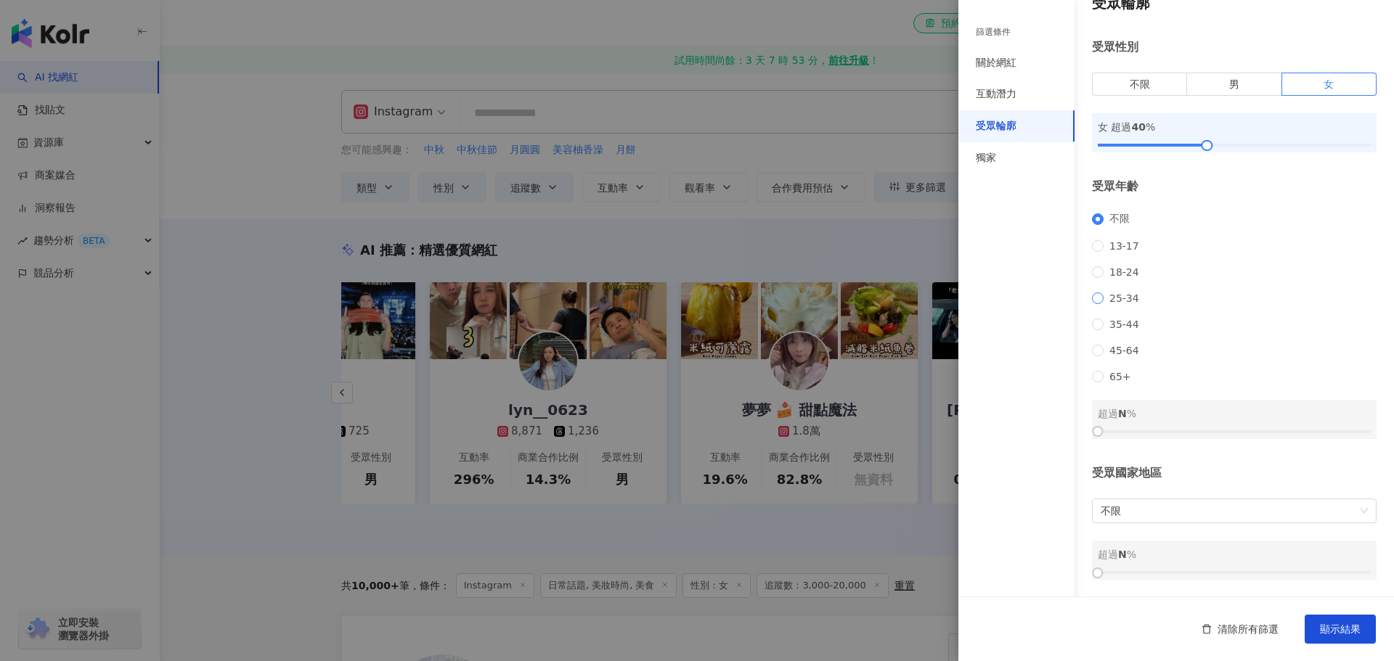
click at [1120, 292] on span "25-34" at bounding box center [1123, 298] width 41 height 12
click at [1124, 319] on span "35-44" at bounding box center [1123, 325] width 41 height 12
click at [1125, 350] on span "45-64" at bounding box center [1123, 351] width 41 height 12
click at [1132, 292] on span "25-34" at bounding box center [1123, 298] width 41 height 12
click at [1128, 292] on span "25-34" at bounding box center [1123, 298] width 41 height 12
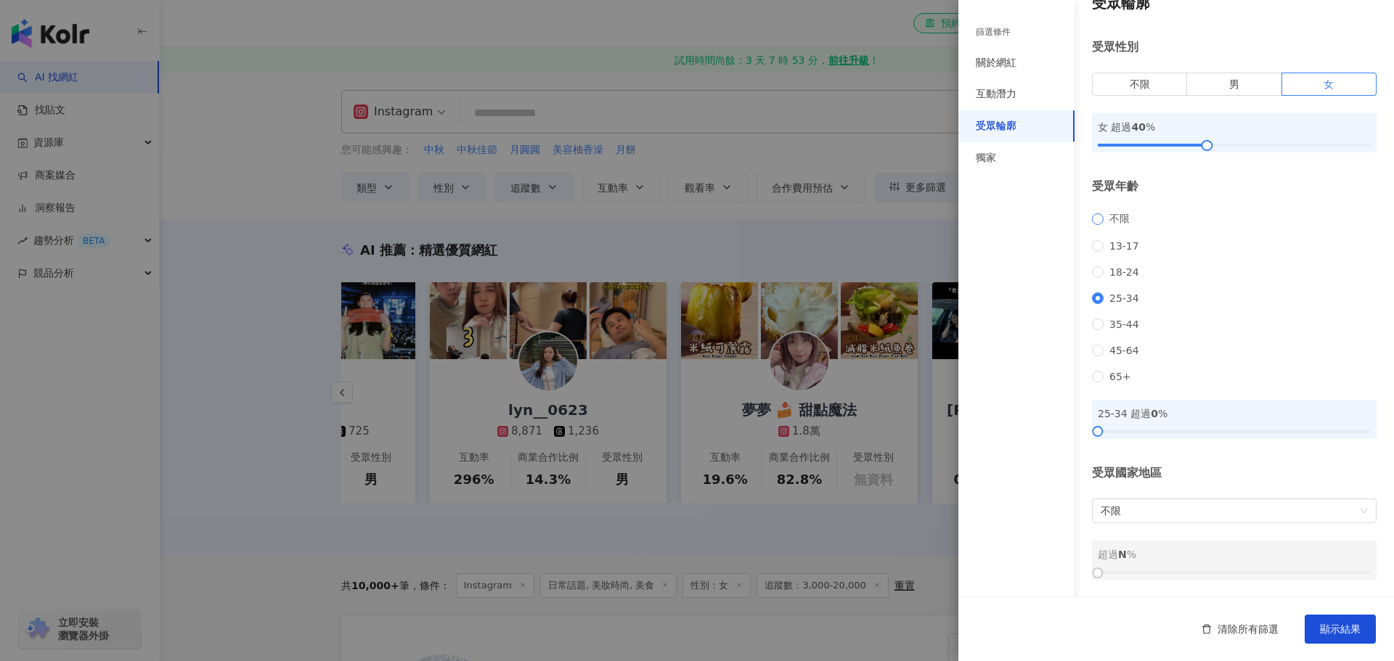
click at [1122, 213] on span "不限" at bounding box center [1119, 219] width 32 height 13
click at [1017, 159] on div "獨家" at bounding box center [1016, 158] width 116 height 32
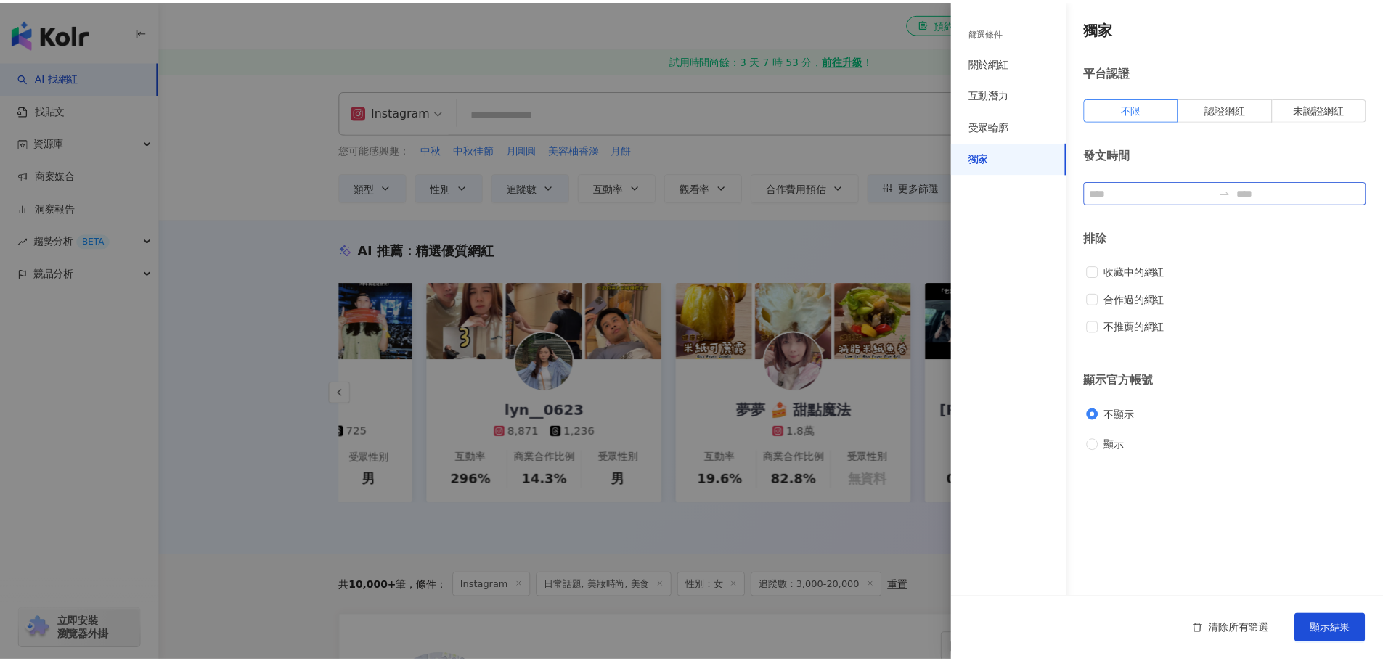
scroll to position [0, 0]
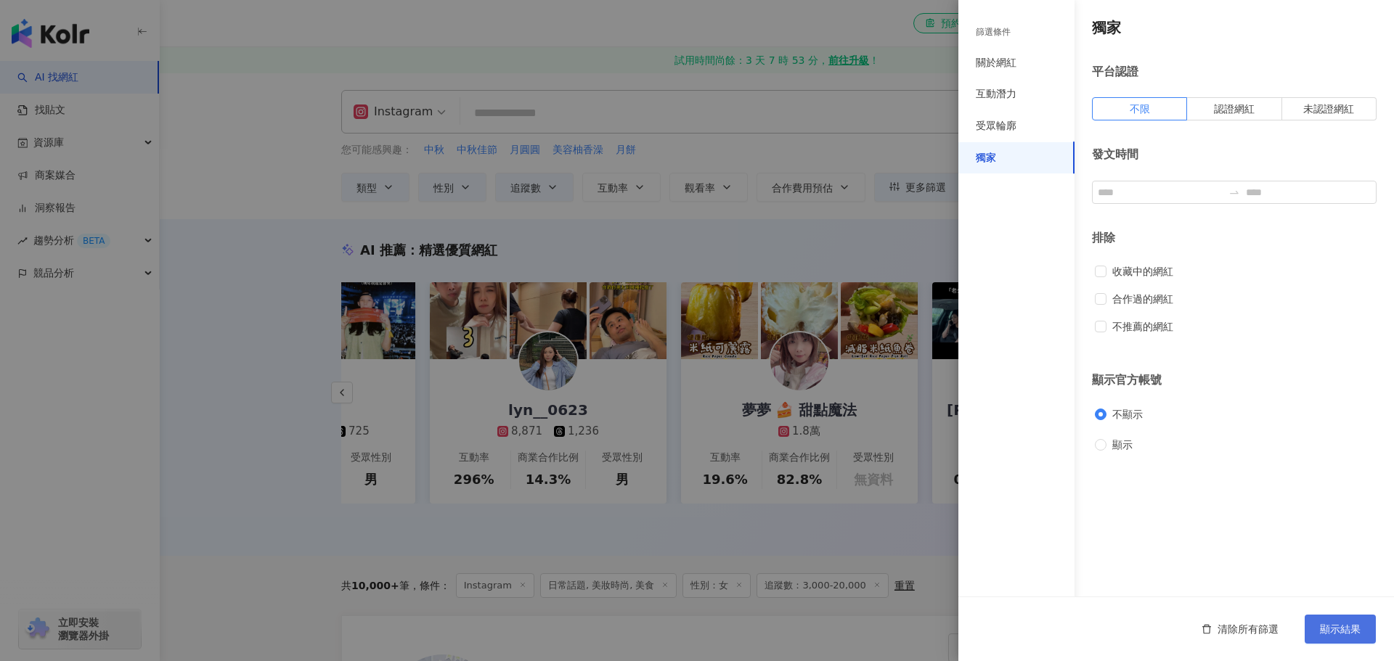
click at [1347, 628] on span "顯示結果" at bounding box center [1340, 629] width 41 height 12
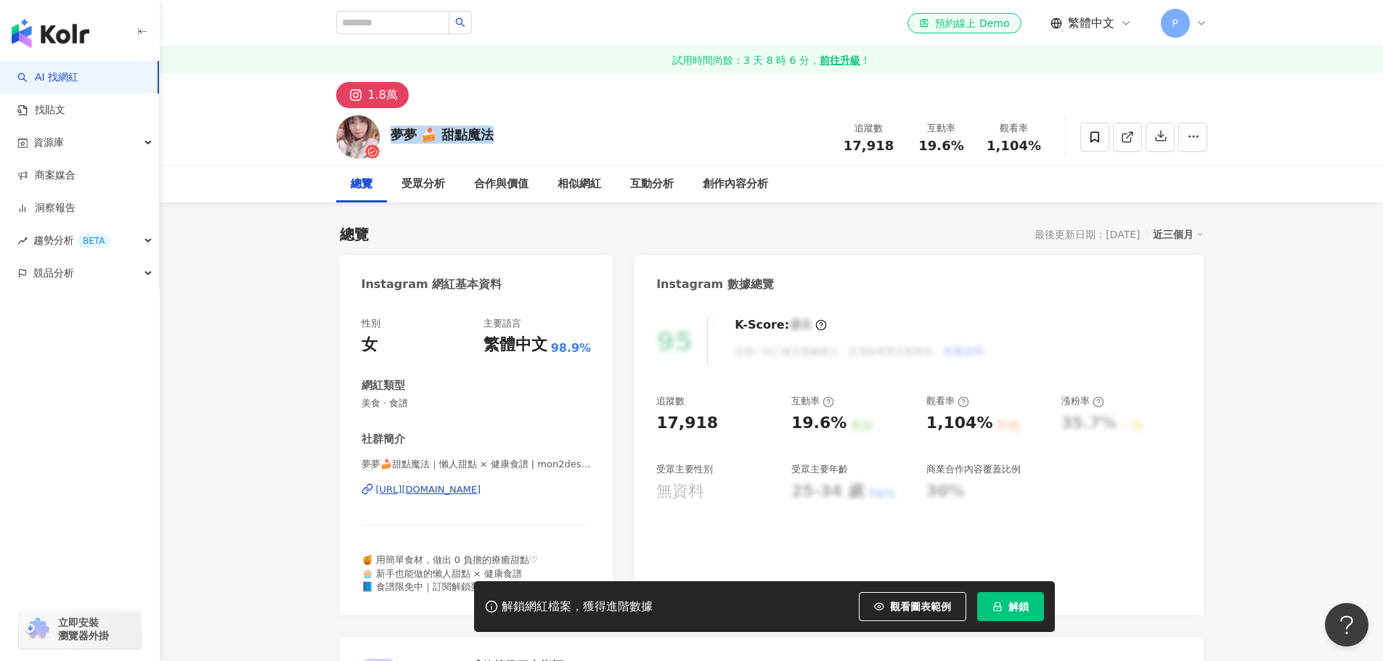
drag, startPoint x: 507, startPoint y: 132, endPoint x: 391, endPoint y: 139, distance: 115.6
click at [391, 139] on div "夢夢 🍰 甜點魔法 追蹤數 17,918 互動率 19.6% 觀看率 1,104%" at bounding box center [771, 136] width 929 height 57
copy div "夢夢 🍰 甜點魔法"
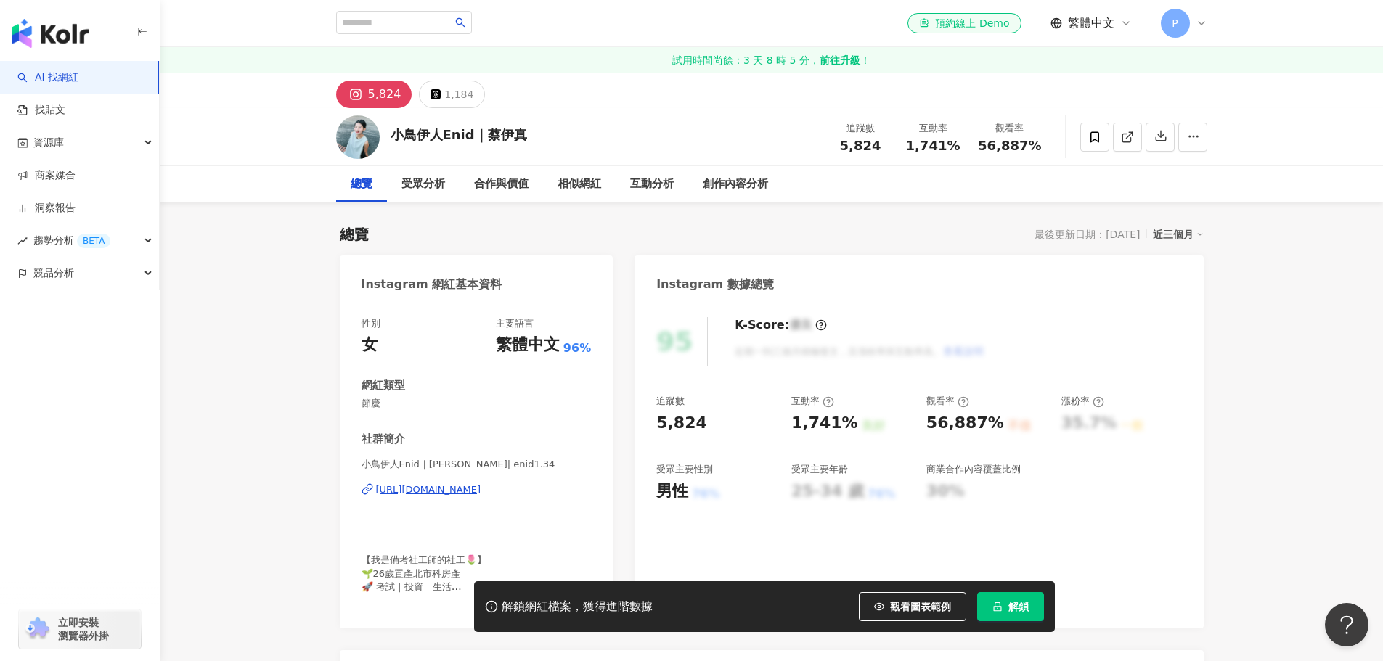
drag, startPoint x: 416, startPoint y: 132, endPoint x: 386, endPoint y: 132, distance: 29.8
click at [404, 132] on div "小鳥伊人Enid｜蔡伊真 追蹤數 5,824 互動率 1,741% 觀看率 56,887%" at bounding box center [771, 136] width 929 height 57
click at [394, 134] on div "小鳥伊人Enid｜蔡伊真" at bounding box center [458, 135] width 136 height 18
drag, startPoint x: 392, startPoint y: 134, endPoint x: 557, endPoint y: 2, distance: 211.3
click at [564, 134] on div "小鳥伊人Enid｜蔡伊真 追蹤數 5,824 互動率 1,741% 觀看率 56,887%" at bounding box center [771, 136] width 929 height 57
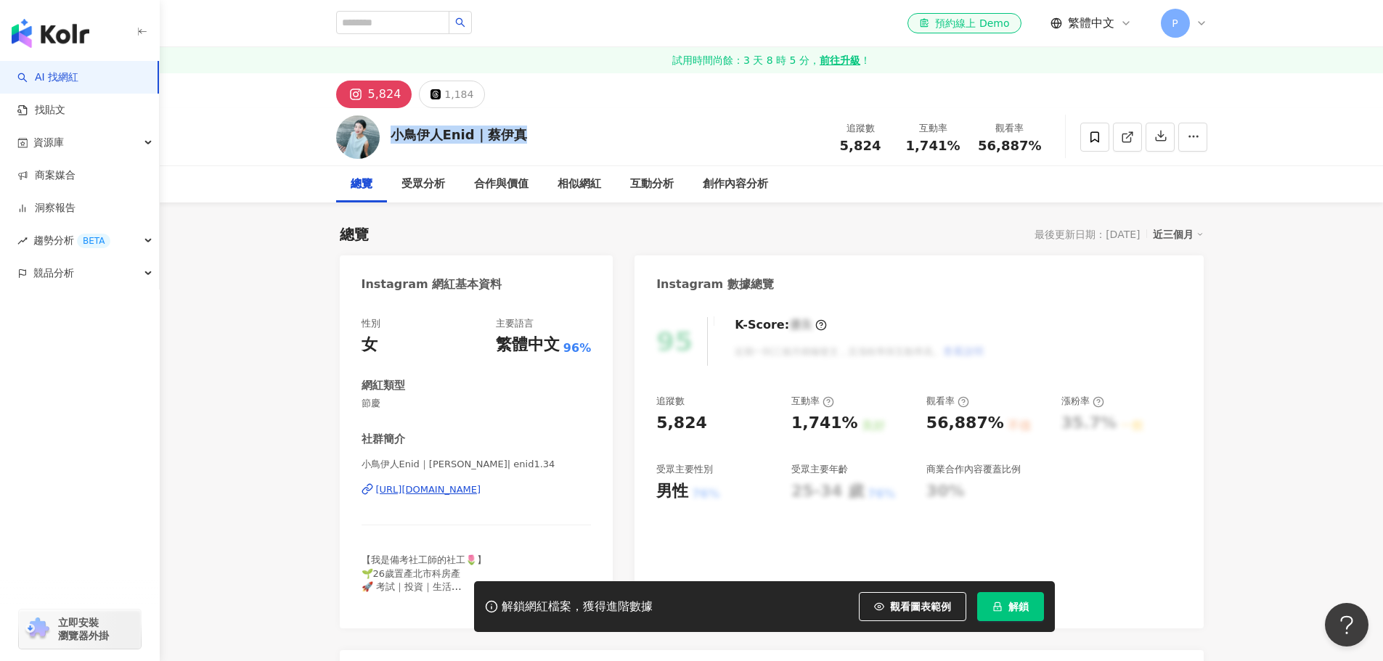
copy div "小鳥伊人Enid｜蔡伊真"
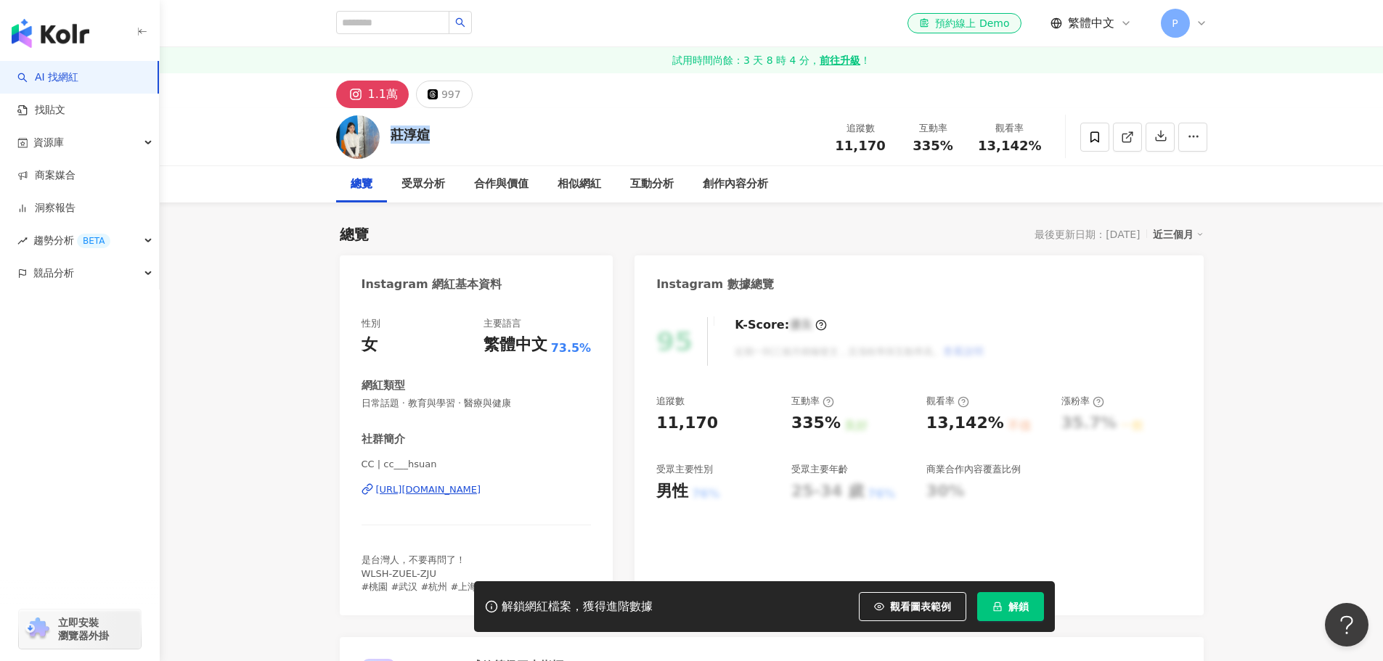
drag, startPoint x: 430, startPoint y: 136, endPoint x: 386, endPoint y: 134, distance: 44.4
click at [386, 134] on div "莊淳媗 追蹤數 11,170 互動率 335% 觀看率 13,142%" at bounding box center [771, 136] width 929 height 57
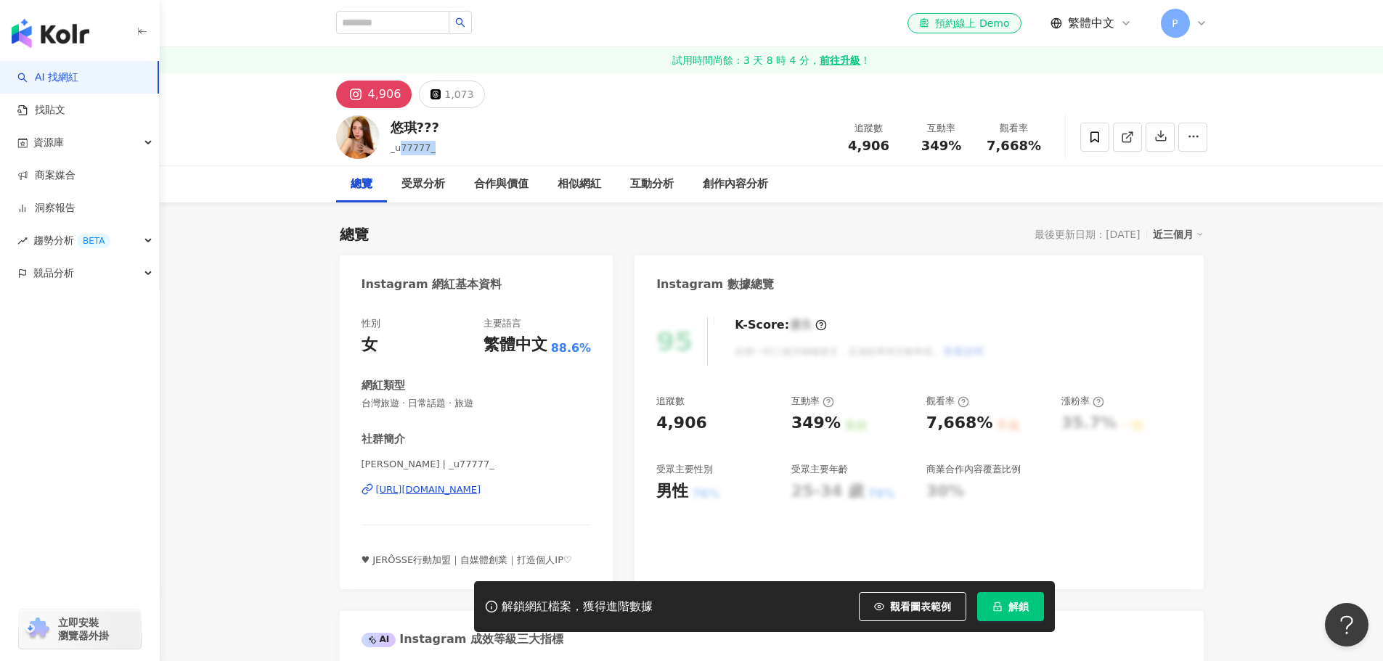
drag, startPoint x: 443, startPoint y: 148, endPoint x: 506, endPoint y: 4, distance: 157.3
click at [390, 149] on div "悠琪??? _u77777_ 追蹤數 4,906 互動率 349% 觀看率 7,668%" at bounding box center [771, 136] width 929 height 57
copy span "77777_"
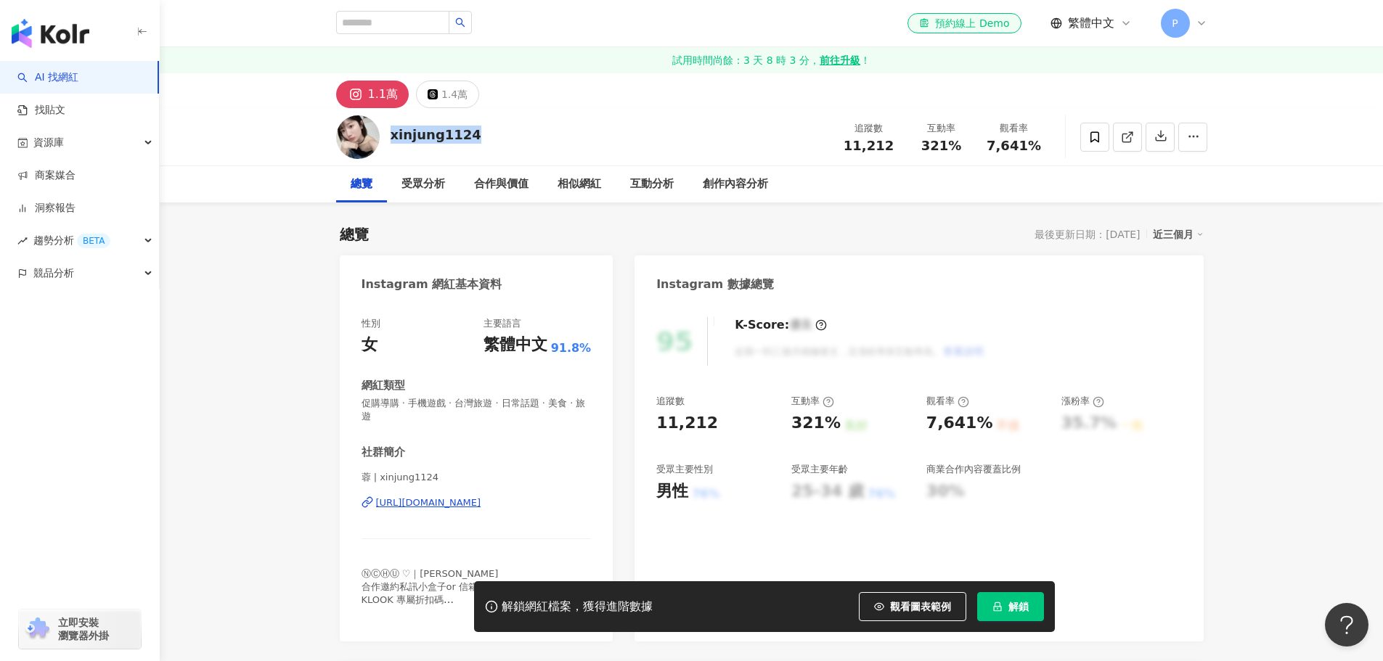
drag, startPoint x: 488, startPoint y: 135, endPoint x: 392, endPoint y: 139, distance: 95.9
click at [392, 139] on div "xinjung1124 追蹤數 11,212 互動率 321% 觀看率 7,641%" at bounding box center [771, 136] width 929 height 57
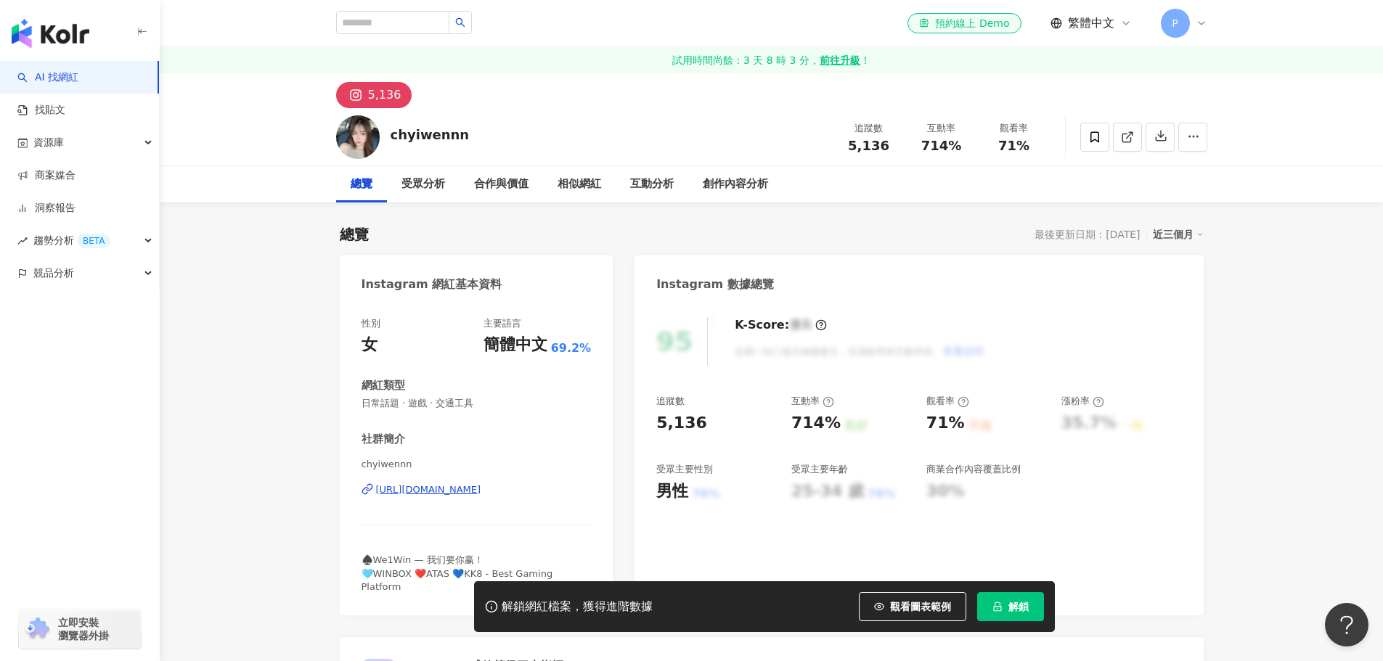
drag, startPoint x: 404, startPoint y: 132, endPoint x: 386, endPoint y: 132, distance: 17.4
click at [386, 132] on div "chyiwennn 追蹤數 5,136 互動率 714% 觀看率 71%" at bounding box center [771, 136] width 929 height 57
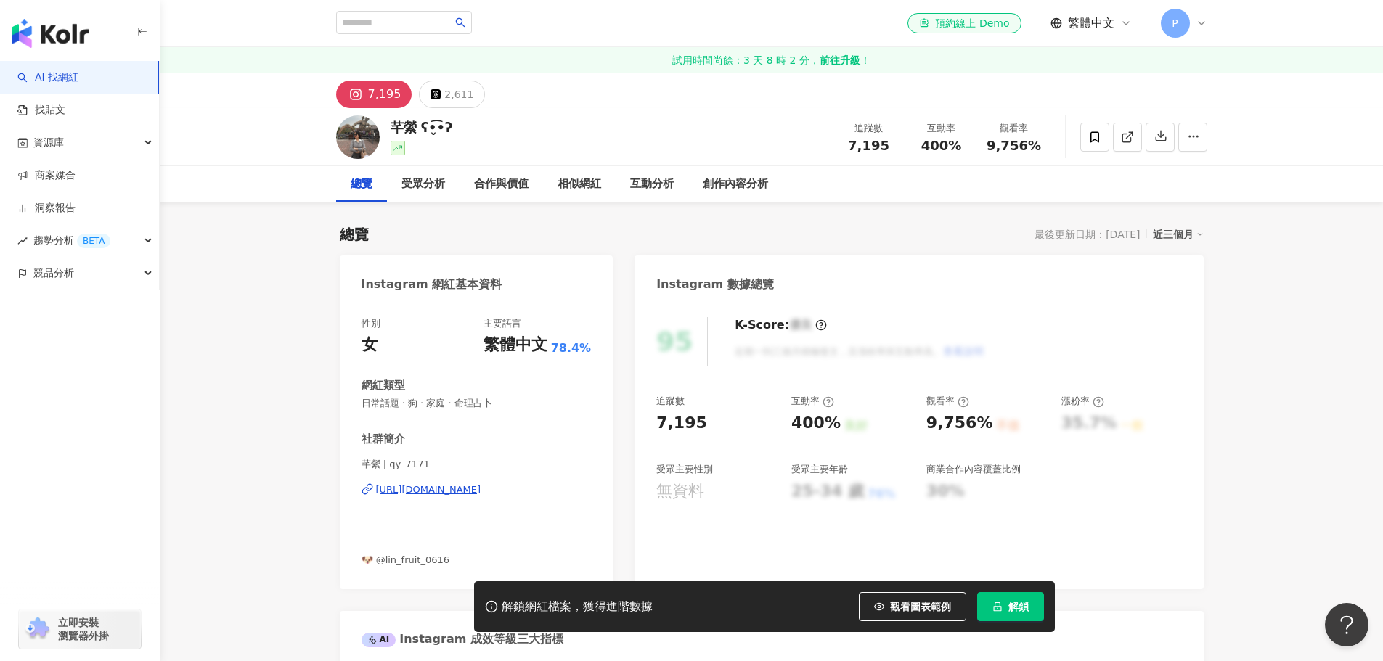
click at [392, 129] on div "芊縈 ʕ•̬͡•ʔ 追蹤數 7,195 互動率 400% 觀看率 9,756%" at bounding box center [771, 136] width 929 height 57
click at [481, 494] on div "https://www.instagram.com/qy_7171/" at bounding box center [428, 489] width 105 height 13
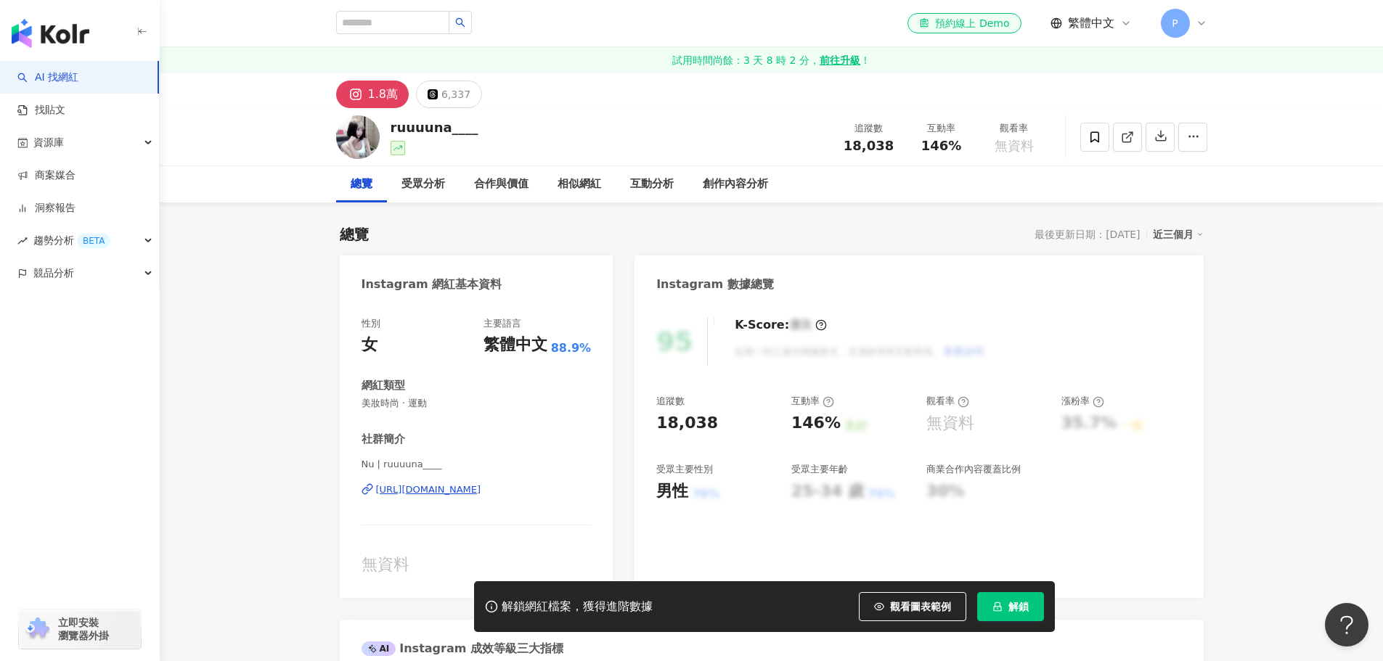
click at [481, 491] on div "[URL][DOMAIN_NAME]" at bounding box center [428, 489] width 105 height 13
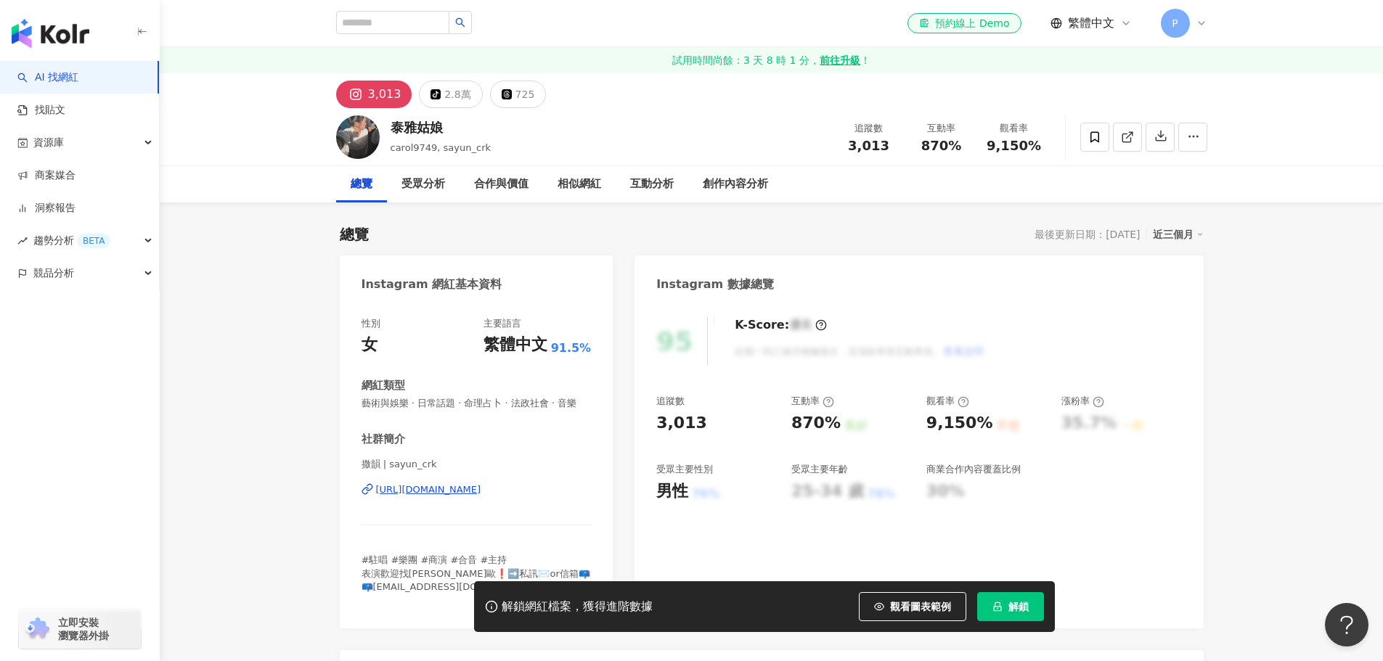
click at [481, 496] on div "https://www.instagram.com/sayun_crk/" at bounding box center [428, 489] width 105 height 13
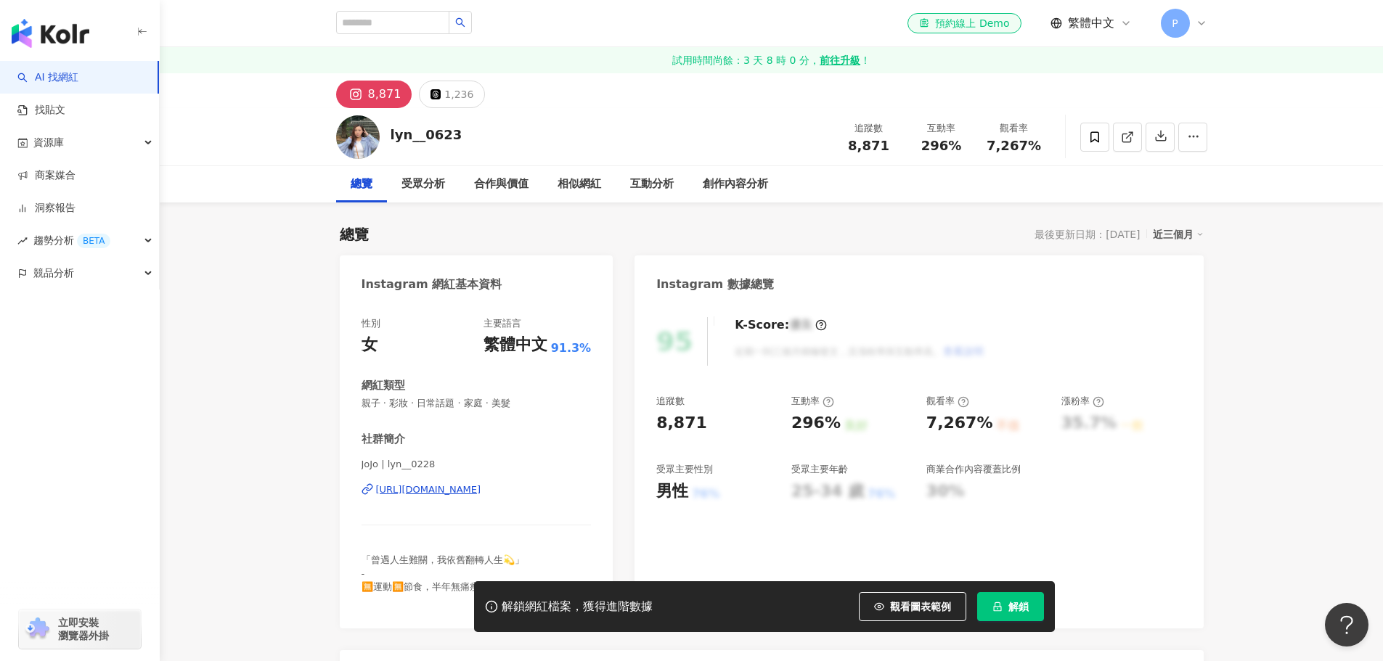
click at [1189, 135] on icon "button" at bounding box center [1193, 136] width 13 height 13
click at [1174, 165] on span "查看合作資訊" at bounding box center [1164, 172] width 61 height 16
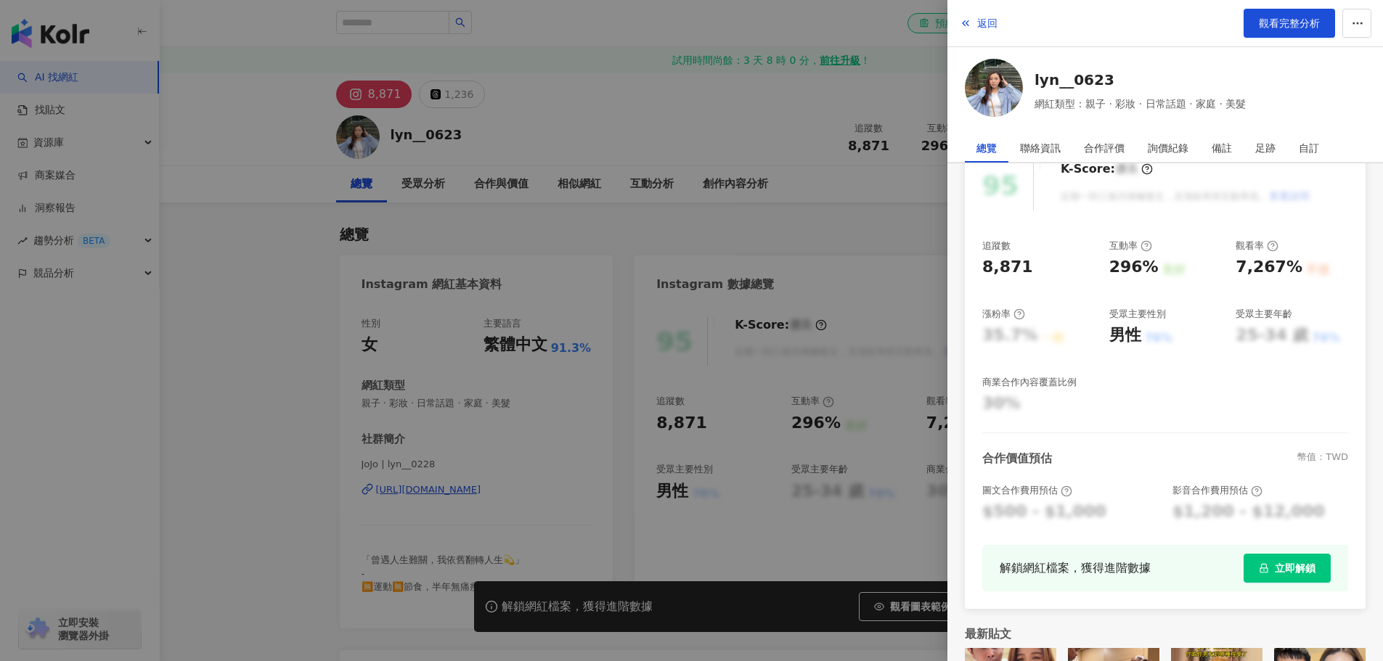
scroll to position [240, 0]
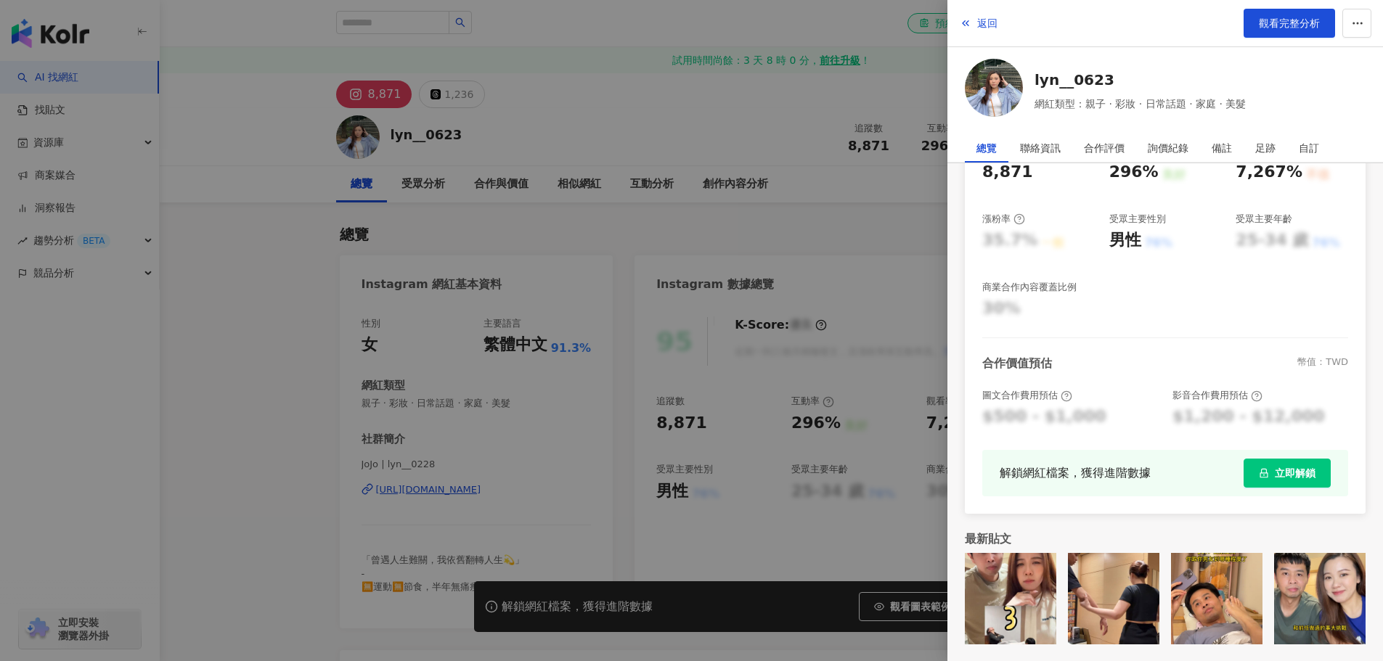
click at [867, 159] on div at bounding box center [691, 330] width 1383 height 661
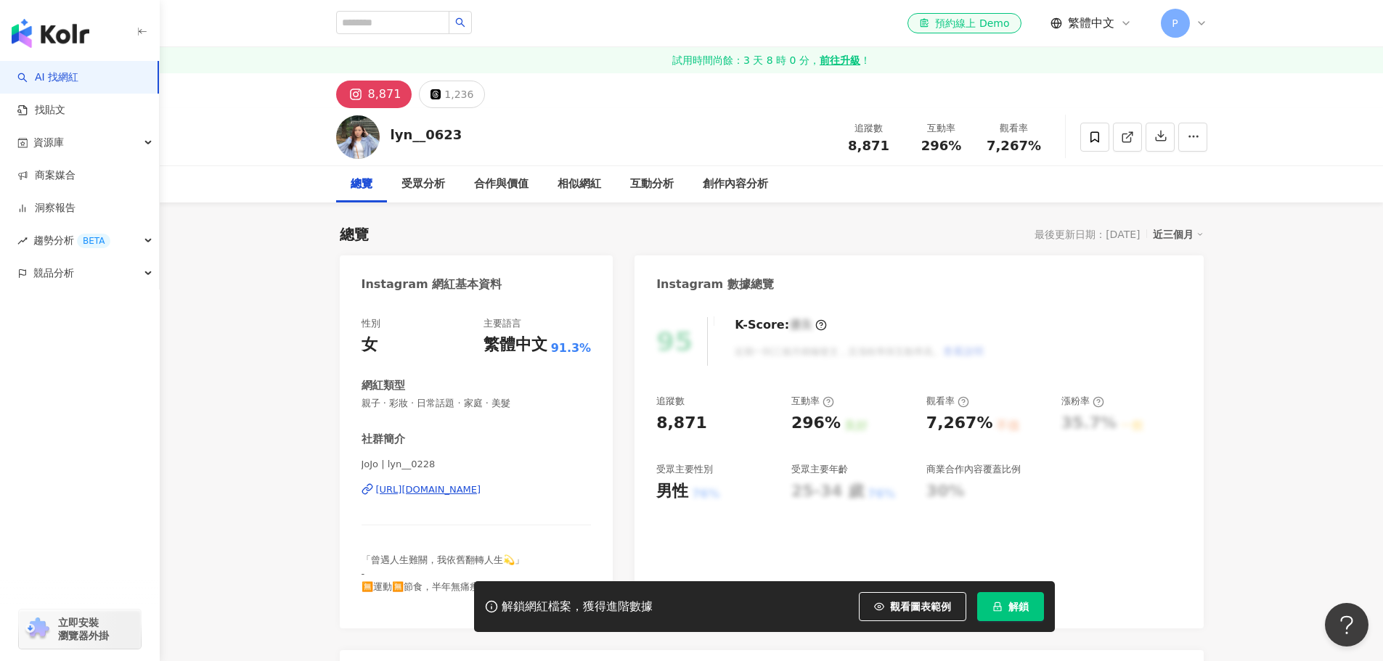
click at [451, 487] on div "https://www.instagram.com/lyn__0228/" at bounding box center [428, 489] width 105 height 13
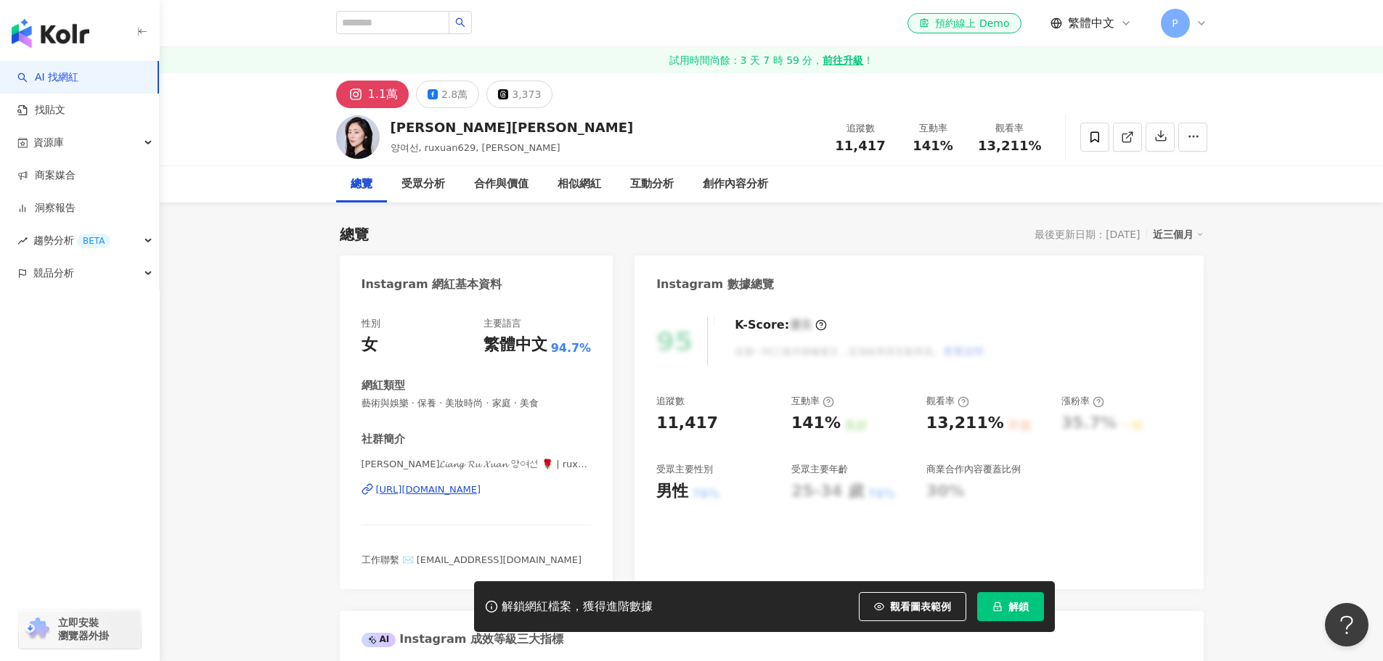
click at [481, 491] on div "[URL][DOMAIN_NAME]" at bounding box center [428, 489] width 105 height 13
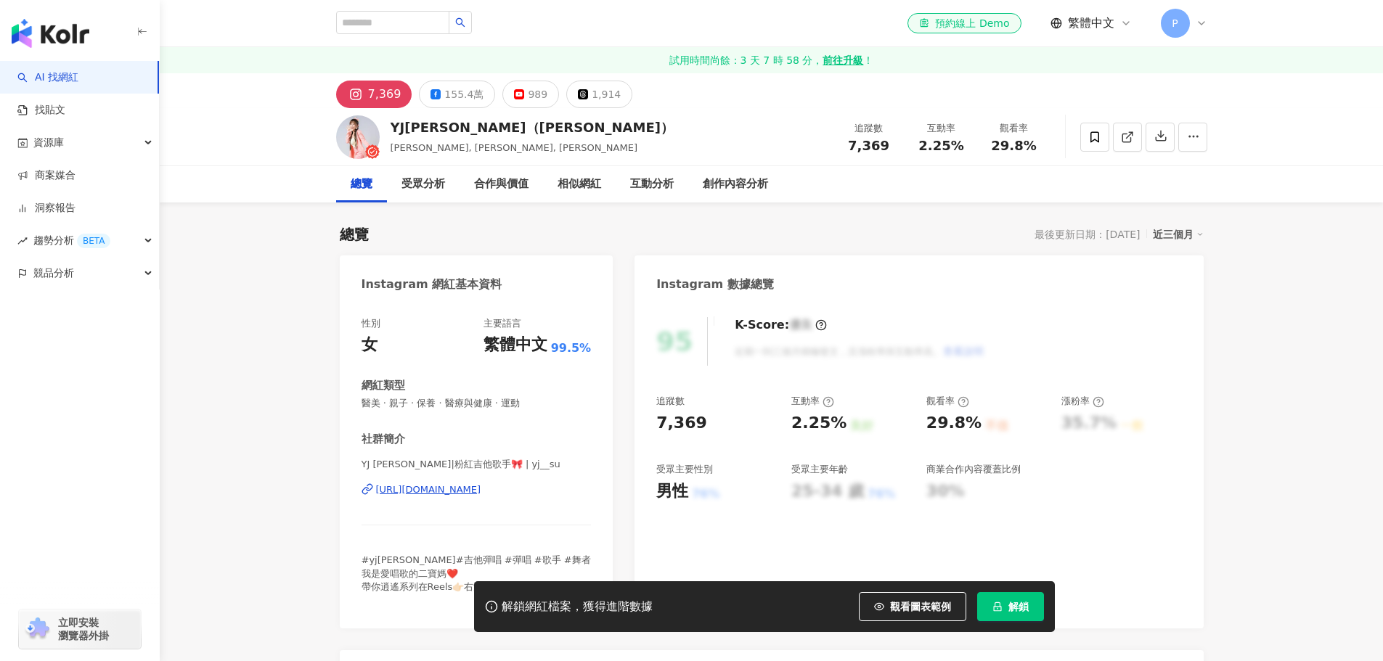
click at [481, 483] on div "https://www.instagram.com/yj__su/" at bounding box center [428, 489] width 105 height 13
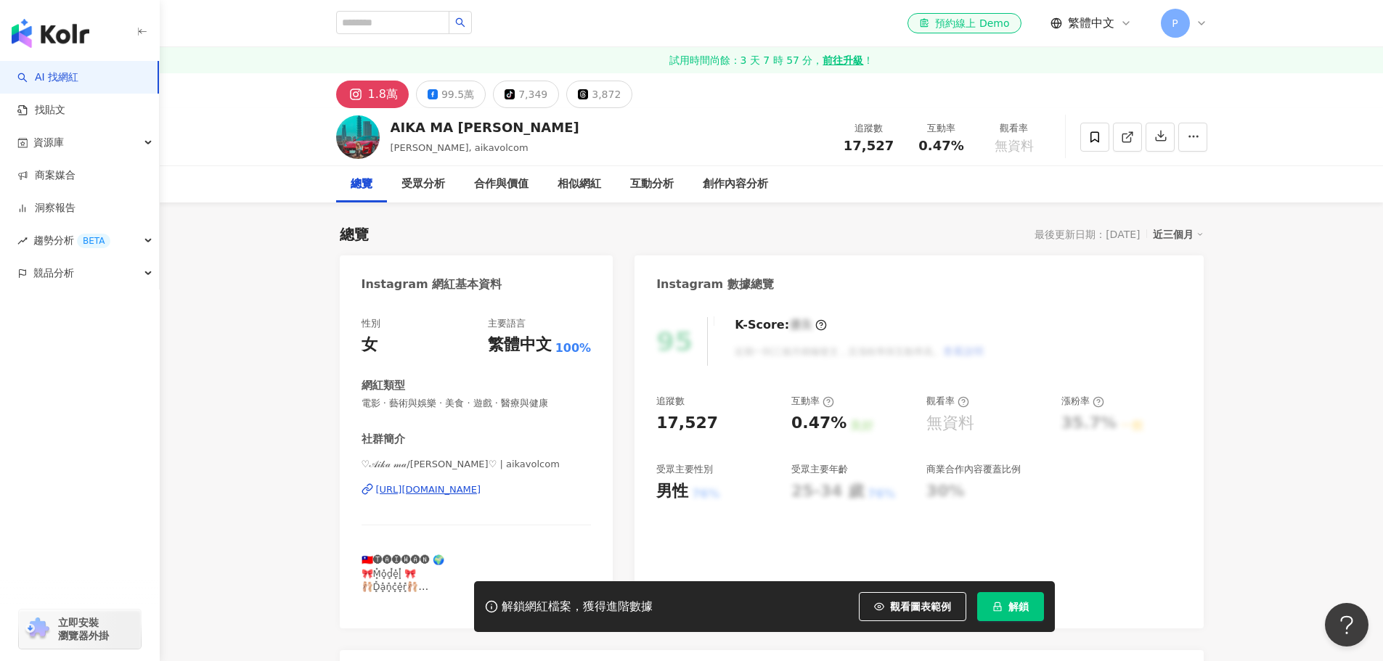
drag, startPoint x: 485, startPoint y: 491, endPoint x: 644, endPoint y: 358, distance: 207.1
click at [481, 491] on div "[URL][DOMAIN_NAME]" at bounding box center [428, 489] width 105 height 13
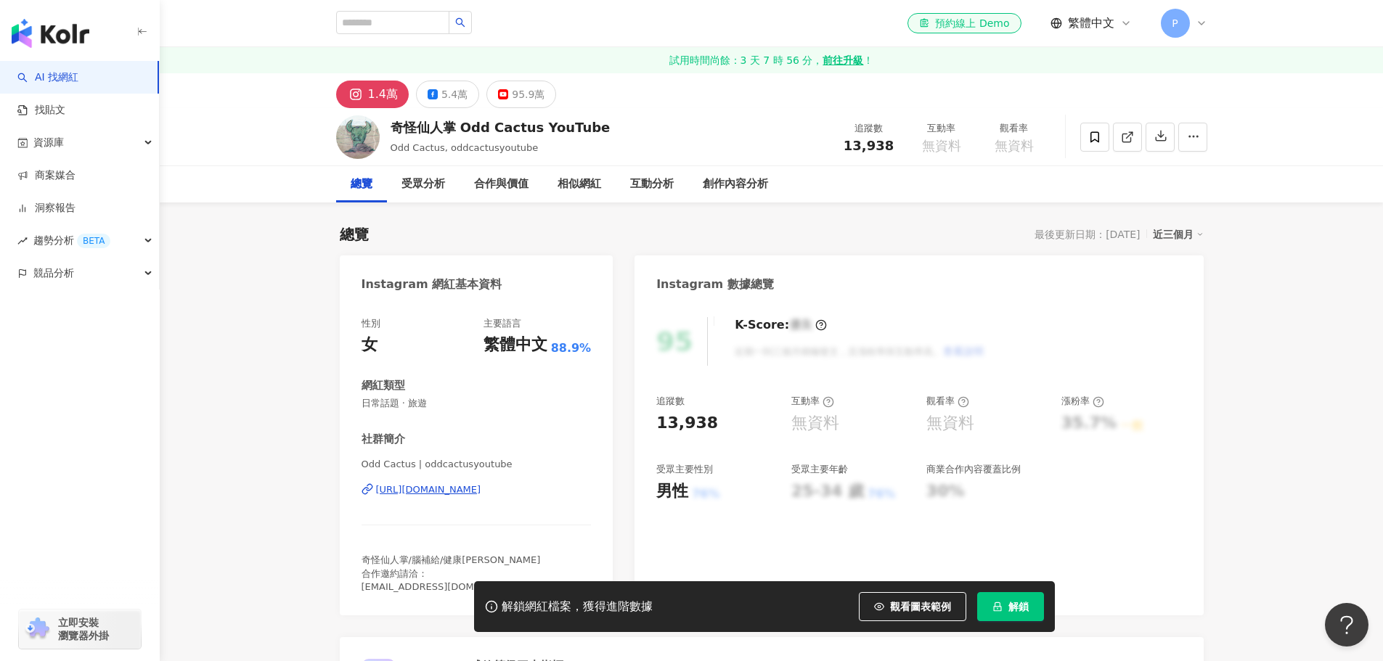
click at [481, 491] on div "https://www.instagram.com/oddcactusyoutube/" at bounding box center [428, 489] width 105 height 13
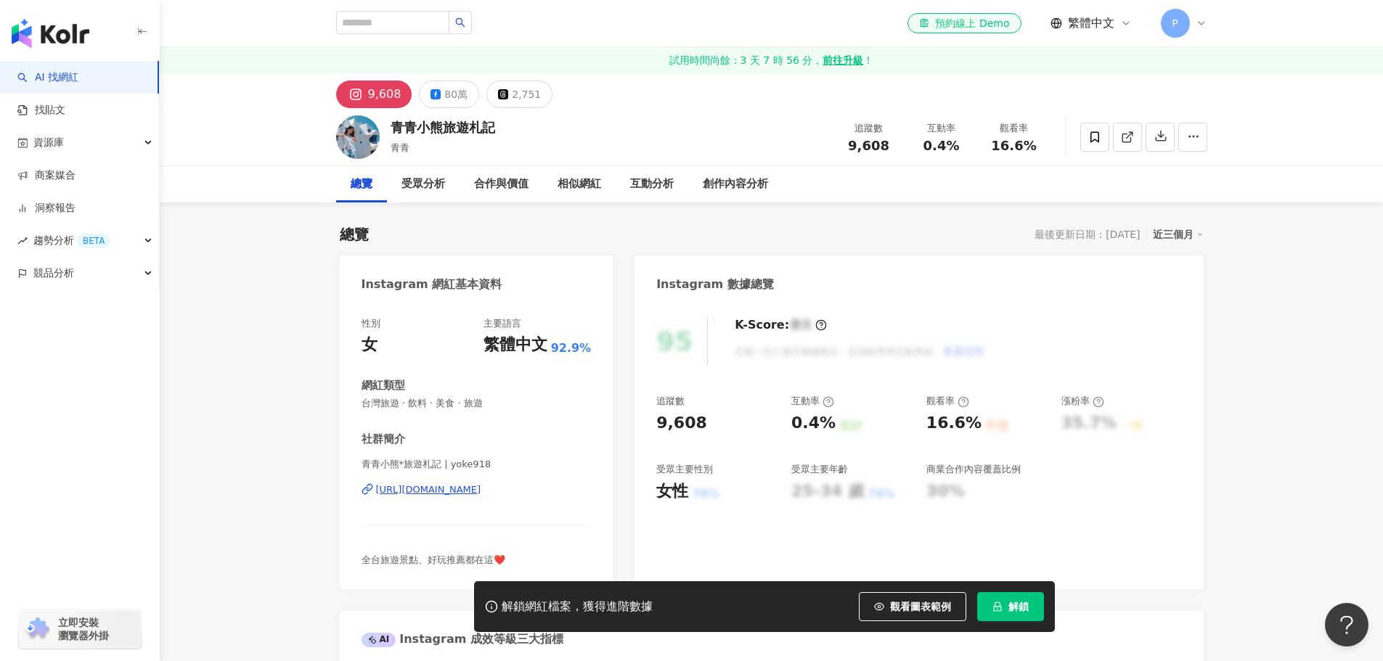
click at [480, 488] on div "https://www.instagram.com/yoke918/" at bounding box center [428, 489] width 105 height 13
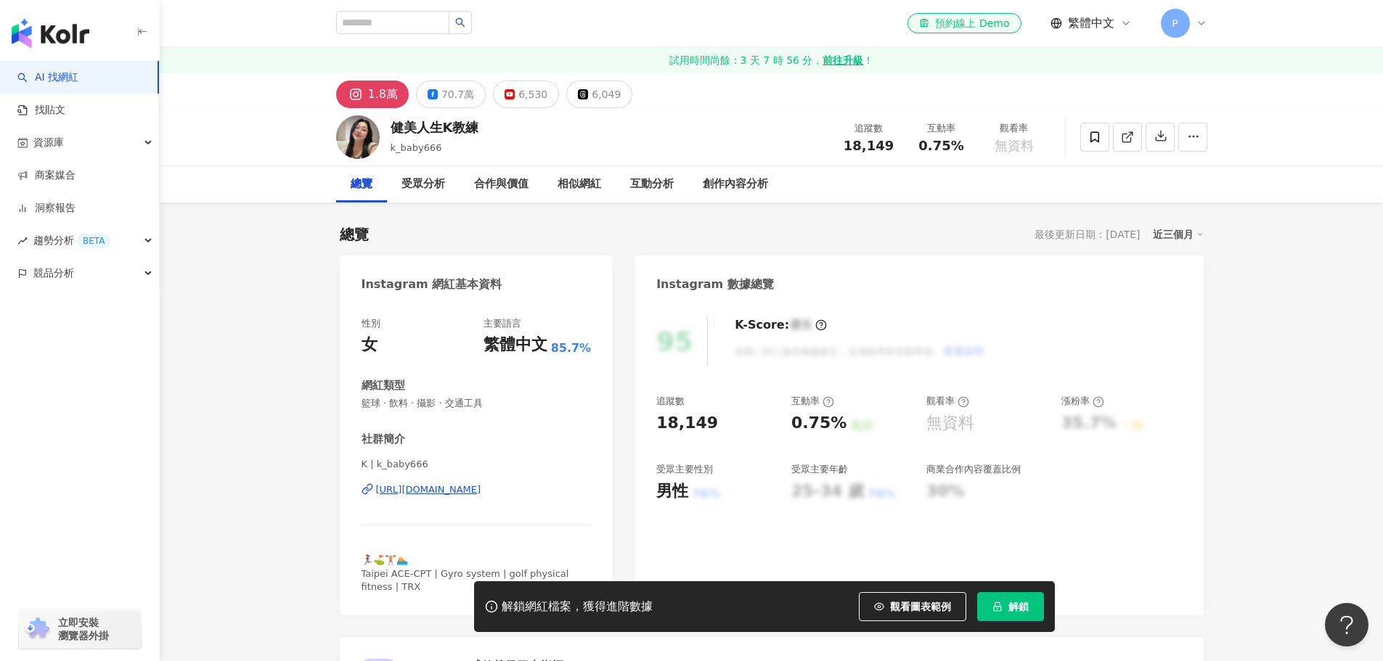
click at [489, 555] on span "🏃‍♀️⛳️🏋🏼🏊 Taipei ACE-CPT | Gyro system | golf physical fitness | TRX" at bounding box center [465, 573] width 208 height 37
drag, startPoint x: 531, startPoint y: 422, endPoint x: 840, endPoint y: 340, distance: 319.7
click at [481, 491] on div "https://www.instagram.com/k_baby666/" at bounding box center [428, 489] width 105 height 13
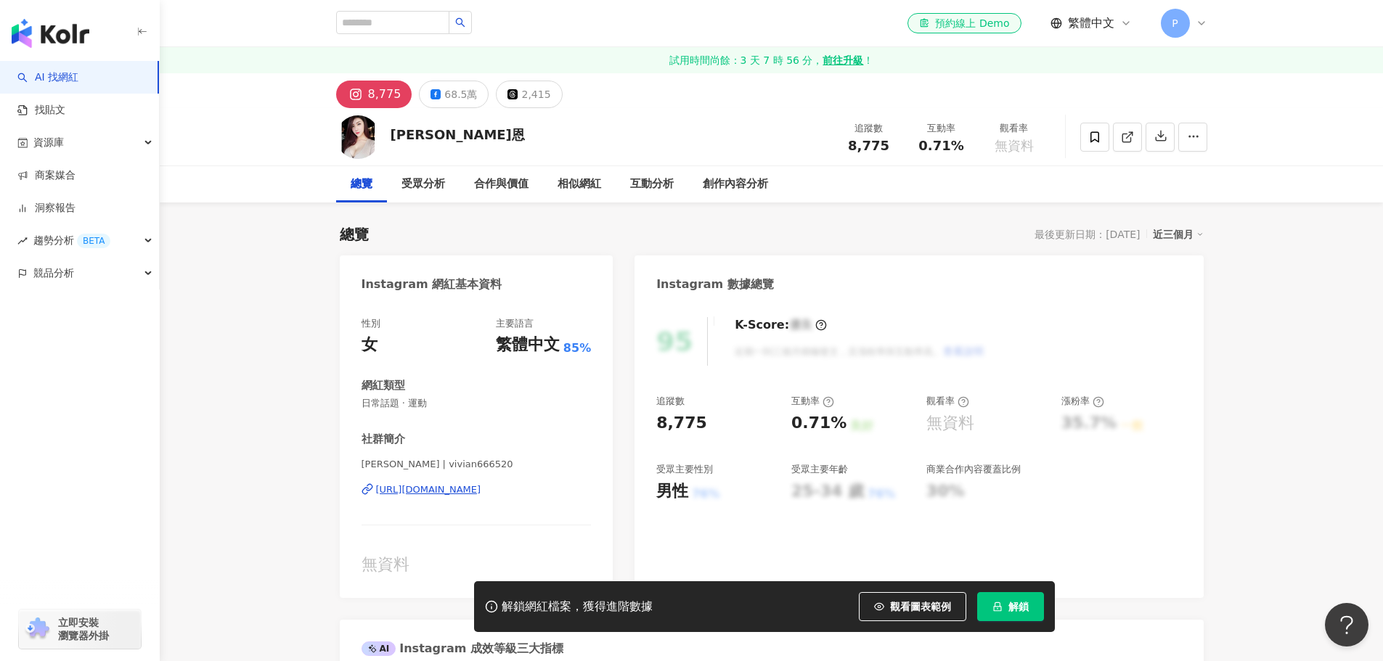
click at [481, 487] on div "https://www.instagram.com/vivian666520/" at bounding box center [428, 489] width 105 height 13
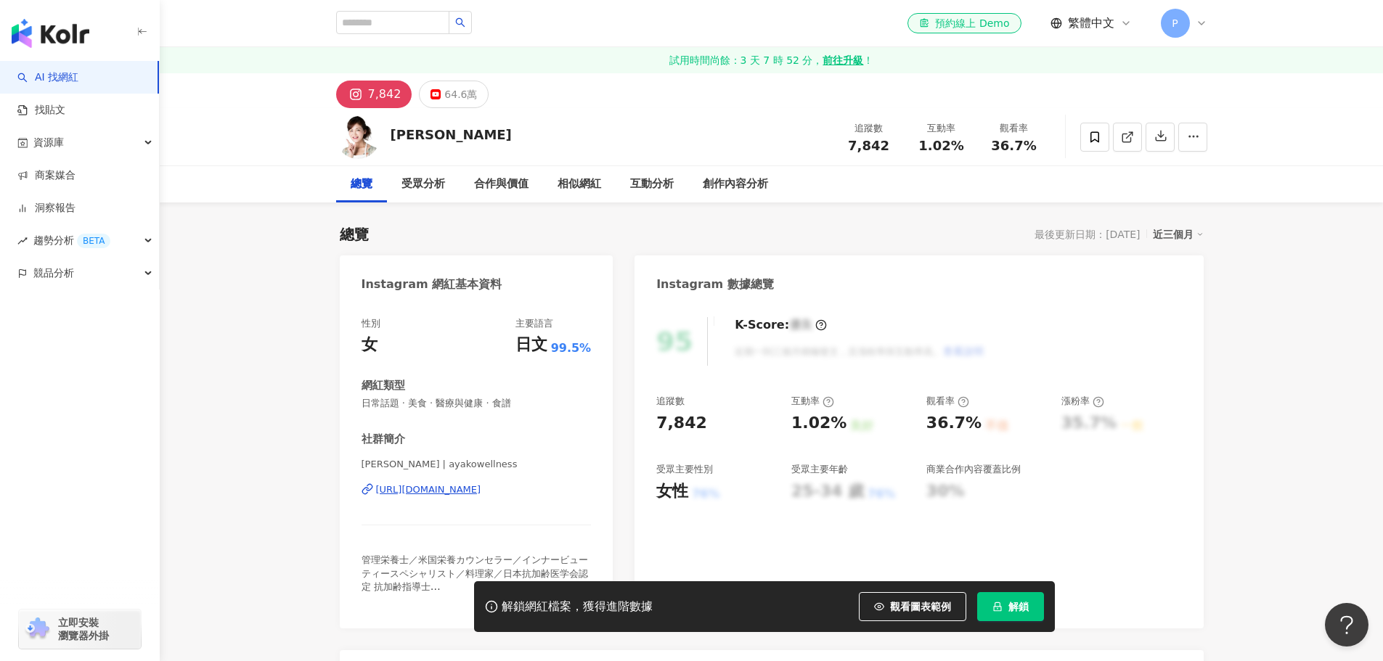
drag, startPoint x: 316, startPoint y: 409, endPoint x: 382, endPoint y: 453, distance: 78.5
click at [481, 491] on div "https://www.instagram.com/ayakowellness/" at bounding box center [428, 489] width 105 height 13
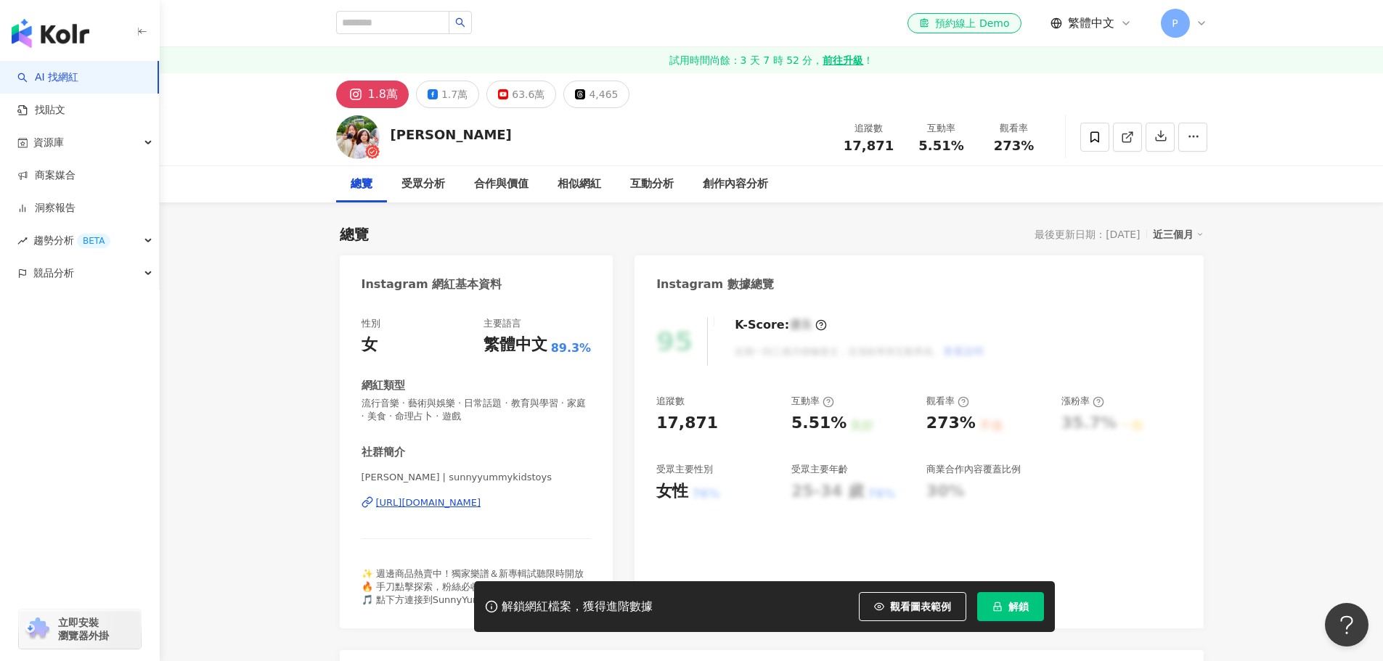
drag, startPoint x: 516, startPoint y: 499, endPoint x: 468, endPoint y: 507, distance: 48.6
click at [468, 507] on div "https://www.instagram.com/sunnyyummykidstoys/" at bounding box center [428, 502] width 105 height 13
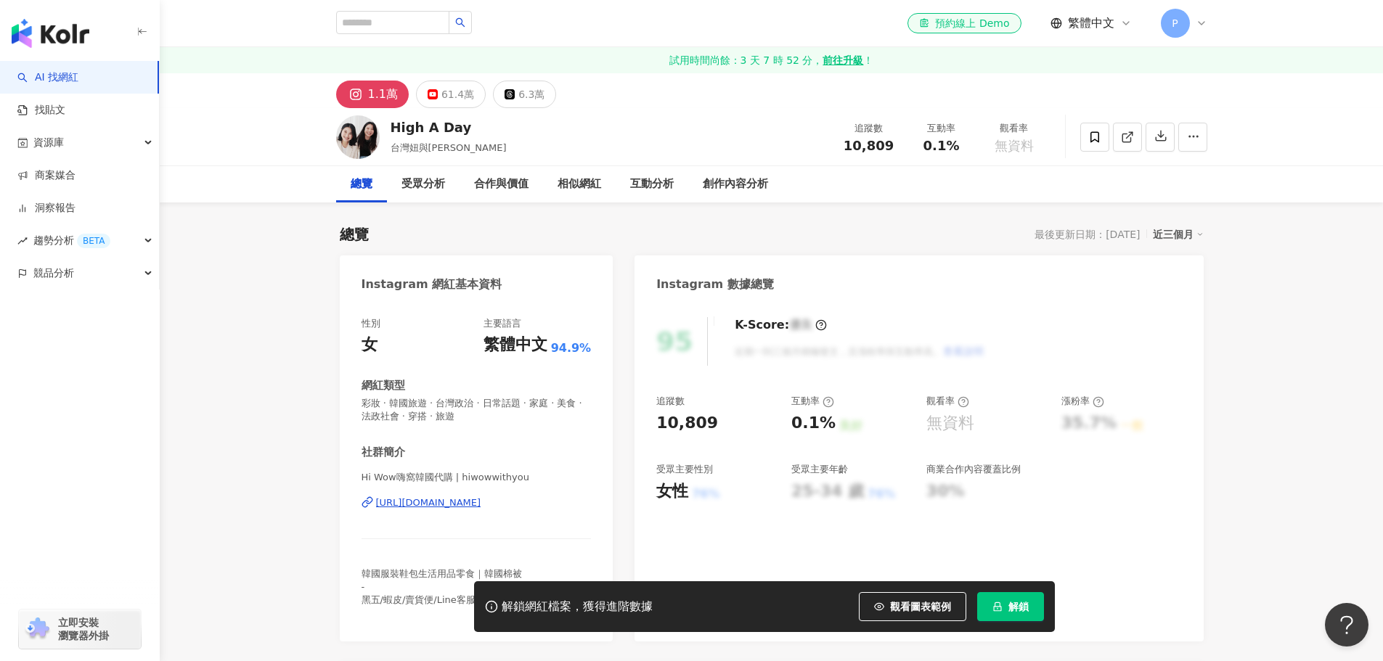
click at [481, 501] on div "[URL][DOMAIN_NAME]" at bounding box center [428, 502] width 105 height 13
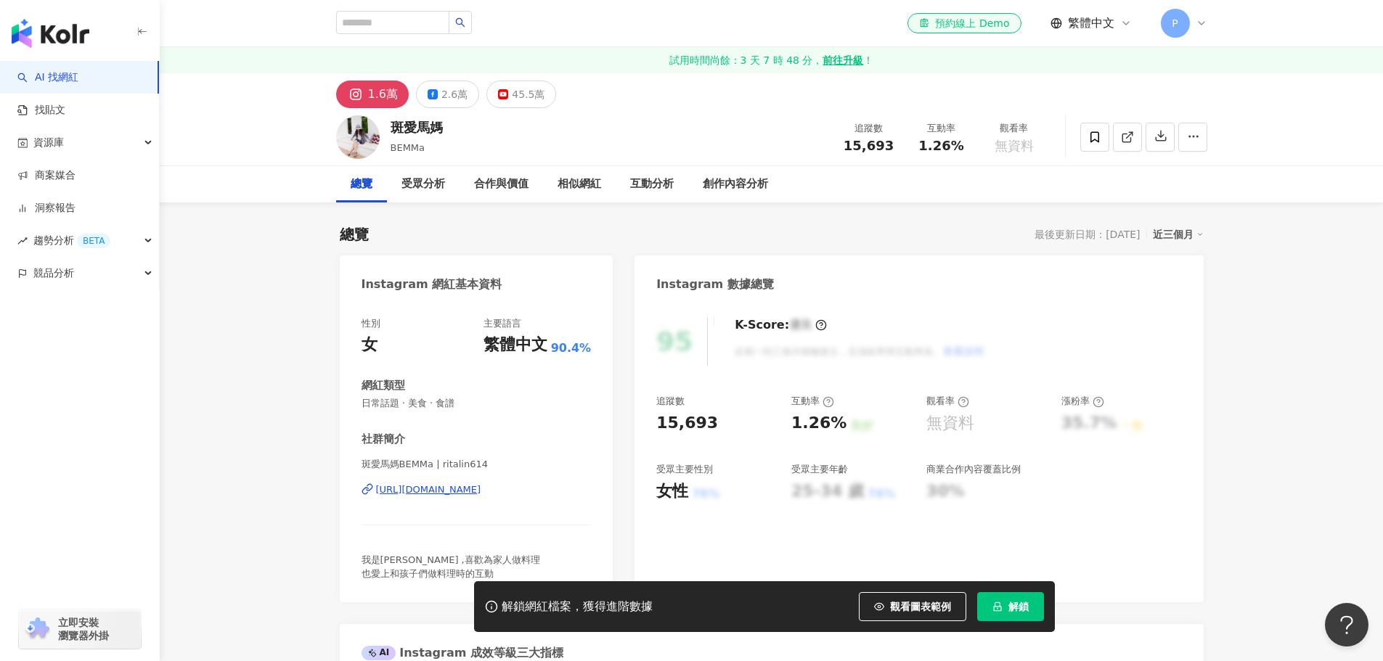
click at [481, 491] on div "https://www.instagram.com/ritalin614/" at bounding box center [428, 489] width 105 height 13
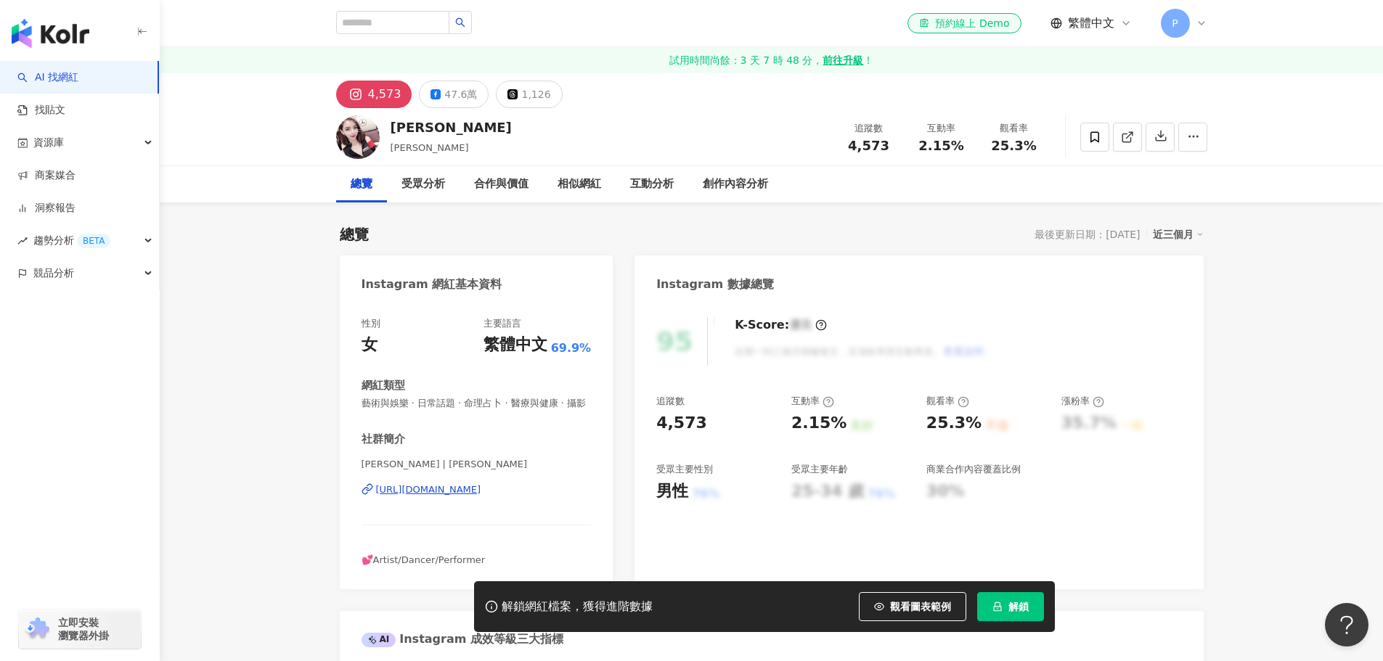
click at [470, 496] on div "https://www.instagram.com/vivianvina/" at bounding box center [428, 489] width 105 height 13
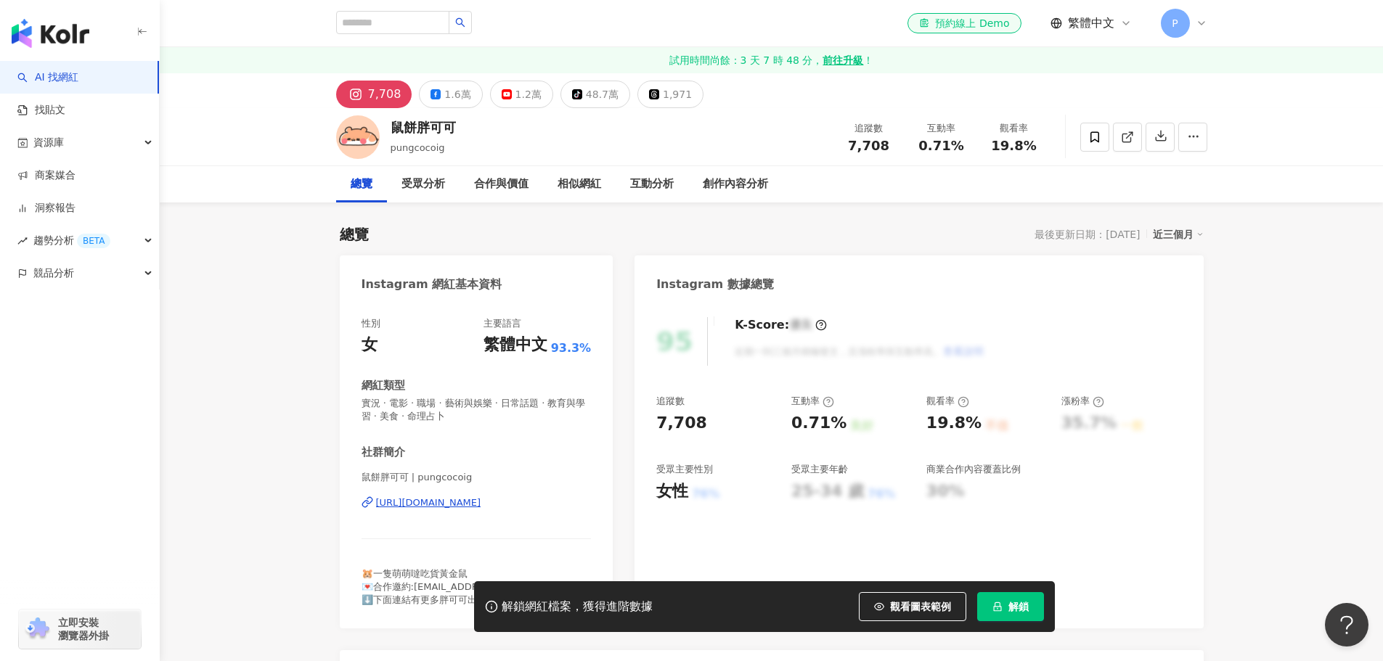
click at [454, 504] on div "https://www.instagram.com/pungcocoig/" at bounding box center [428, 502] width 105 height 13
click at [448, 505] on div "https://www.instagram.com/baisistaiwan/" at bounding box center [428, 502] width 105 height 13
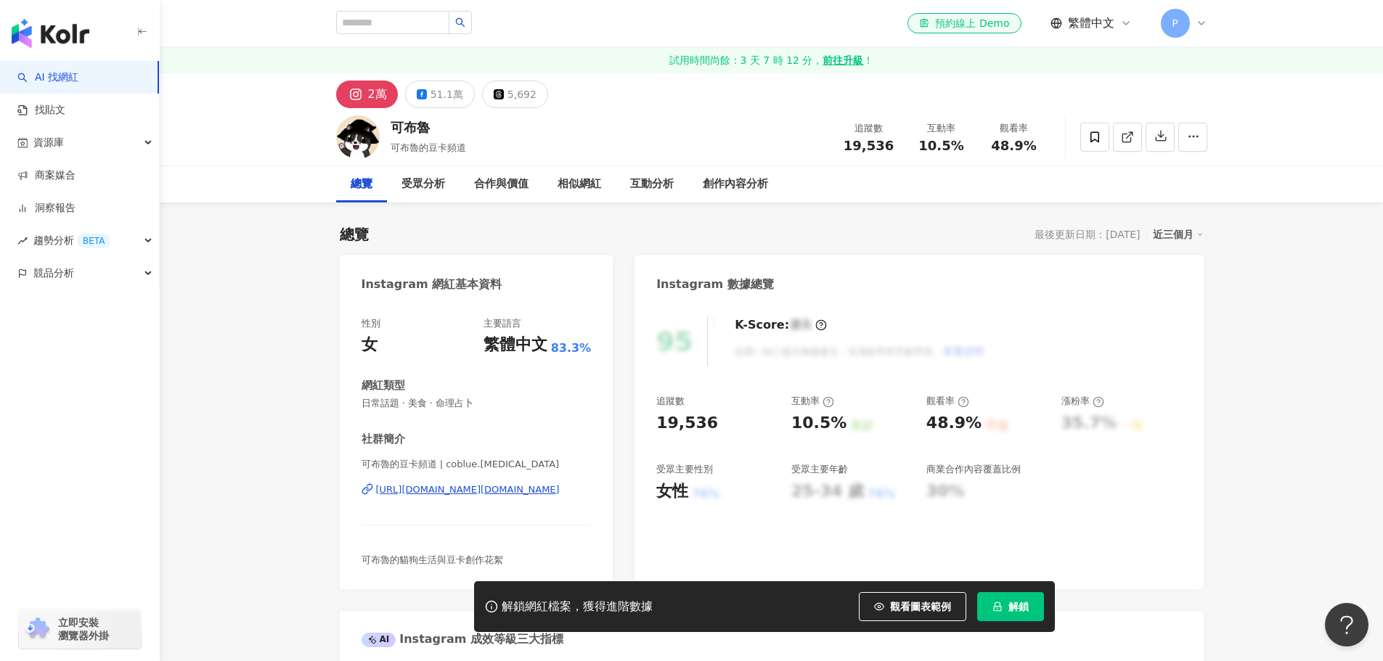
click at [515, 491] on div "https://www.instagram.com/coblue.doca/" at bounding box center [468, 489] width 184 height 13
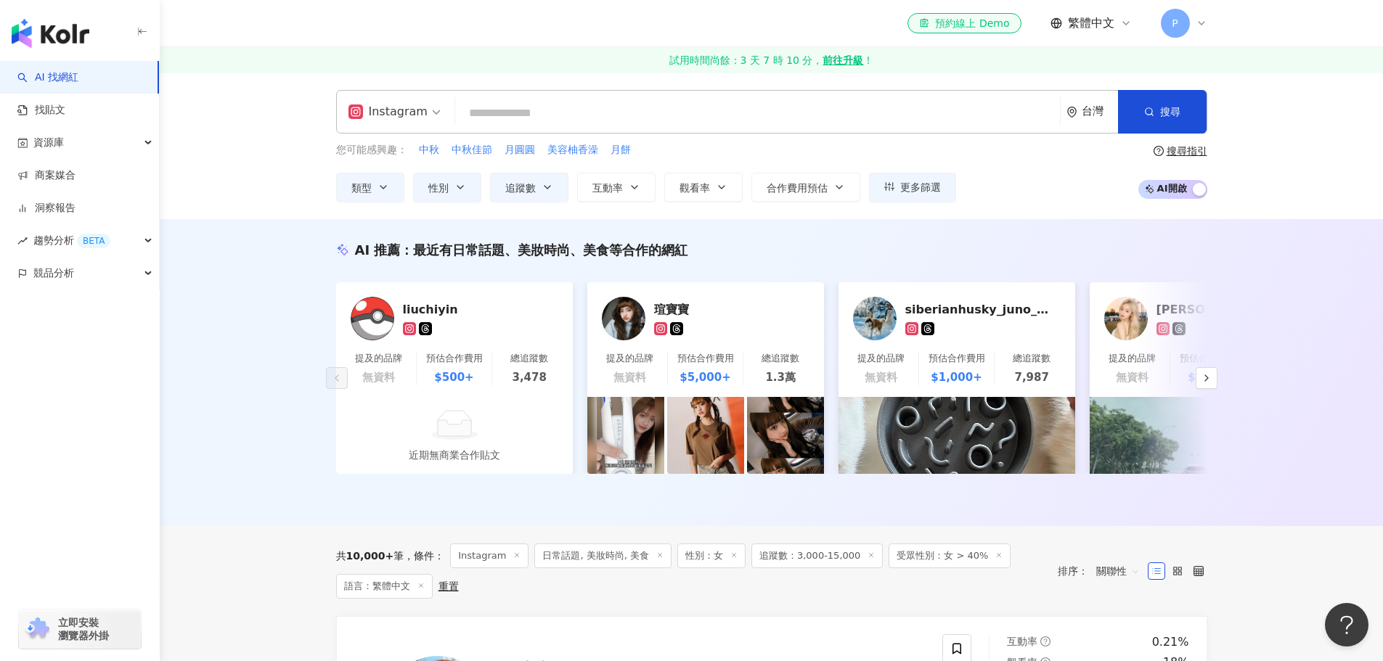
click at [1298, 296] on div "AI 推薦 ： 最近有日常話題、美妝時尚、美食等合作的網紅 liuchiyin 提及的品牌 無資料 預估合作費用 $500+ 總追蹤數 3,478 近期無商業…" at bounding box center [771, 372] width 1223 height 307
click at [1200, 19] on icon at bounding box center [1201, 23] width 12 height 12
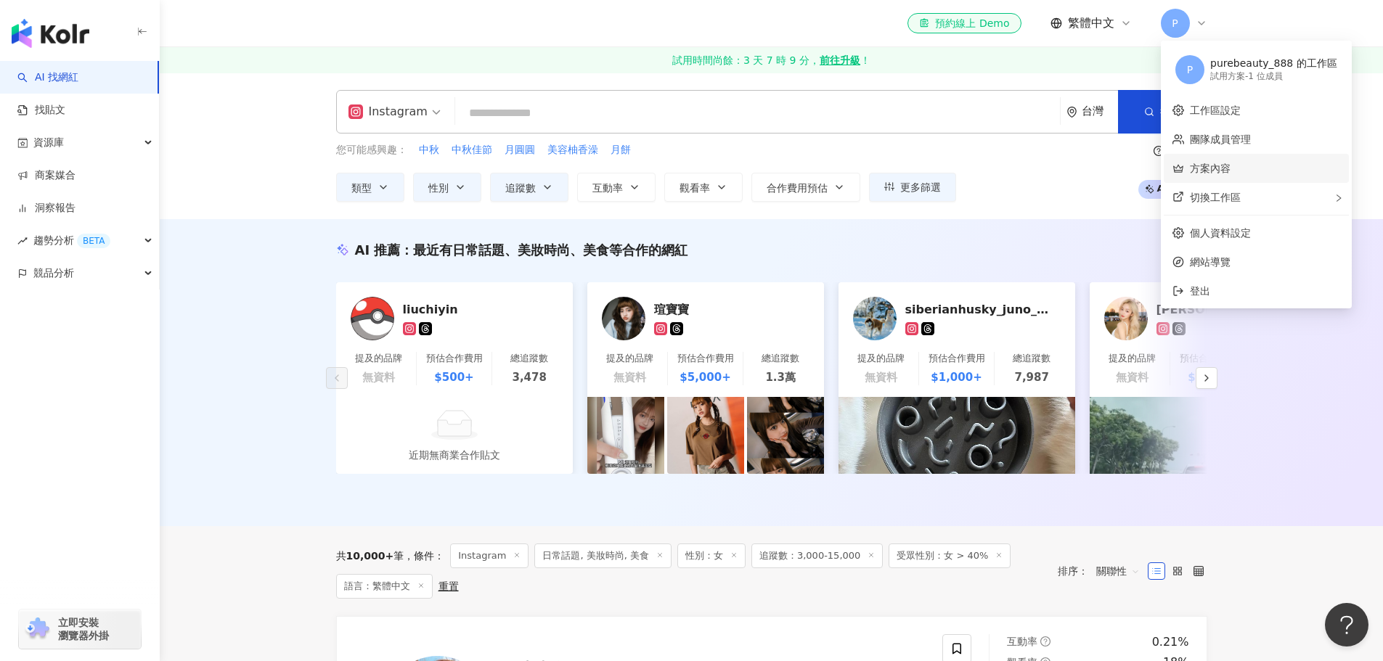
click at [1230, 174] on link "方案內容" at bounding box center [1210, 169] width 41 height 12
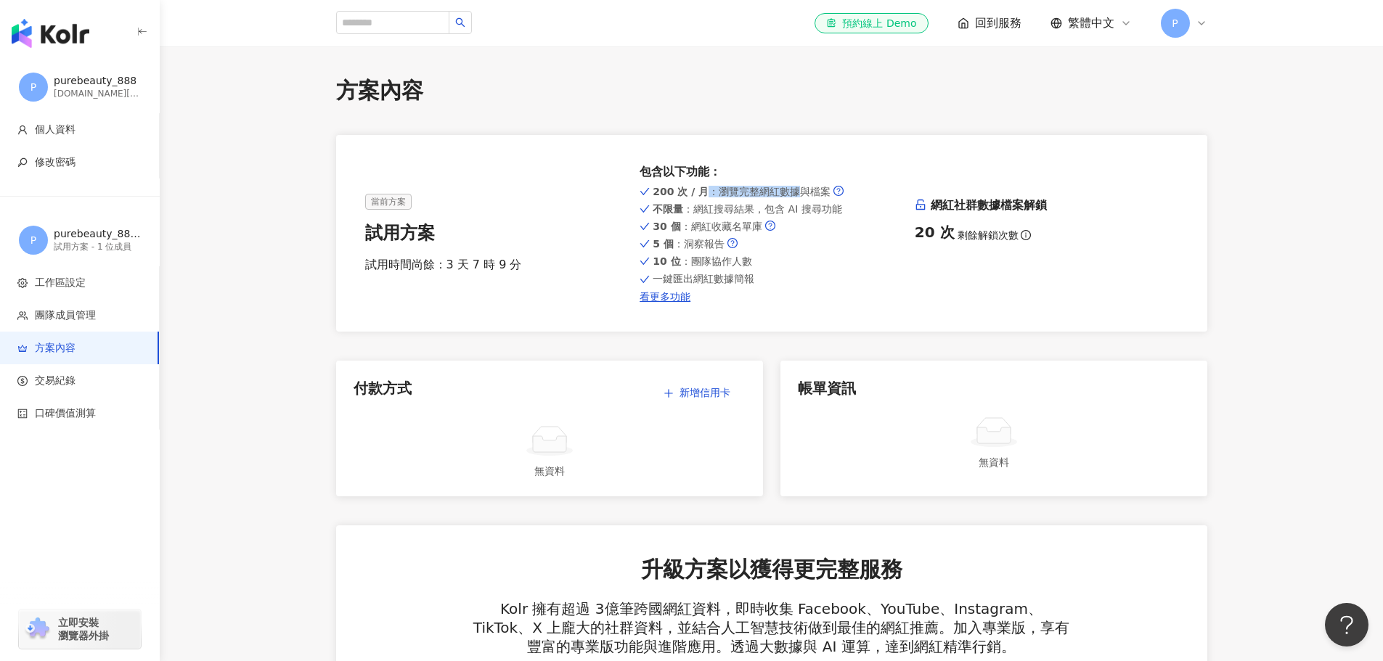
drag, startPoint x: 705, startPoint y: 197, endPoint x: 795, endPoint y: 191, distance: 90.2
click at [795, 191] on span "200 次 / 月 ：瀏覽完整網紅數據與檔案" at bounding box center [741, 192] width 178 height 12
drag, startPoint x: 663, startPoint y: 194, endPoint x: 775, endPoint y: 195, distance: 111.8
click at [775, 195] on span "200 次 / 月 ：瀏覽完整網紅數據與檔案" at bounding box center [741, 192] width 178 height 12
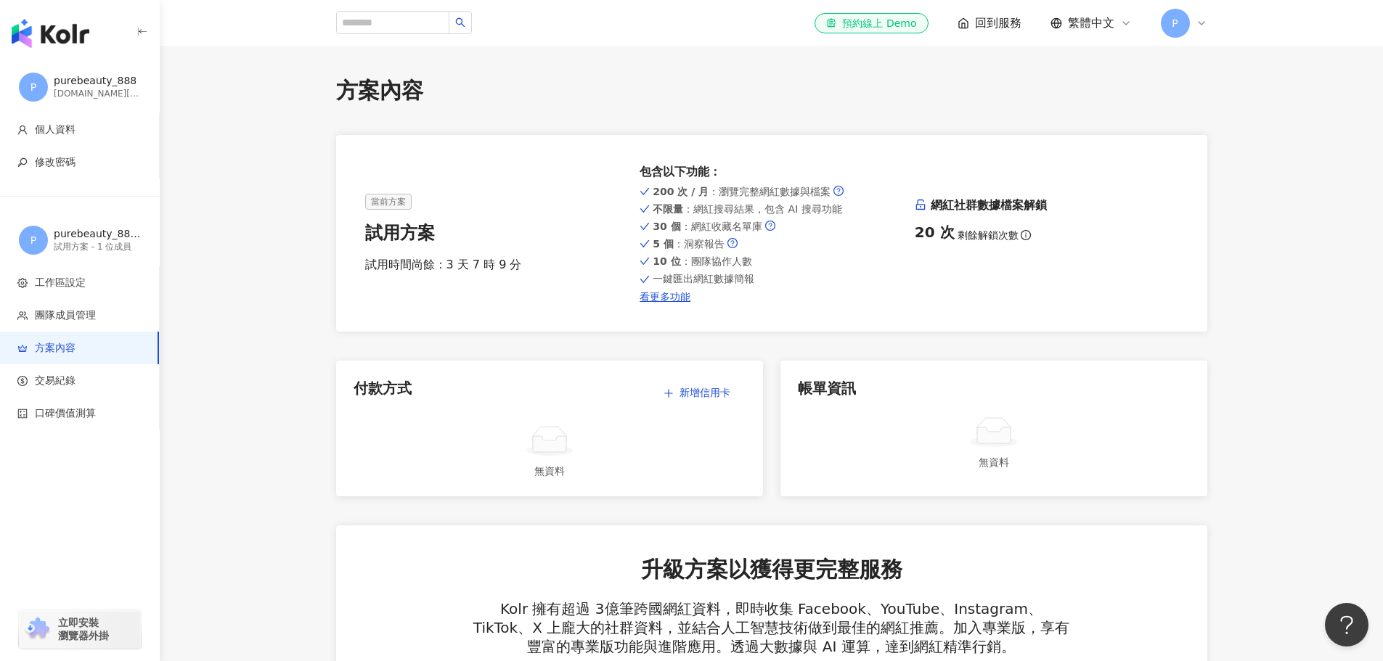
click at [805, 195] on span "200 次 / 月 ：瀏覽完整網紅數據與檔案" at bounding box center [741, 192] width 178 height 12
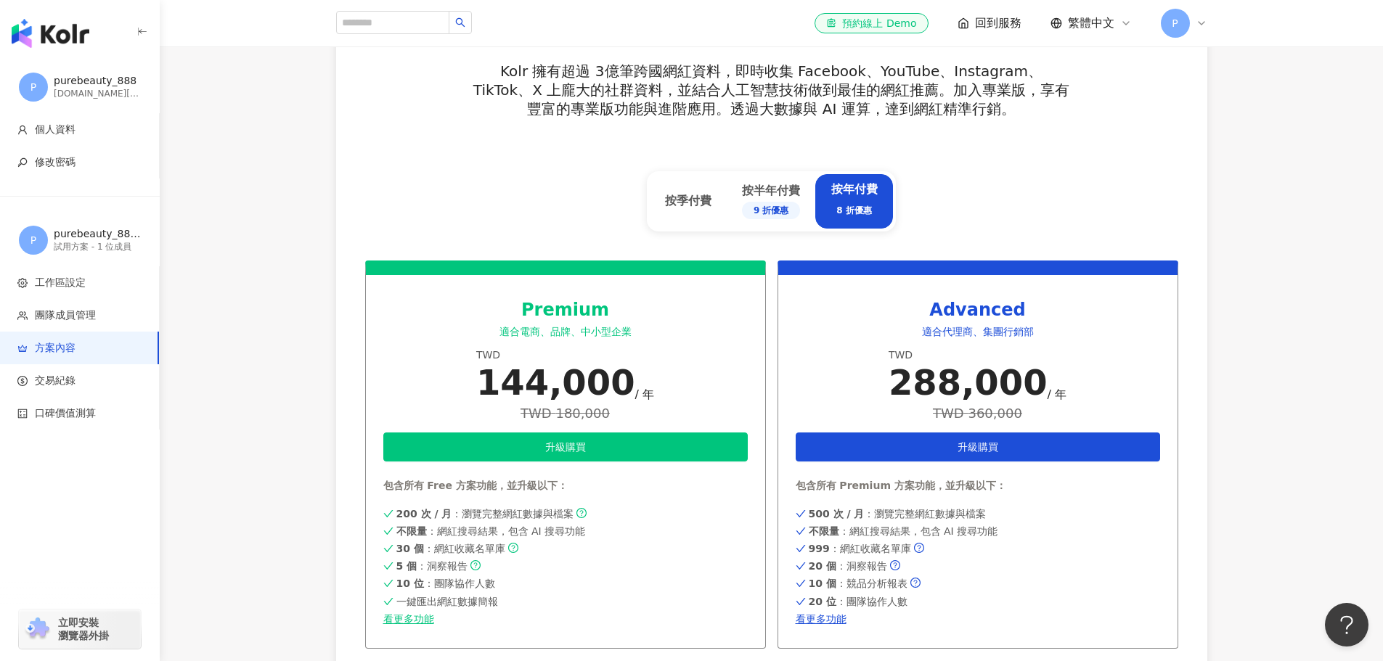
scroll to position [653, 0]
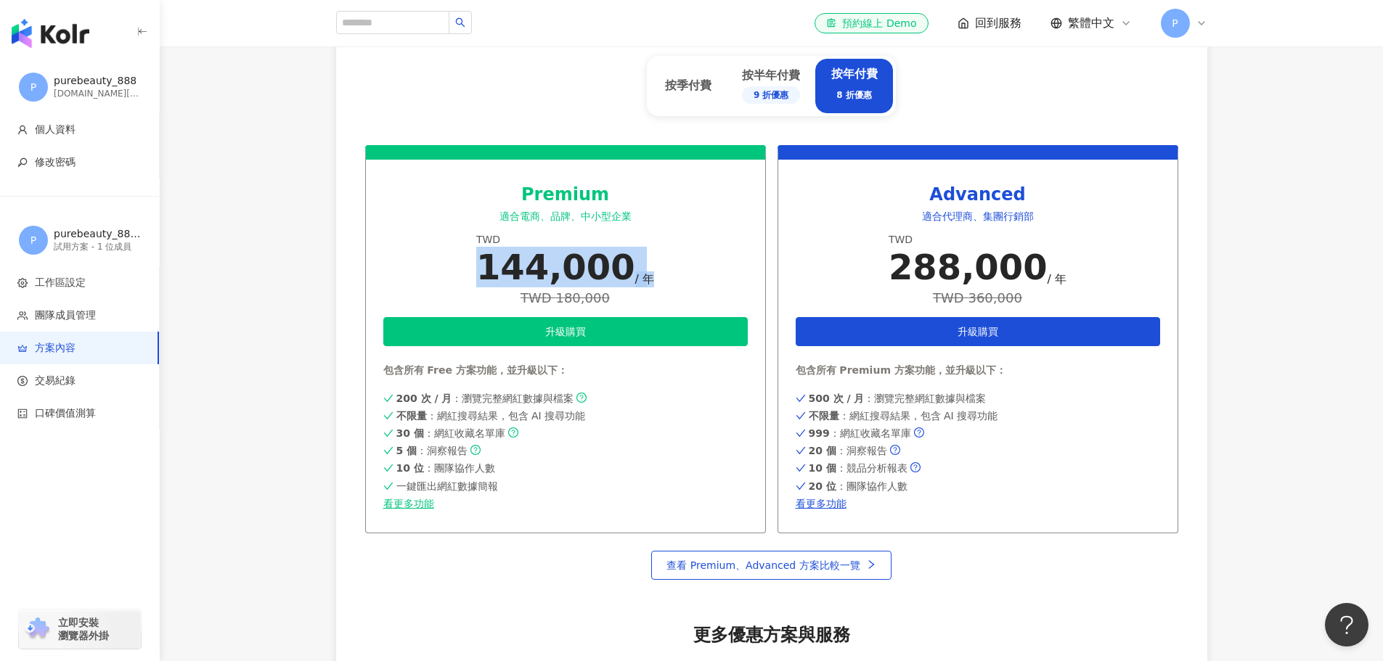
drag, startPoint x: 498, startPoint y: 269, endPoint x: 639, endPoint y: 265, distance: 141.6
click at [639, 265] on div "144,000 / 年" at bounding box center [565, 267] width 178 height 41
click at [676, 261] on div "Premium 適合電商、品牌、中小型企業 TWD 144,000 / 年 TWD 180,000 升級購買 包含所有 Free 方案功能，並升級以下： 20…" at bounding box center [565, 339] width 401 height 388
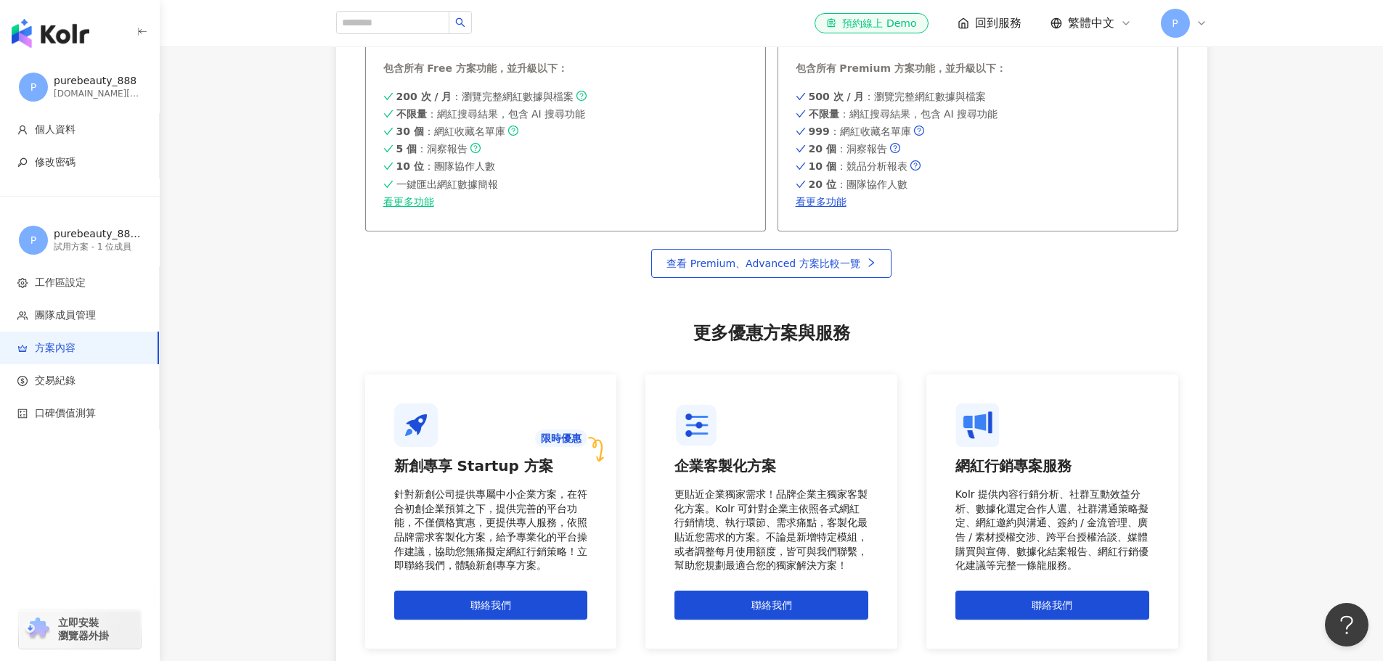
scroll to position [697, 0]
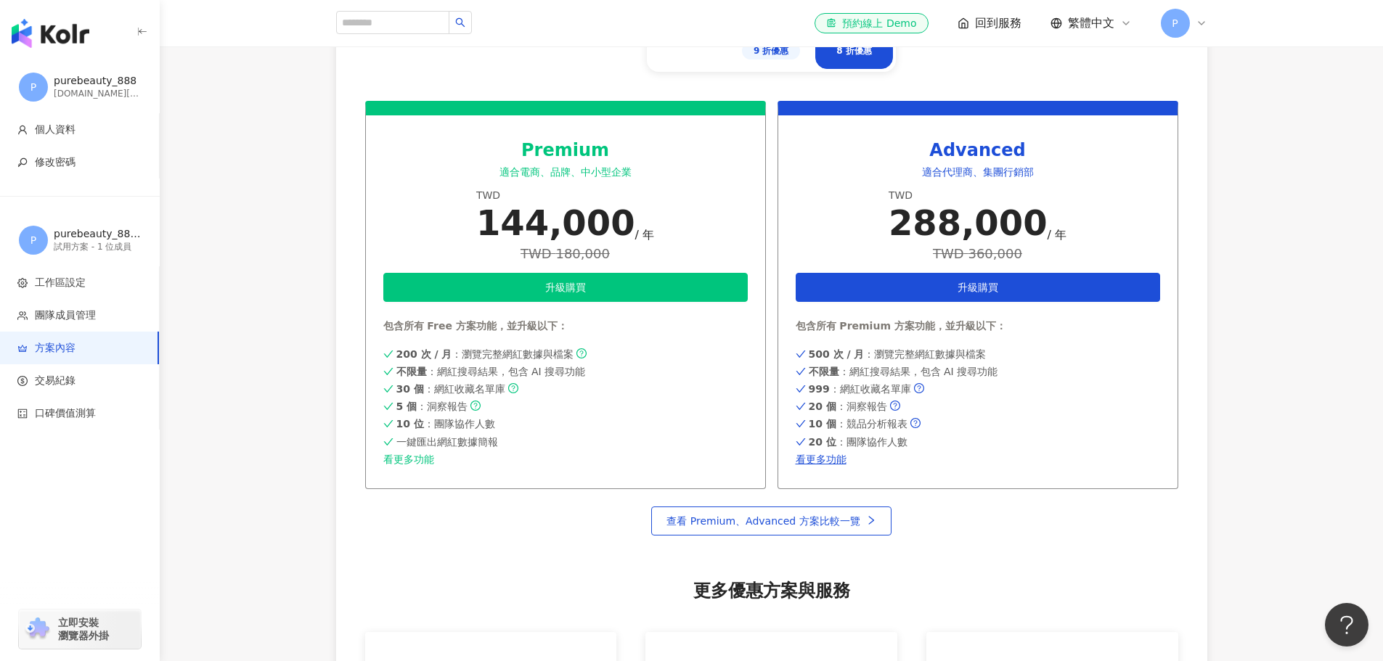
click at [401, 459] on link "看更多功能" at bounding box center [565, 460] width 364 height 12
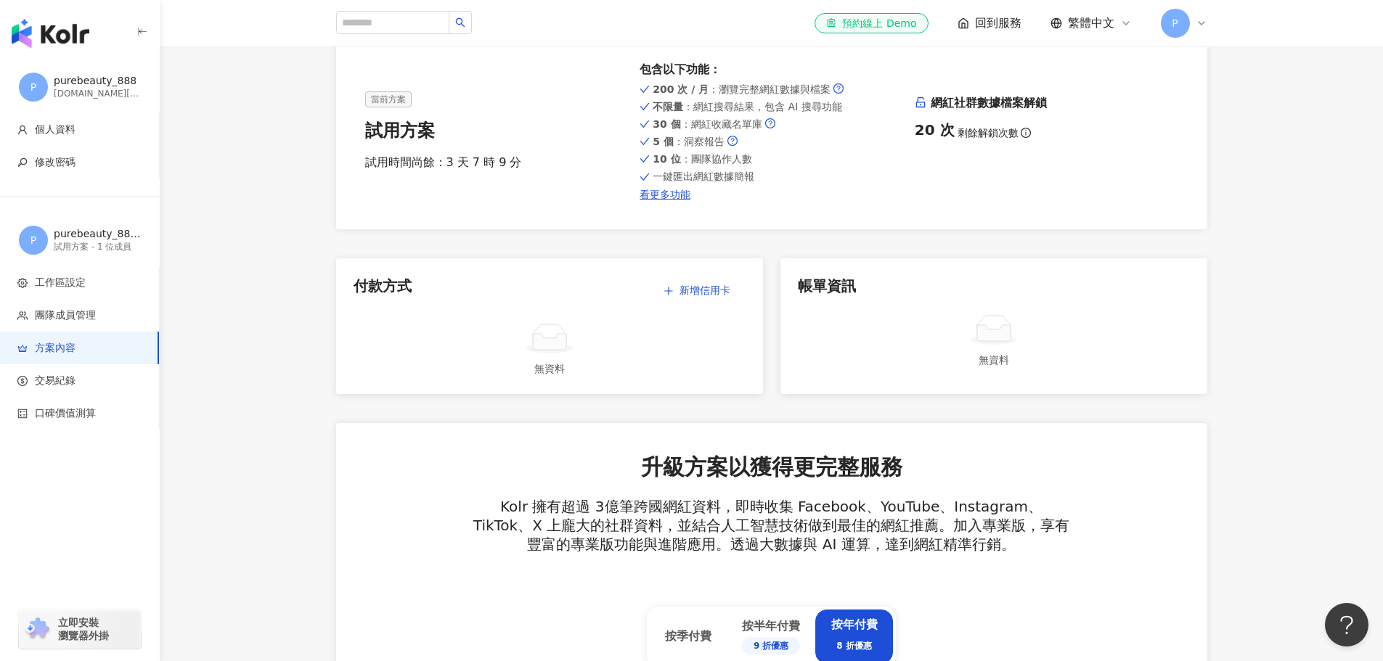
scroll to position [0, 0]
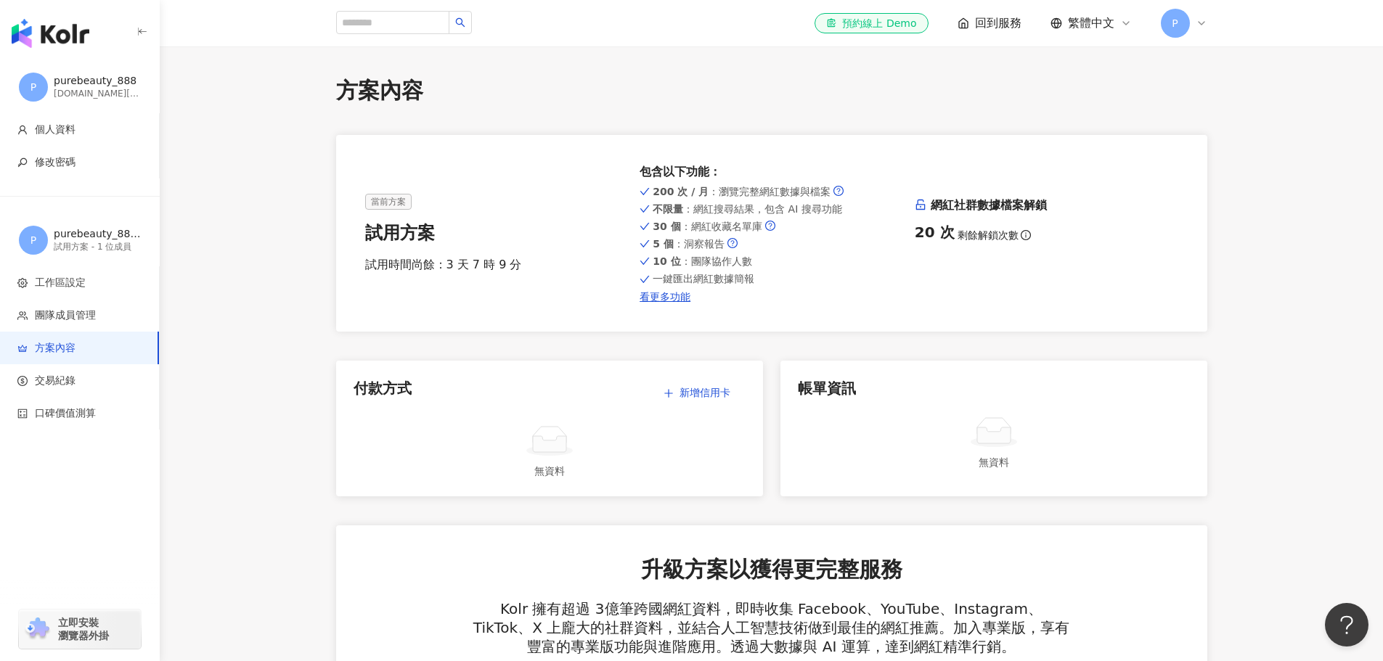
click at [56, 33] on img "button" at bounding box center [51, 33] width 78 height 29
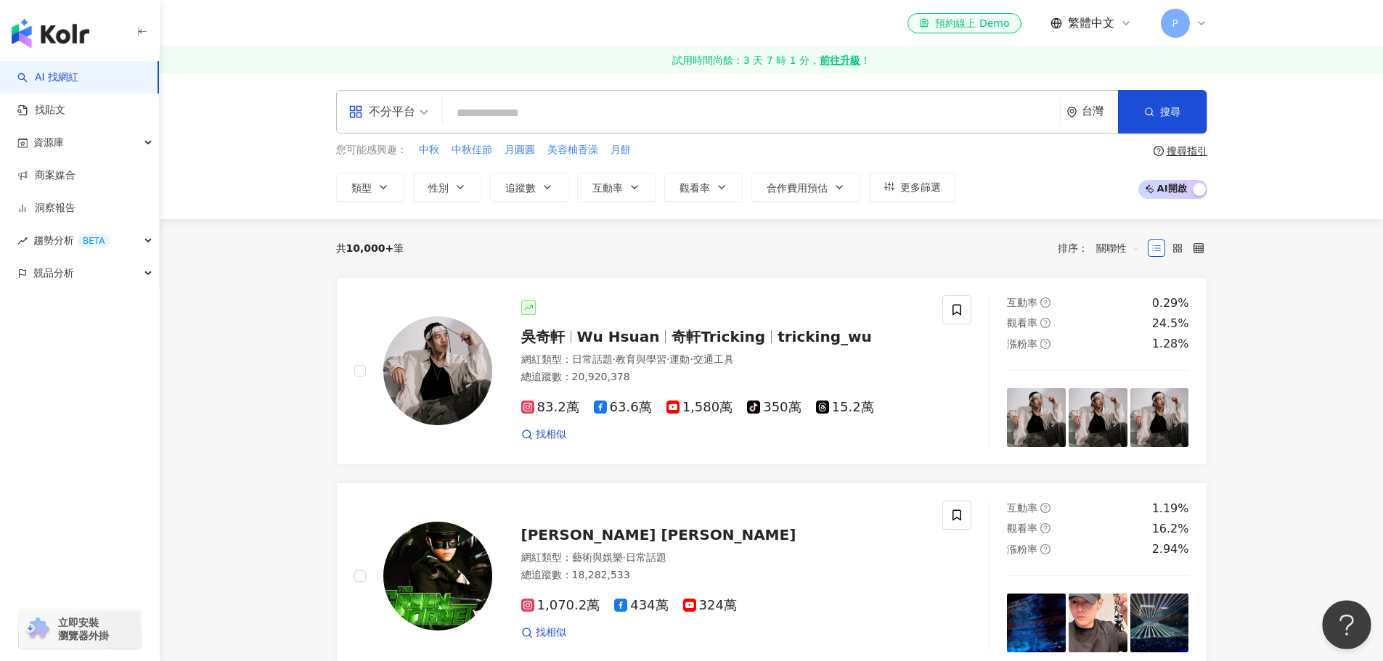
click at [1347, 622] on button "Open Beacon popover" at bounding box center [1344, 622] width 44 height 44
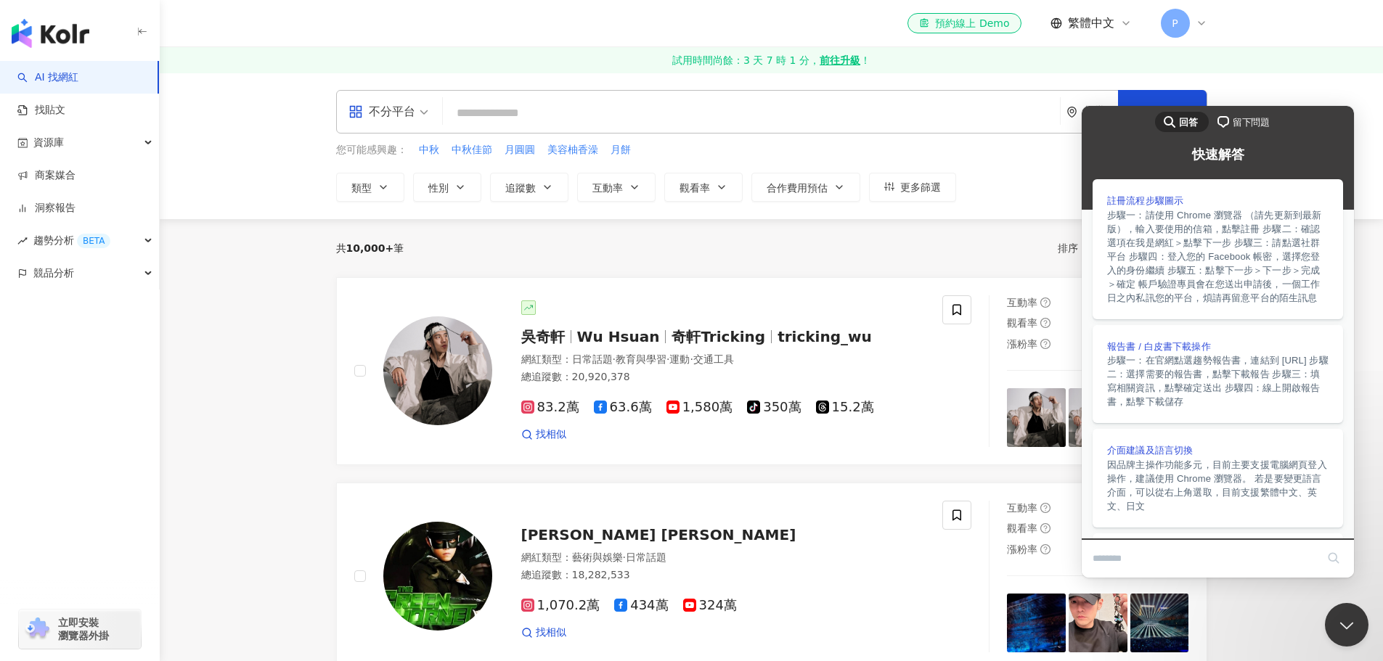
click at [1250, 126] on span "留下問題" at bounding box center [1250, 122] width 37 height 15
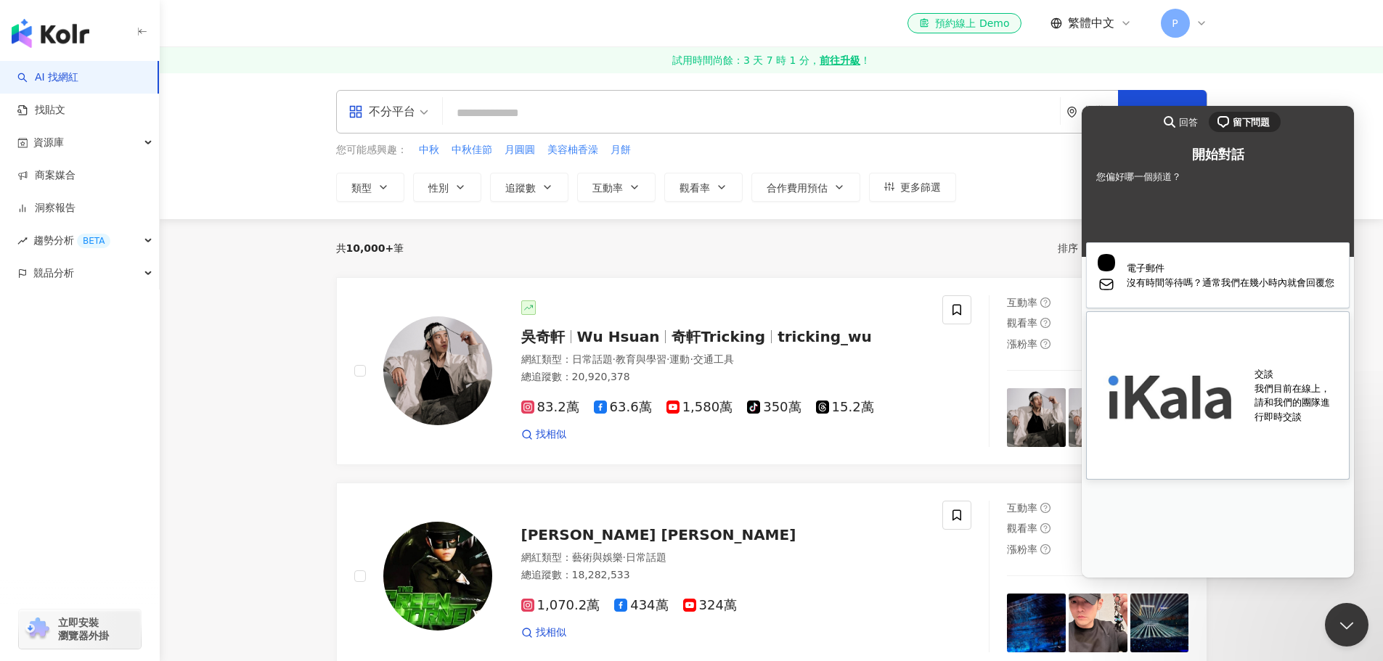
click at [1254, 382] on span "我們目前在線上，請和我們的團隊進行即時交談" at bounding box center [1295, 403] width 83 height 43
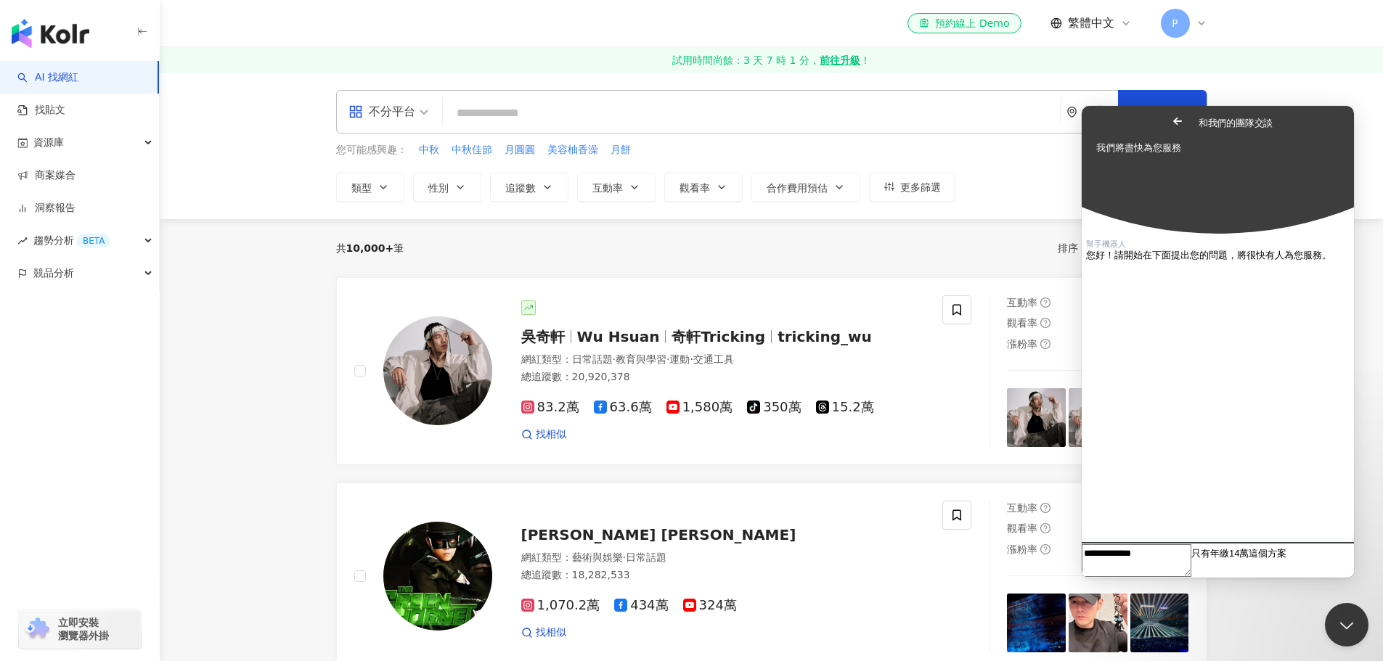
type textarea "**********"
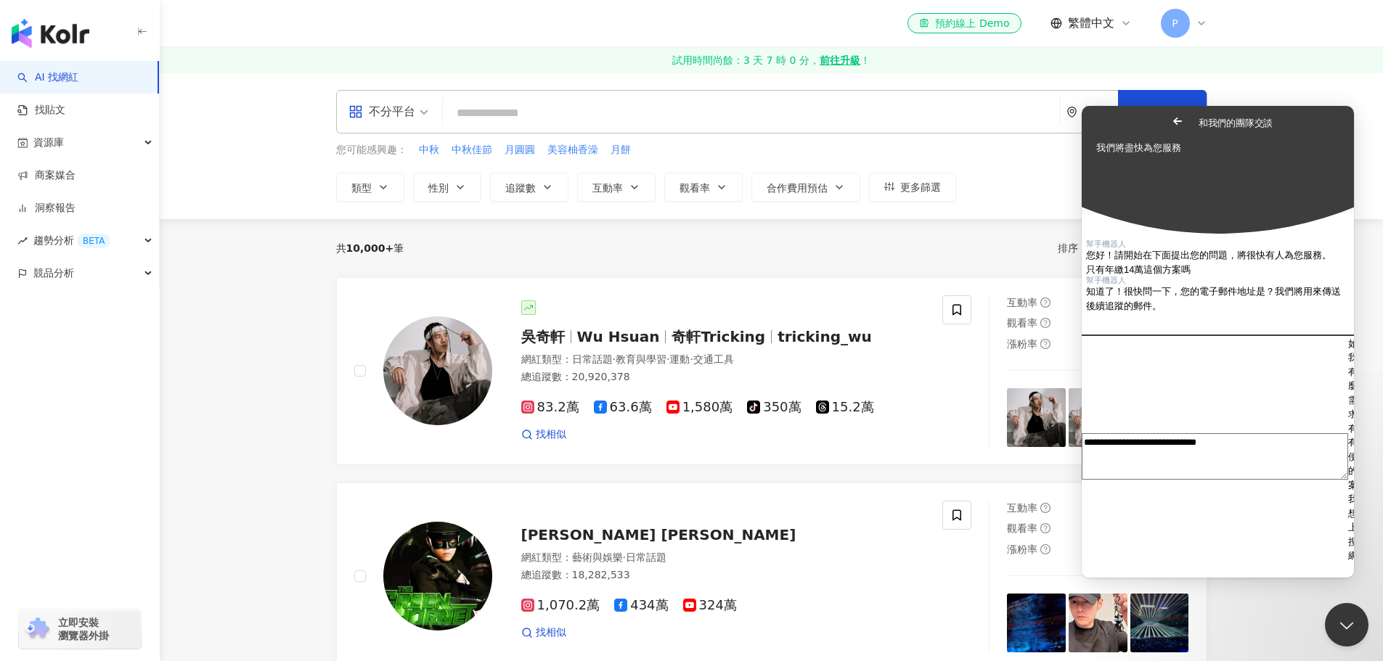
type textarea "**********"
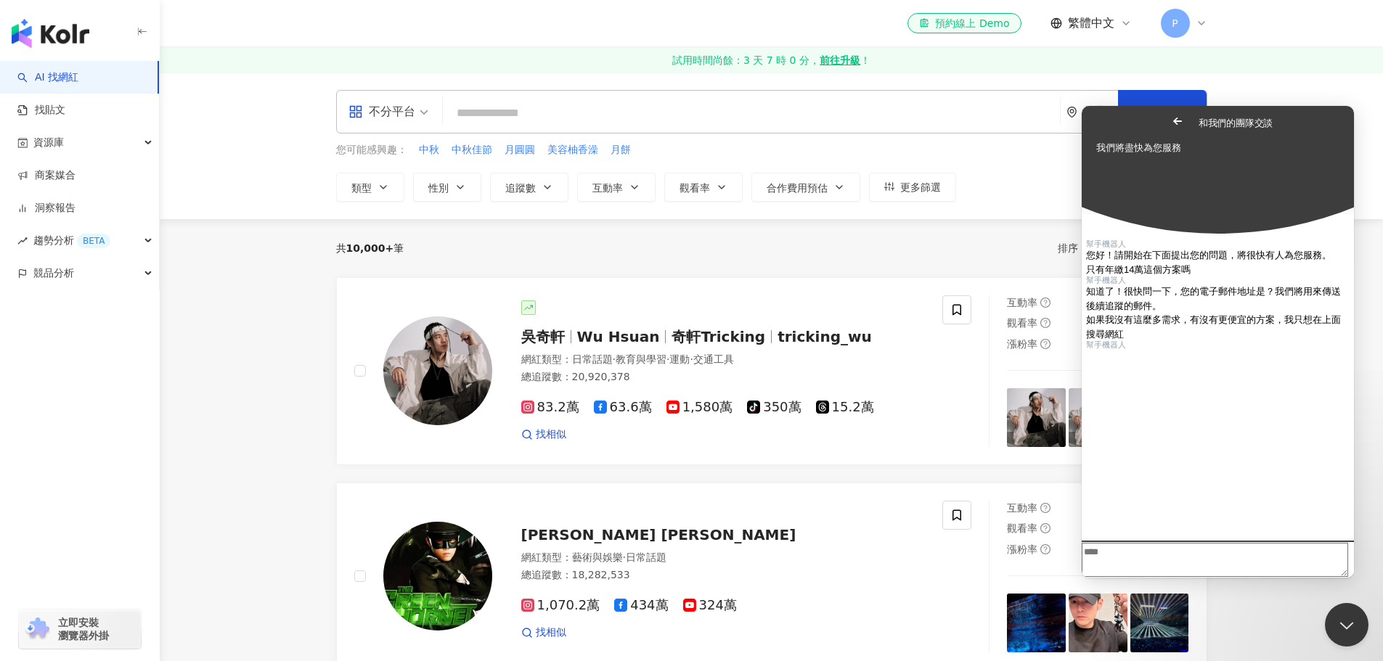
scroll to position [119, 0]
click at [1224, 552] on textarea "Write chat message" at bounding box center [1214, 560] width 266 height 34
type textarea "*"
paste textarea "**********"
type textarea "**********"
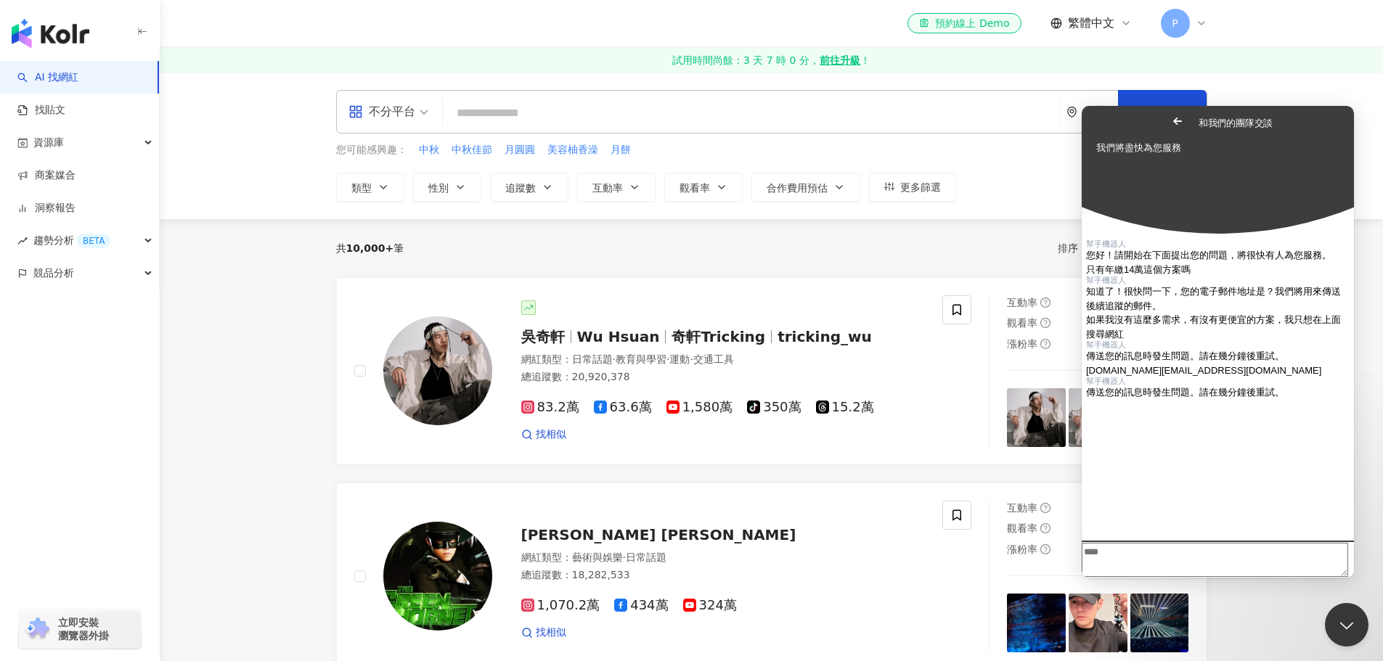
scroll to position [263, 0]
click at [1169, 124] on span "Go back" at bounding box center [1177, 120] width 17 height 17
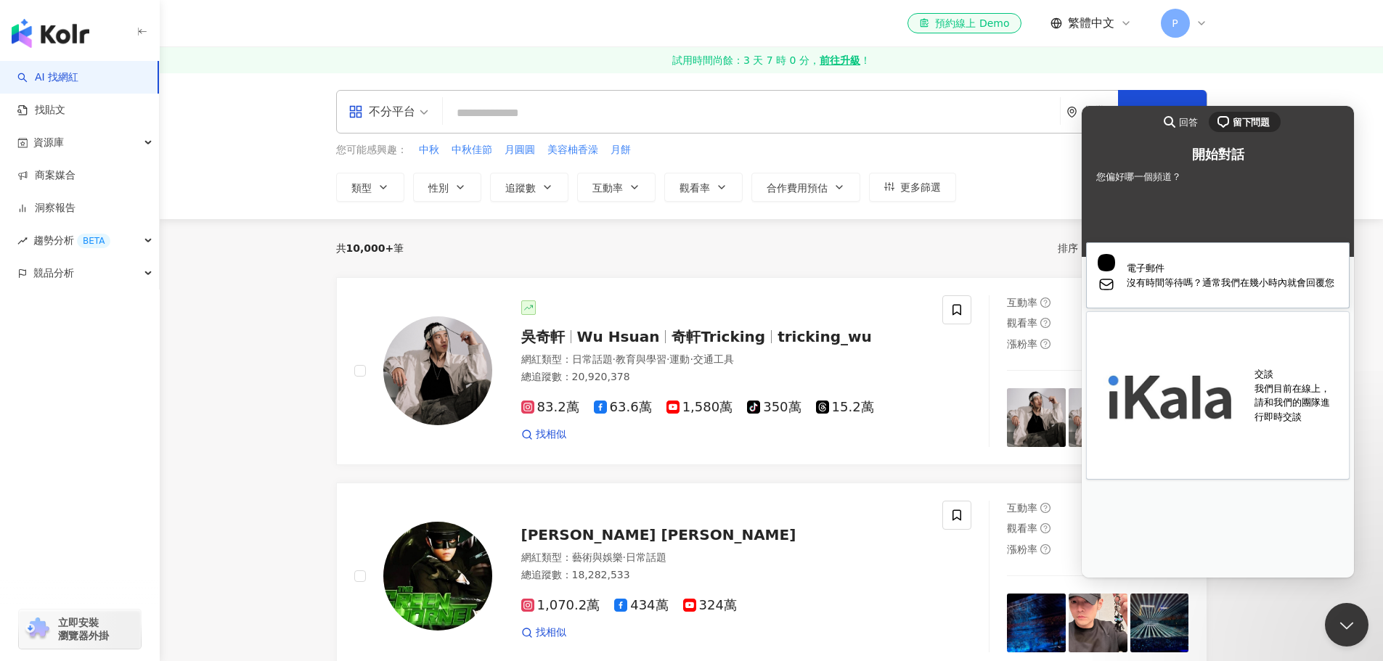
click at [1241, 286] on span "沒有時間等待嗎？通常我們在幾小時內就會回覆您" at bounding box center [1231, 283] width 211 height 15
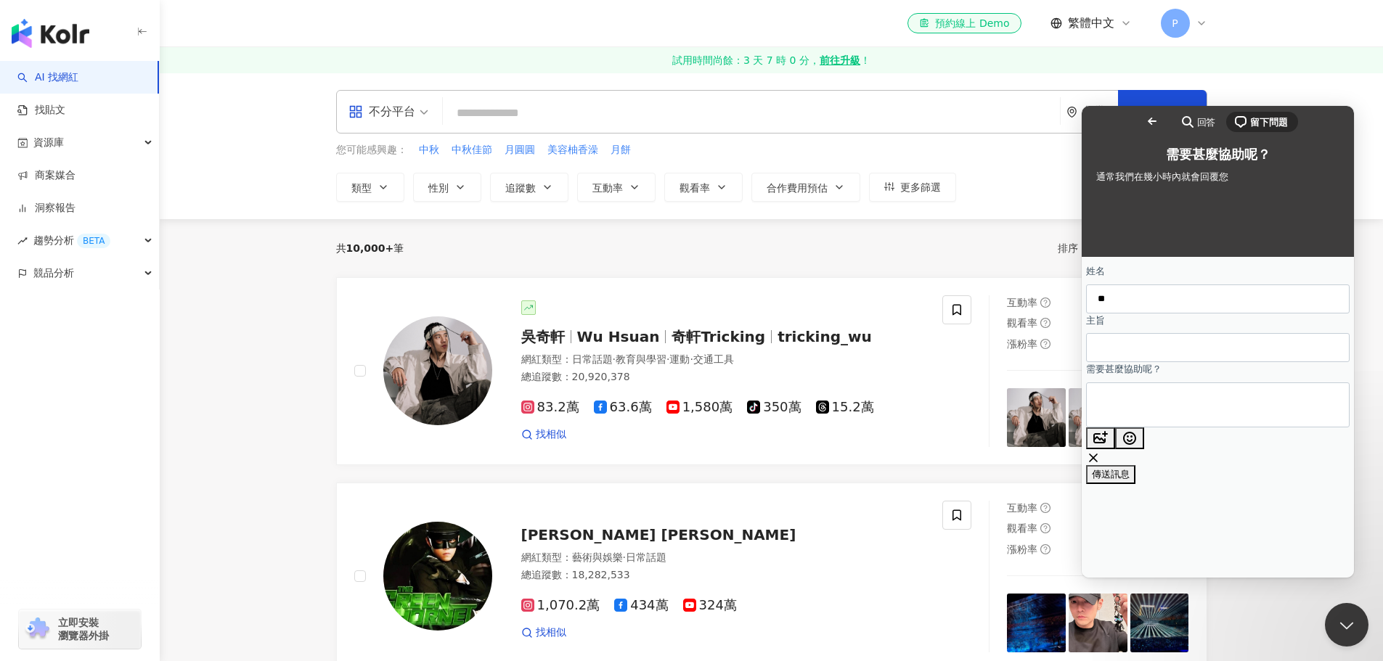
type input "*"
type input "***"
type input "**"
type textarea "**********"
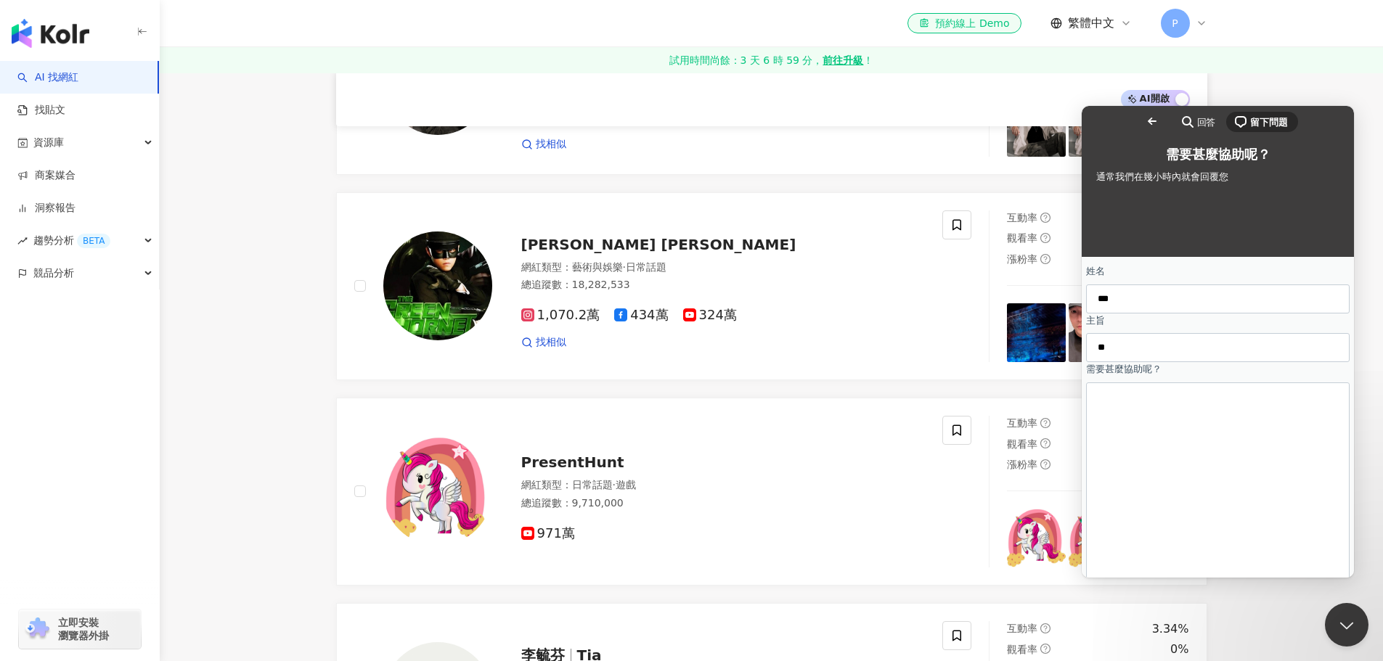
scroll to position [15, 0]
click at [1251, 607] on textarea "**********" at bounding box center [1213, 637] width 233 height 60
click at [1231, 359] on input "**" at bounding box center [1217, 348] width 240 height 26
click at [1232, 292] on input "***" at bounding box center [1217, 299] width 240 height 26
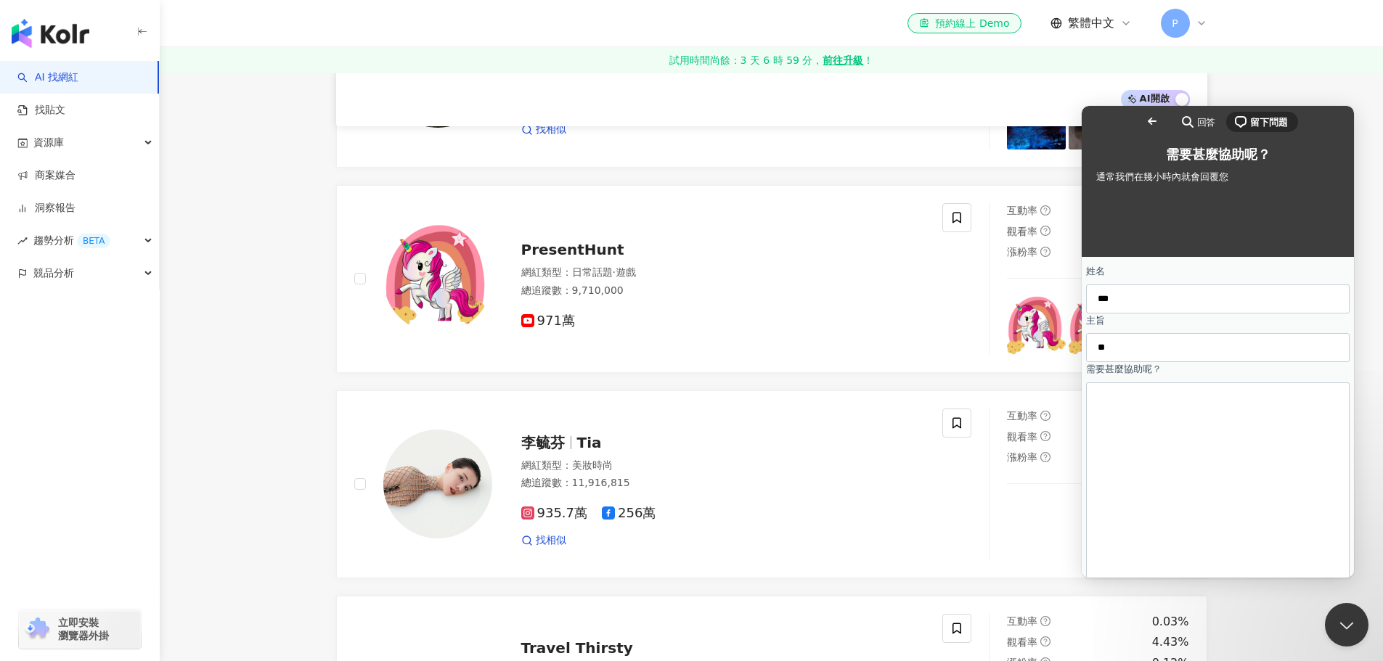
scroll to position [721, 0]
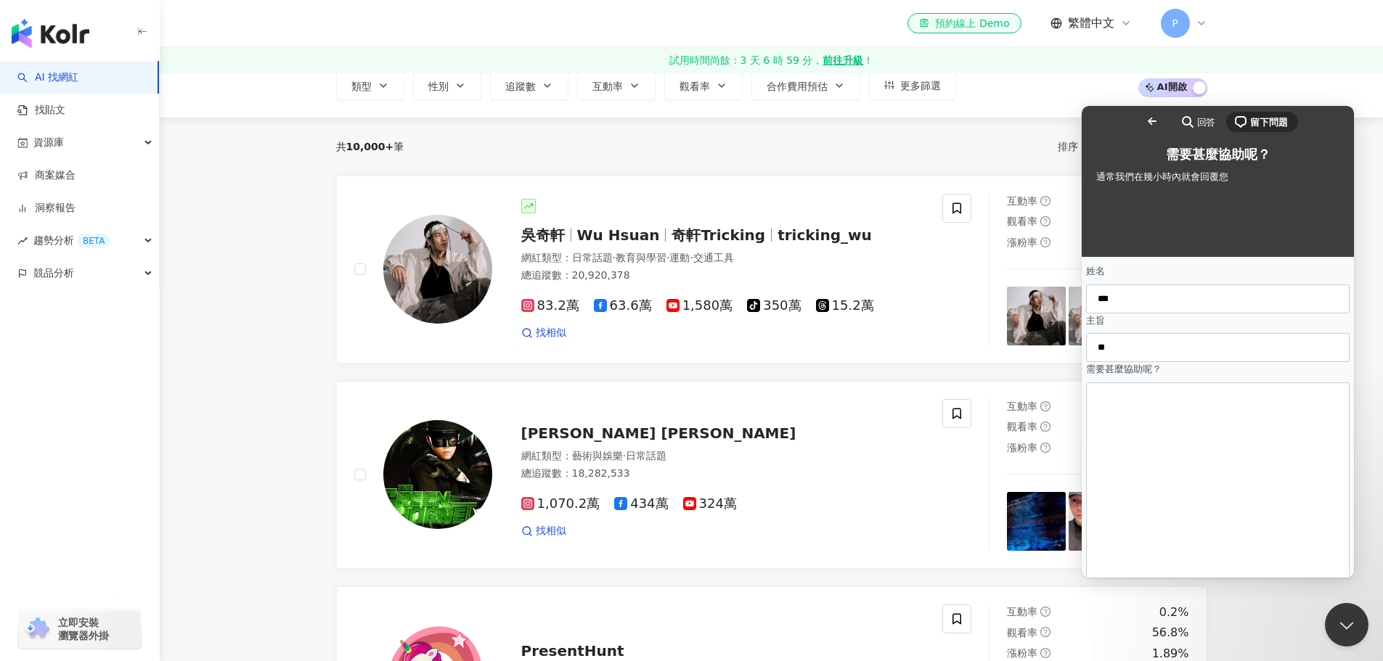
scroll to position [0, 0]
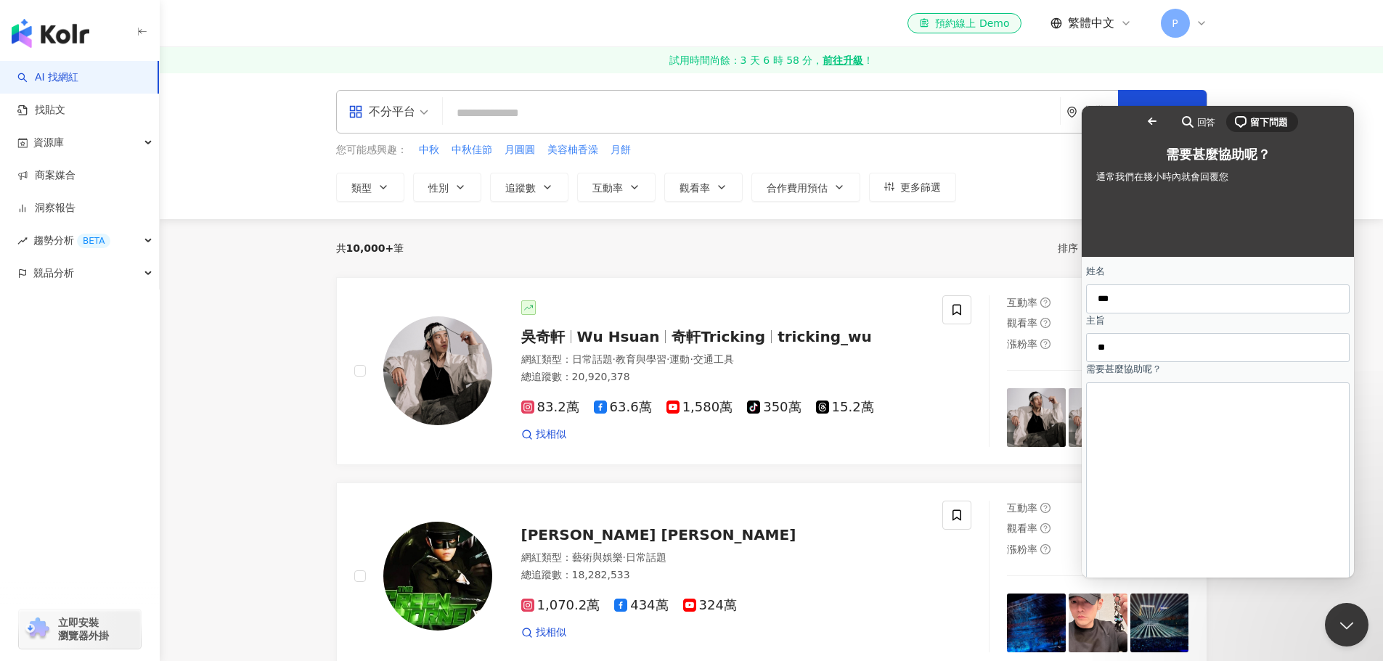
click at [1143, 122] on span "Go back" at bounding box center [1151, 120] width 17 height 17
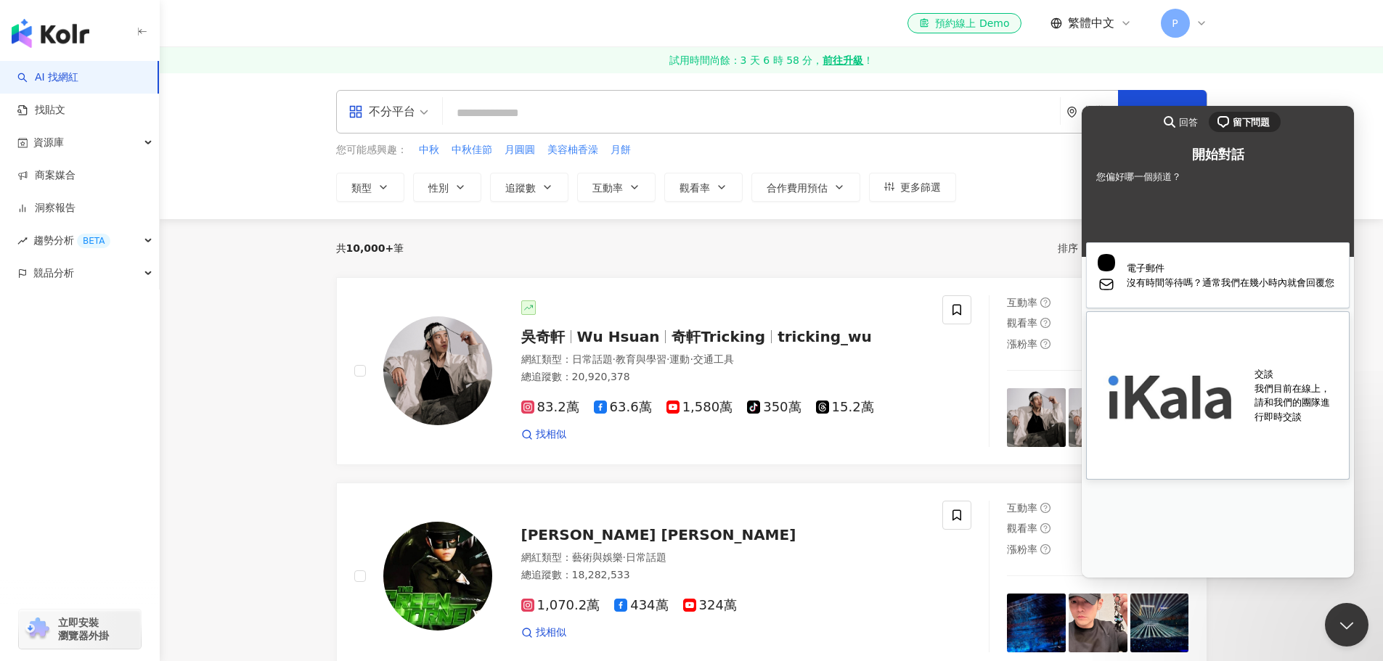
click at [1264, 382] on span "我們目前在線上，請和我們的團隊進行即時交談" at bounding box center [1295, 403] width 83 height 43
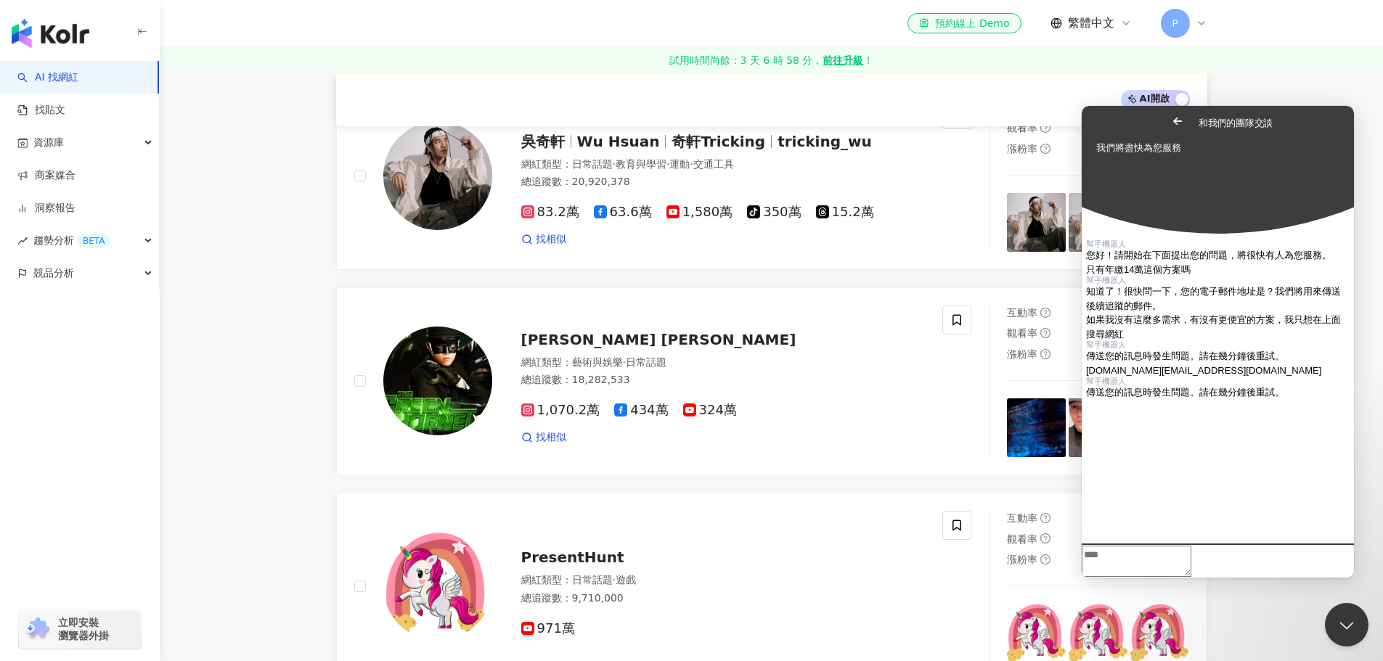
scroll to position [286, 0]
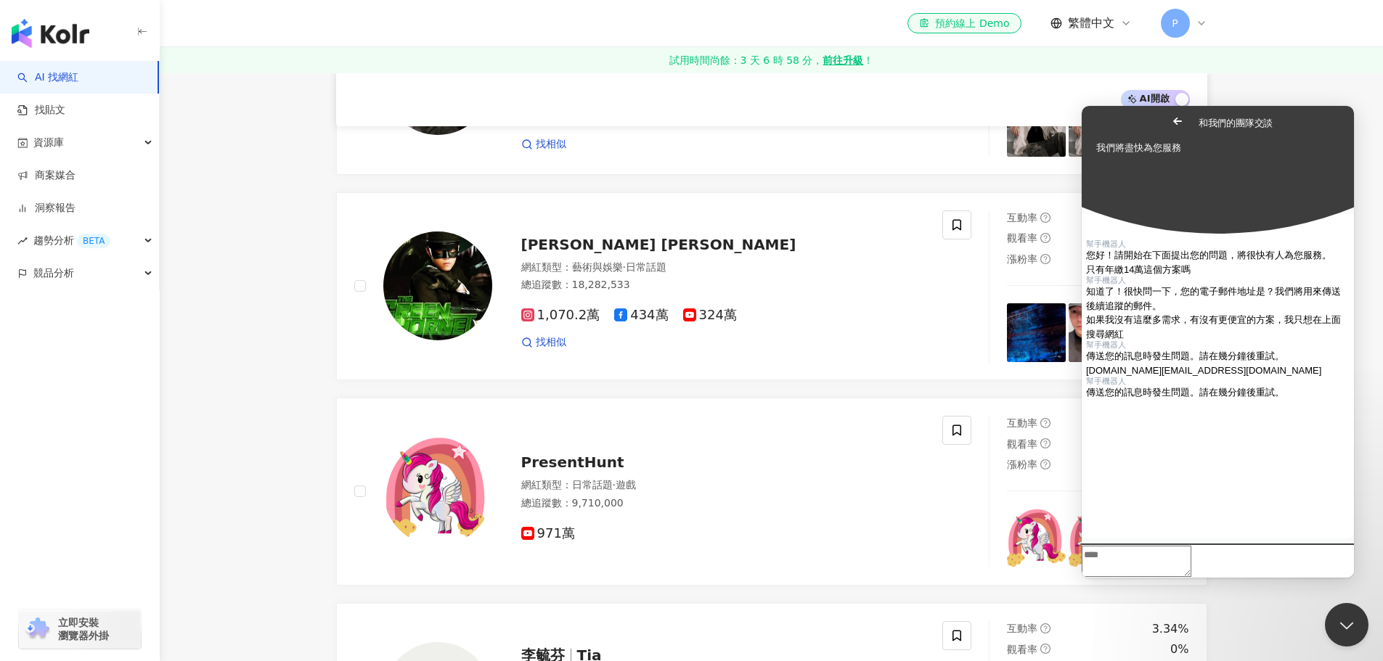
click at [1191, 555] on textarea "Write chat message" at bounding box center [1136, 561] width 110 height 31
drag, startPoint x: 1308, startPoint y: 408, endPoint x: 1175, endPoint y: 407, distance: 132.8
click at [1175, 378] on div "shine01.tw@gmail.com" at bounding box center [1217, 371] width 263 height 15
copy span "shine01.tw@gmail.com"
click at [1191, 546] on textarea "Write chat message" at bounding box center [1136, 561] width 110 height 31
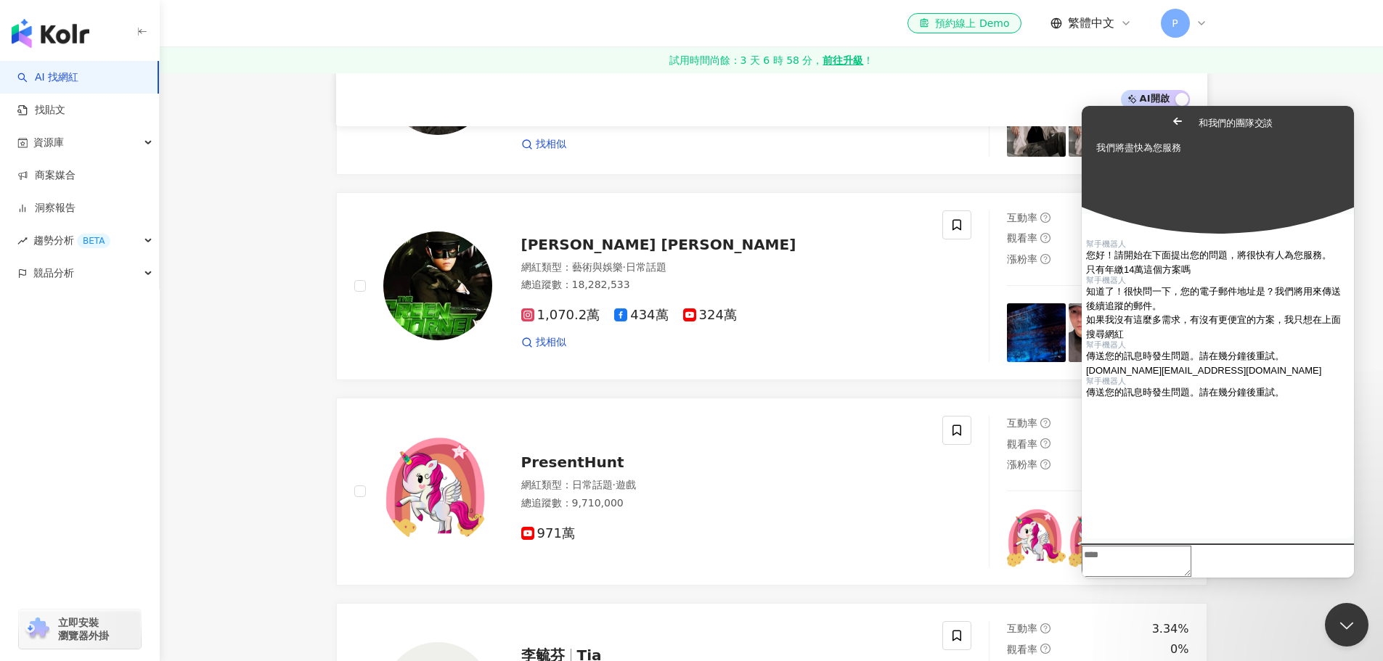
paste textarea "**********"
type textarea "**********"
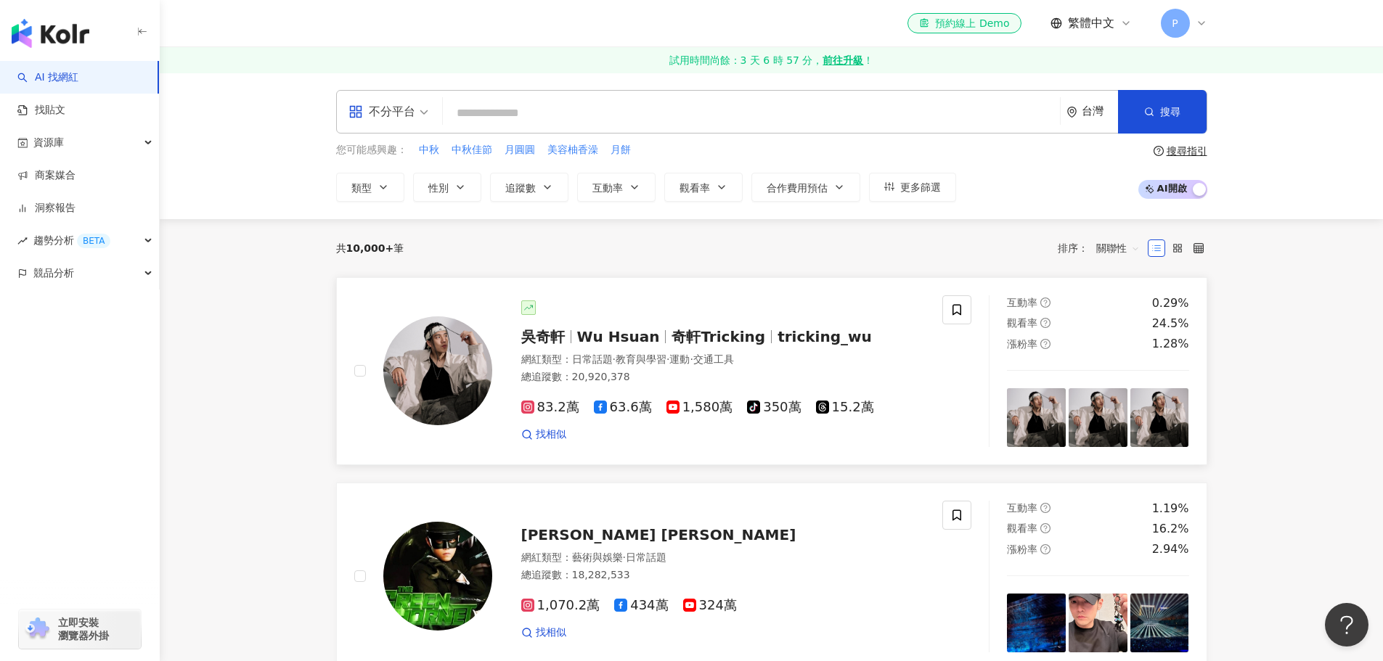
drag, startPoint x: 1250, startPoint y: 338, endPoint x: 1182, endPoint y: 382, distance: 81.3
click at [846, 57] on strong "前往升級" at bounding box center [842, 60] width 41 height 15
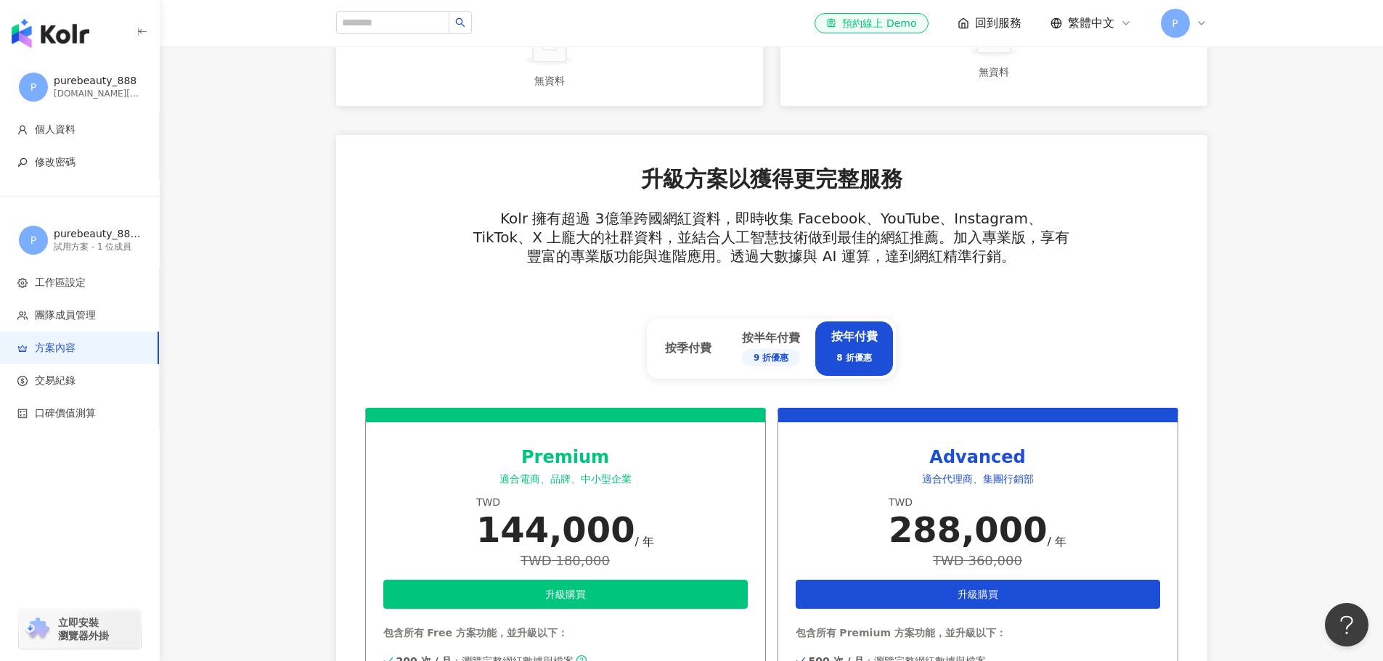
scroll to position [581, 0]
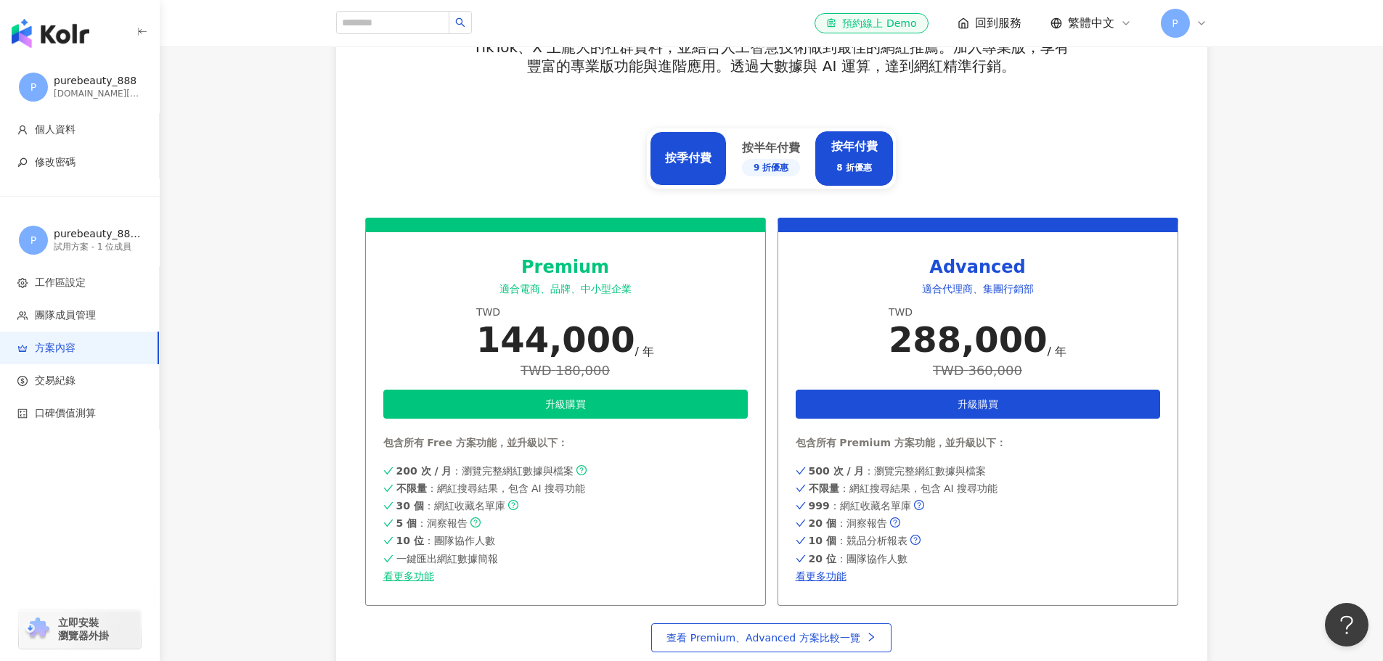
click at [685, 156] on div "按季付費" at bounding box center [688, 158] width 46 height 16
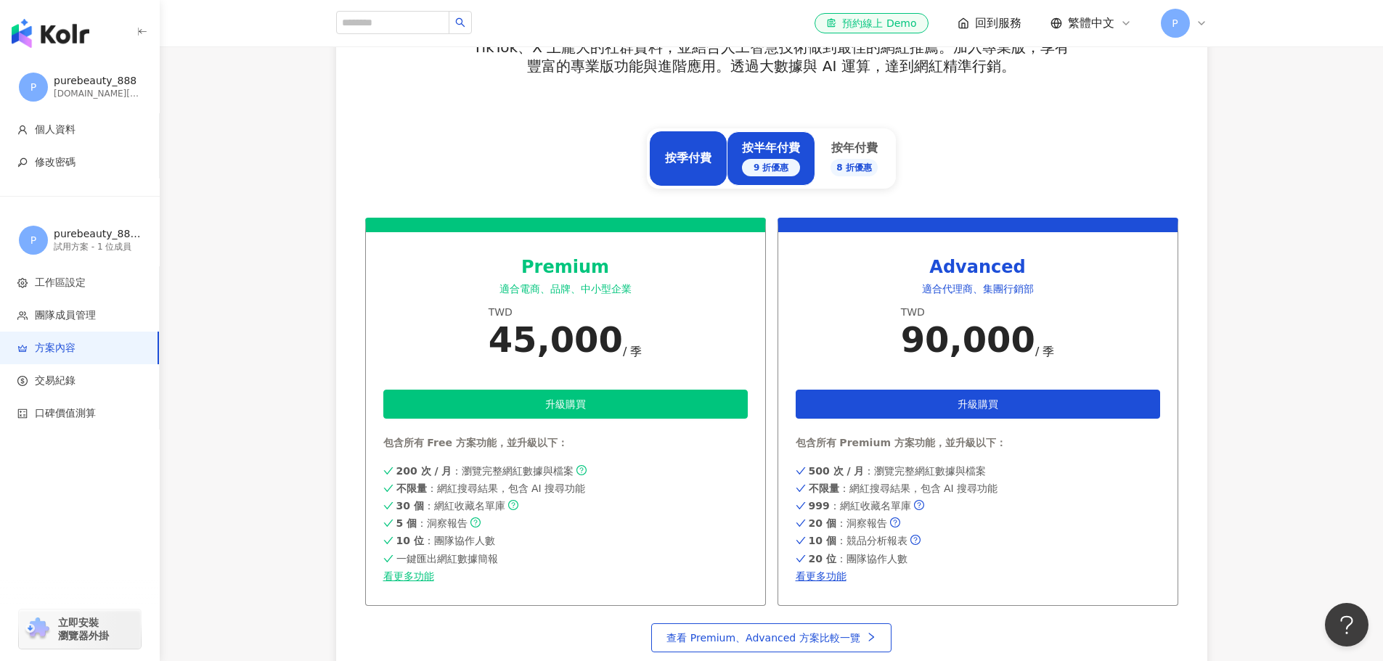
click at [773, 153] on div "按半年付費 9 折優惠" at bounding box center [771, 158] width 58 height 36
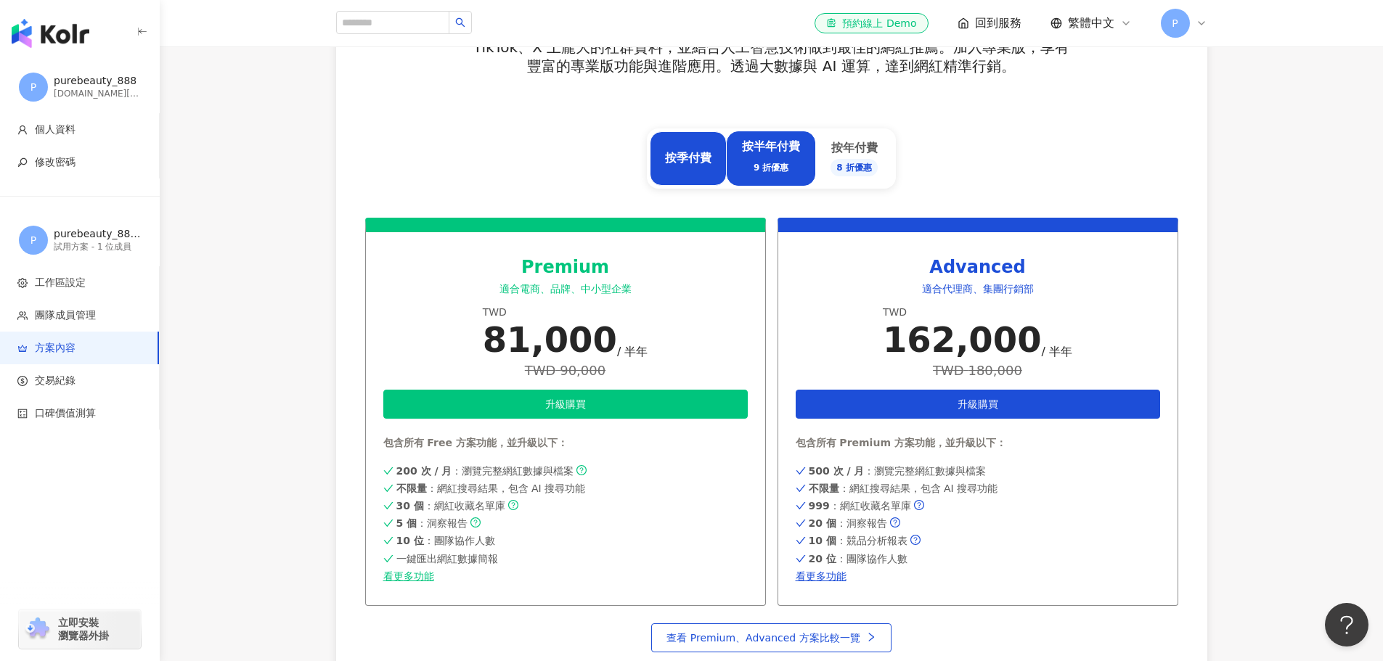
click at [710, 153] on div "按季付費" at bounding box center [688, 158] width 46 height 16
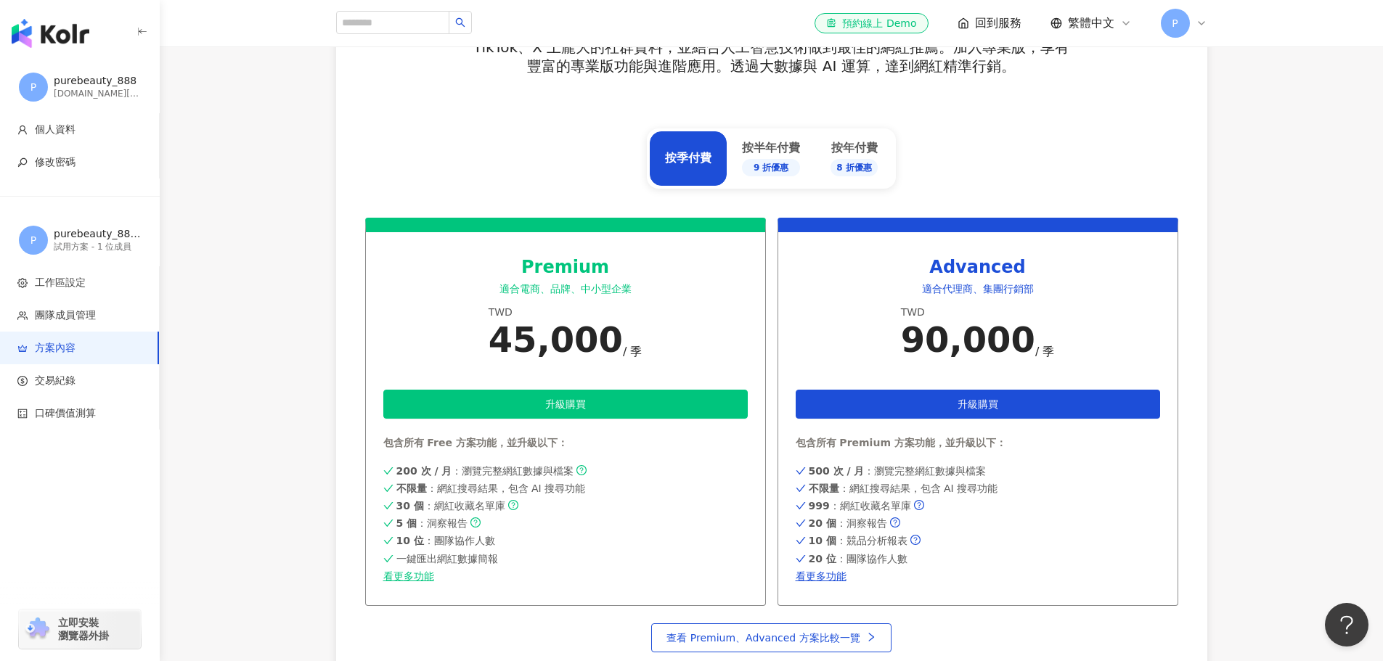
drag, startPoint x: 621, startPoint y: 344, endPoint x: 441, endPoint y: 347, distance: 180.0
click at [441, 347] on div "Premium 適合電商、品牌、中小型企業 TWD 45,000 / 季 升級購買 包含所有 Free 方案功能，並升級以下： 200 次 / 月 ：瀏覽完整…" at bounding box center [565, 412] width 401 height 388
click at [475, 342] on div "Premium 適合電商、品牌、中小型企業 TWD 45,000 / 季 升級購買 包含所有 Free 方案功能，並升級以下： 200 次 / 月 ：瀏覽完整…" at bounding box center [565, 412] width 401 height 388
drag, startPoint x: 479, startPoint y: 340, endPoint x: 682, endPoint y: 340, distance: 202.5
click at [682, 340] on div "Premium 適合電商、品牌、中小型企業 TWD 45,000 / 季 升級購買 包含所有 Free 方案功能，並升級以下： 200 次 / 月 ：瀏覽完整…" at bounding box center [565, 412] width 401 height 388
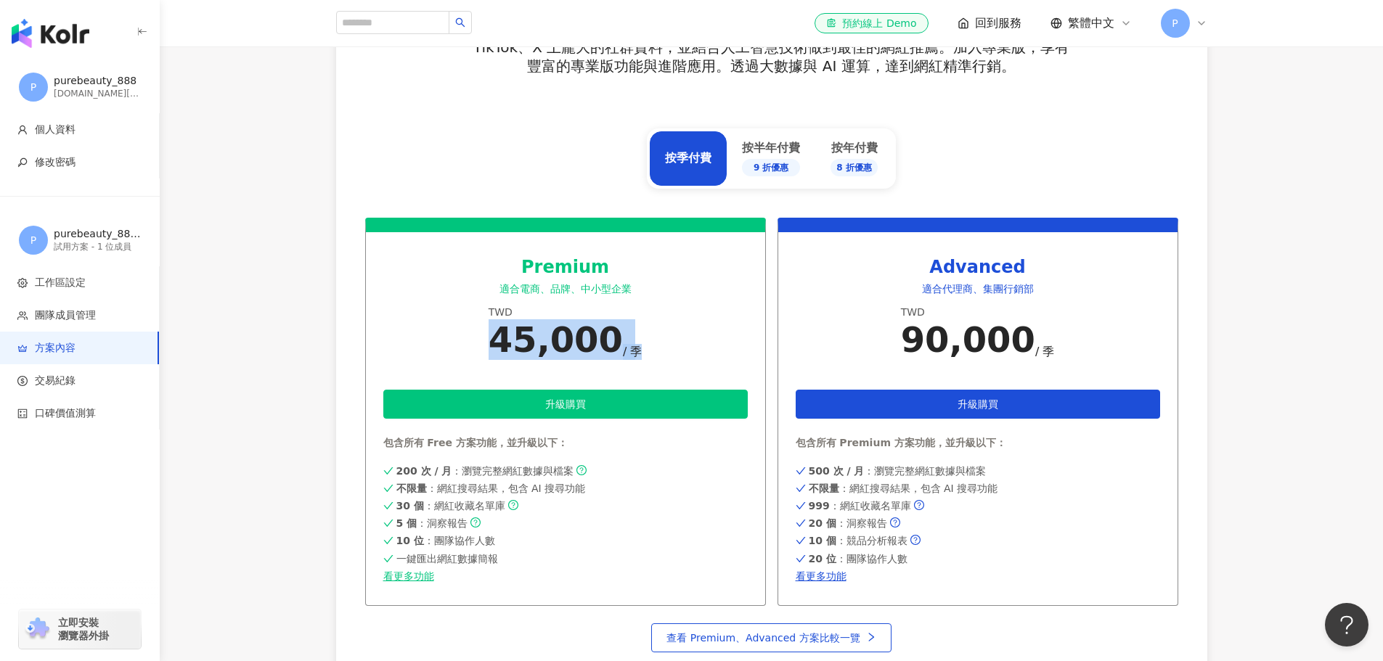
click at [682, 340] on div "Premium 適合電商、品牌、中小型企業 TWD 45,000 / 季 升級購買 包含所有 Free 方案功能，並升級以下： 200 次 / 月 ：瀏覽完整…" at bounding box center [565, 412] width 401 height 388
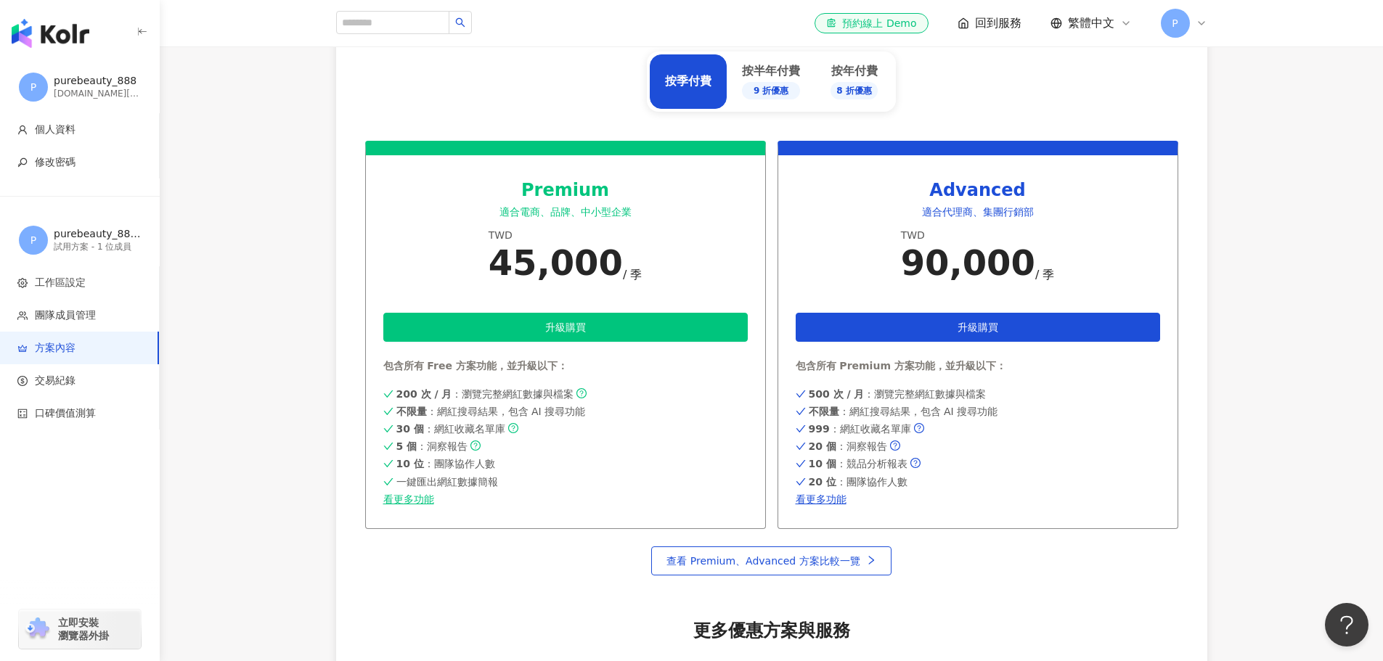
scroll to position [625, 0]
